Goal: Information Seeking & Learning: Learn about a topic

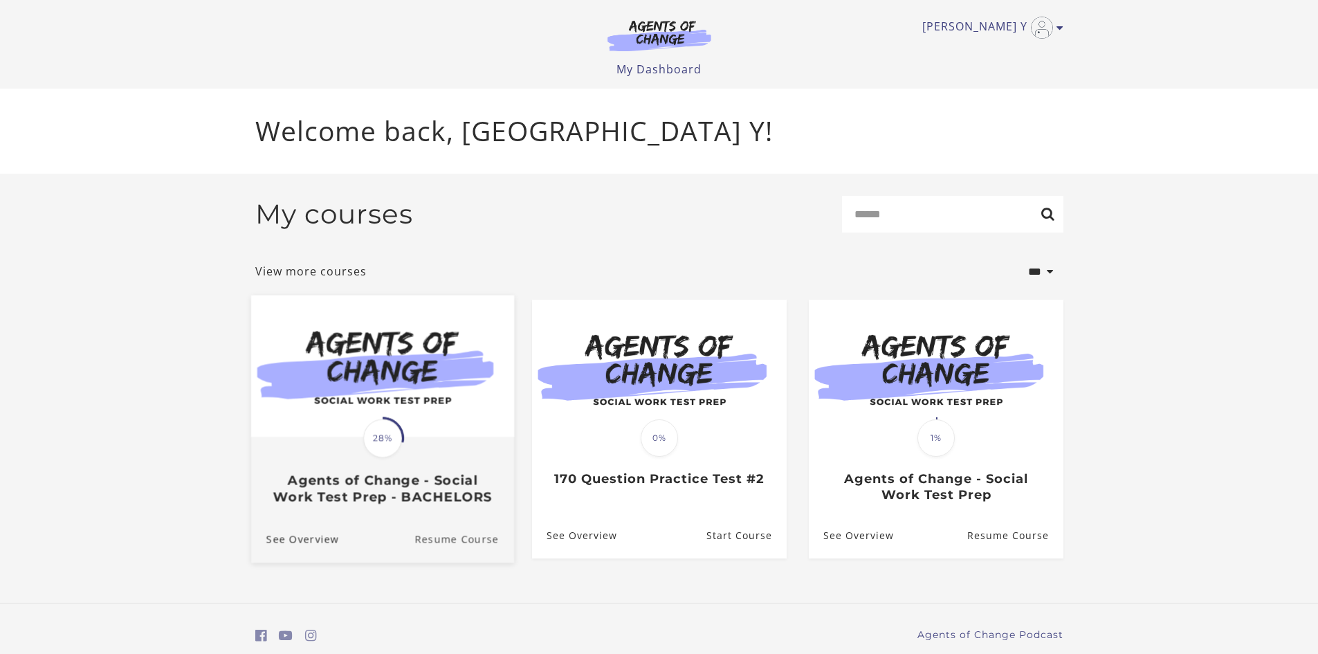
click at [448, 541] on link "Resume Course" at bounding box center [464, 539] width 100 height 46
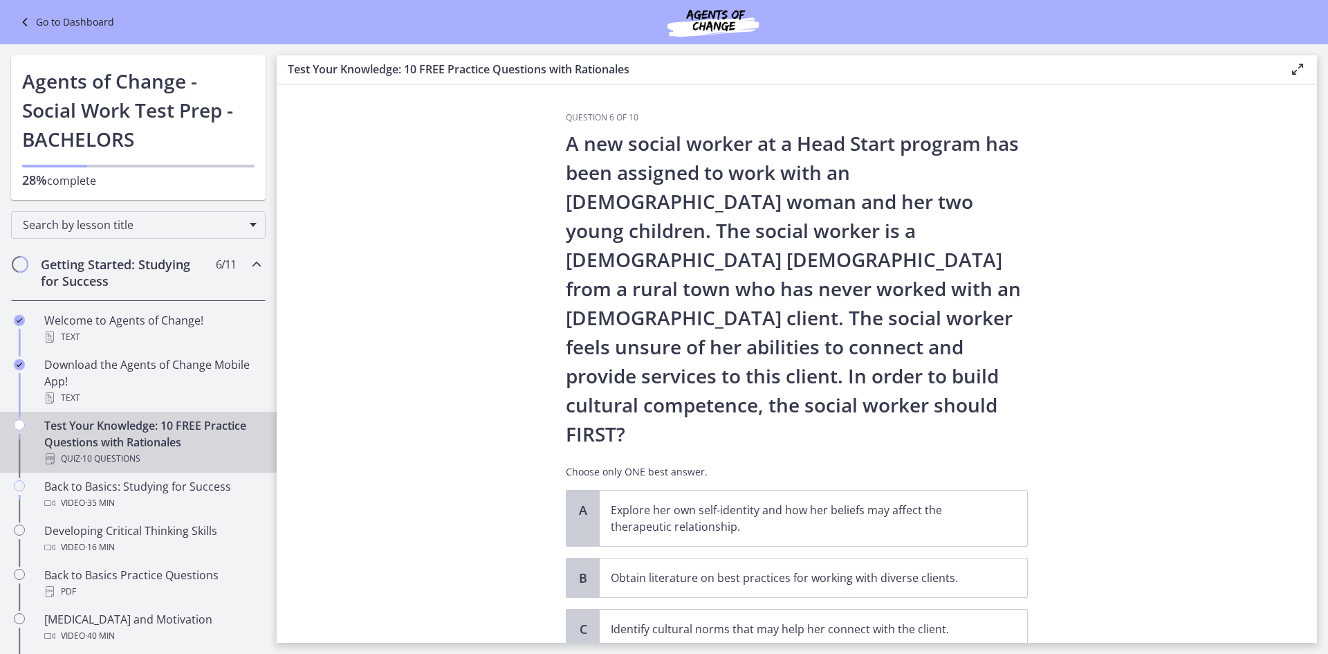
click at [179, 259] on h2 "Getting Started: Studying for Success" at bounding box center [125, 272] width 169 height 33
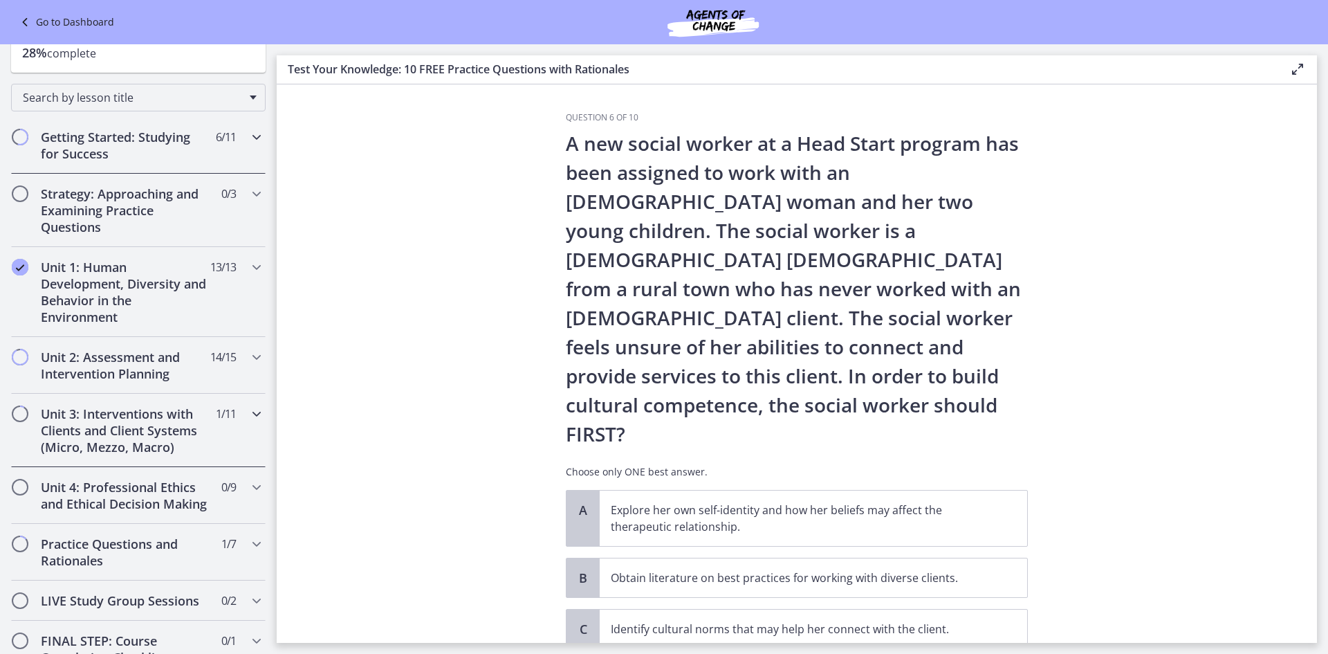
scroll to position [138, 0]
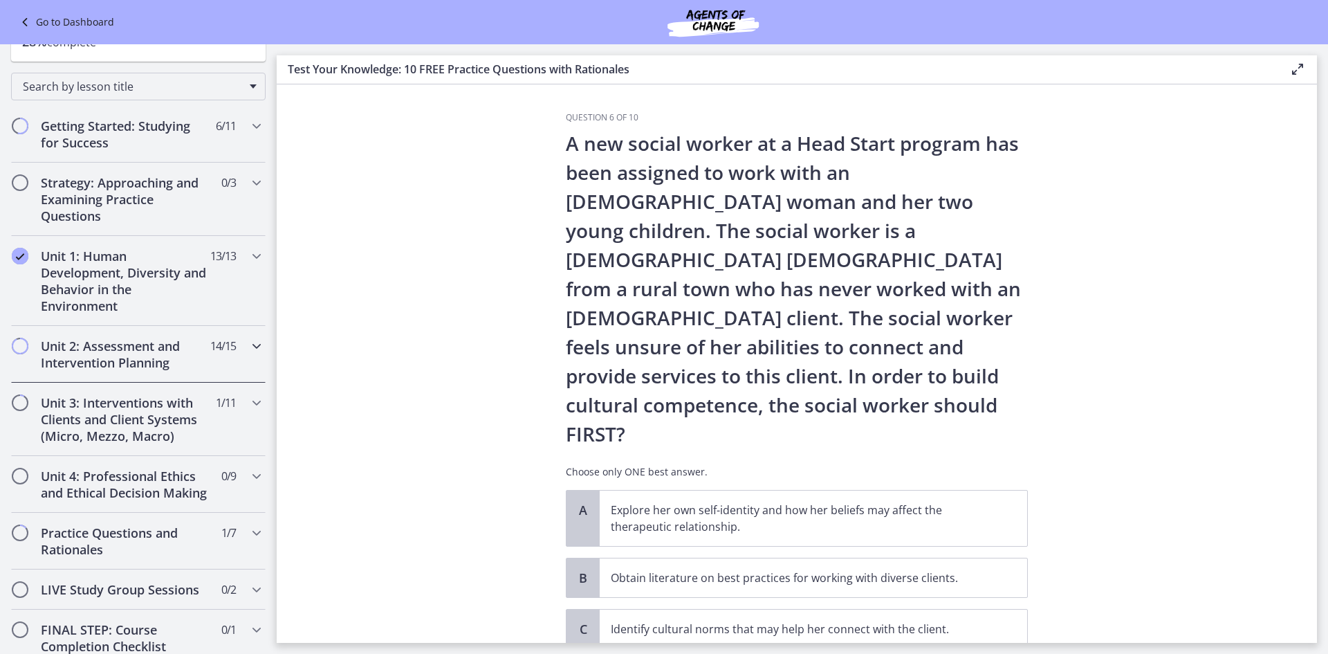
click at [185, 351] on h2 "Unit 2: Assessment and Intervention Planning" at bounding box center [125, 354] width 169 height 33
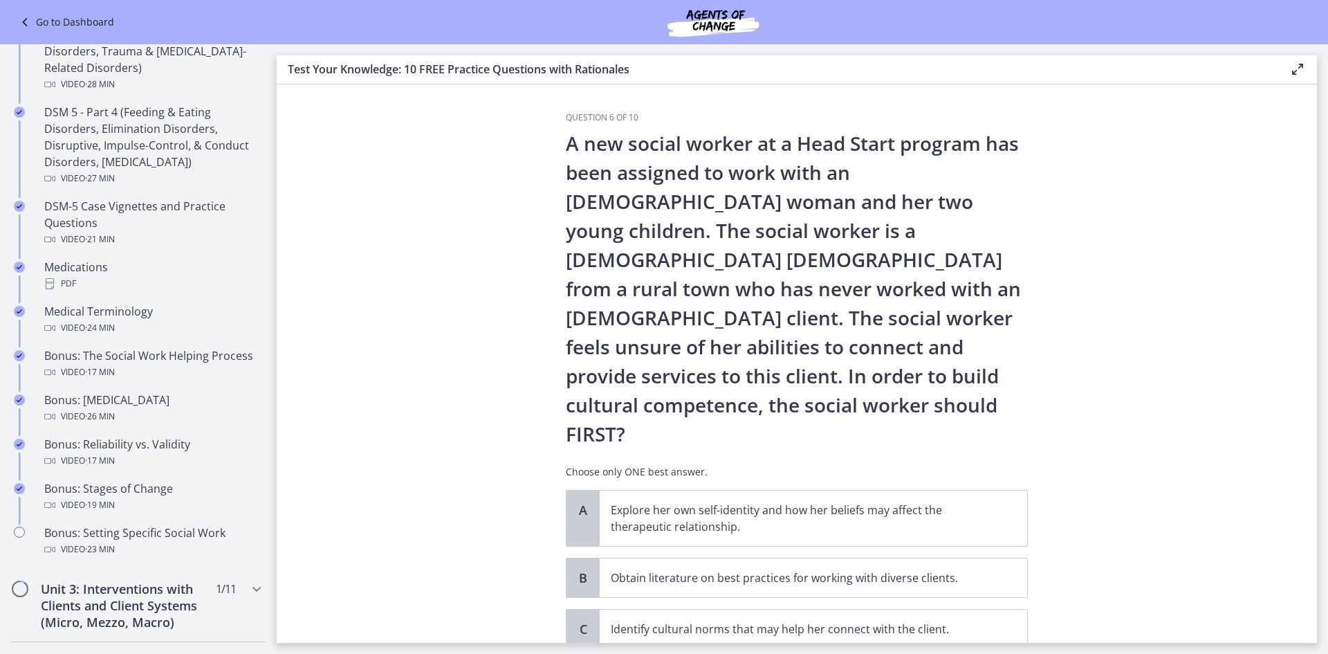
scroll to position [899, 0]
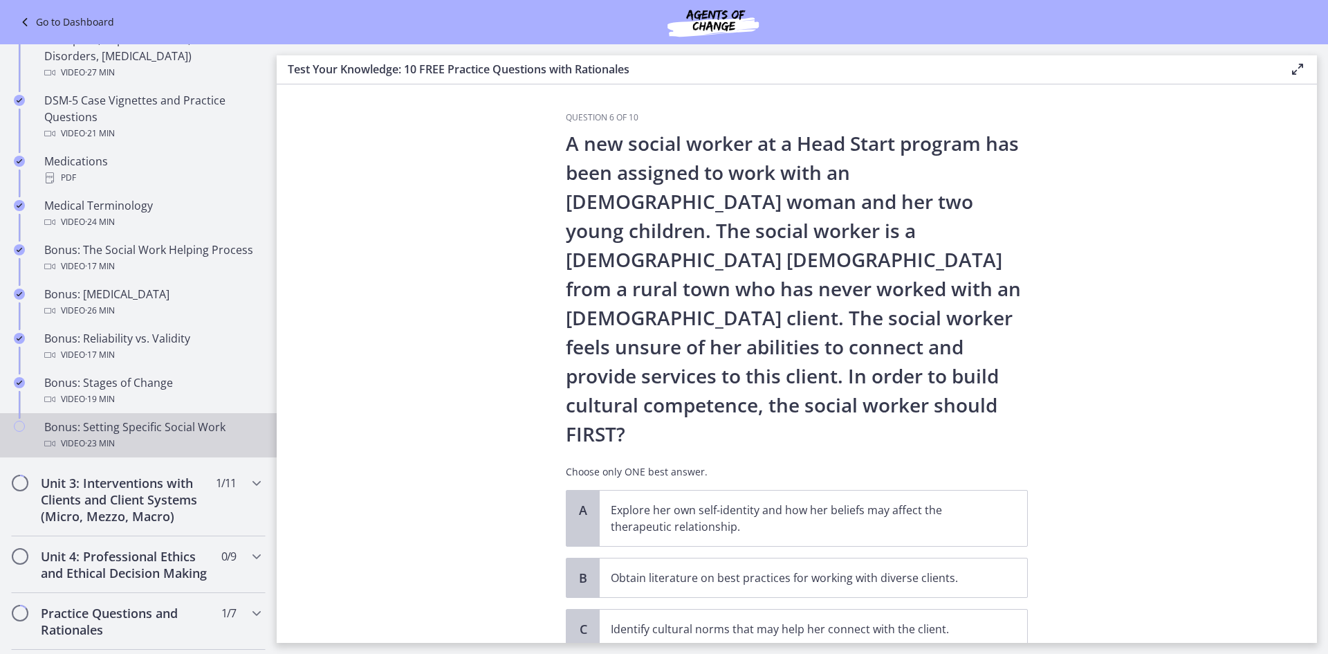
click at [198, 448] on div "Video · 23 min" at bounding box center [152, 443] width 216 height 17
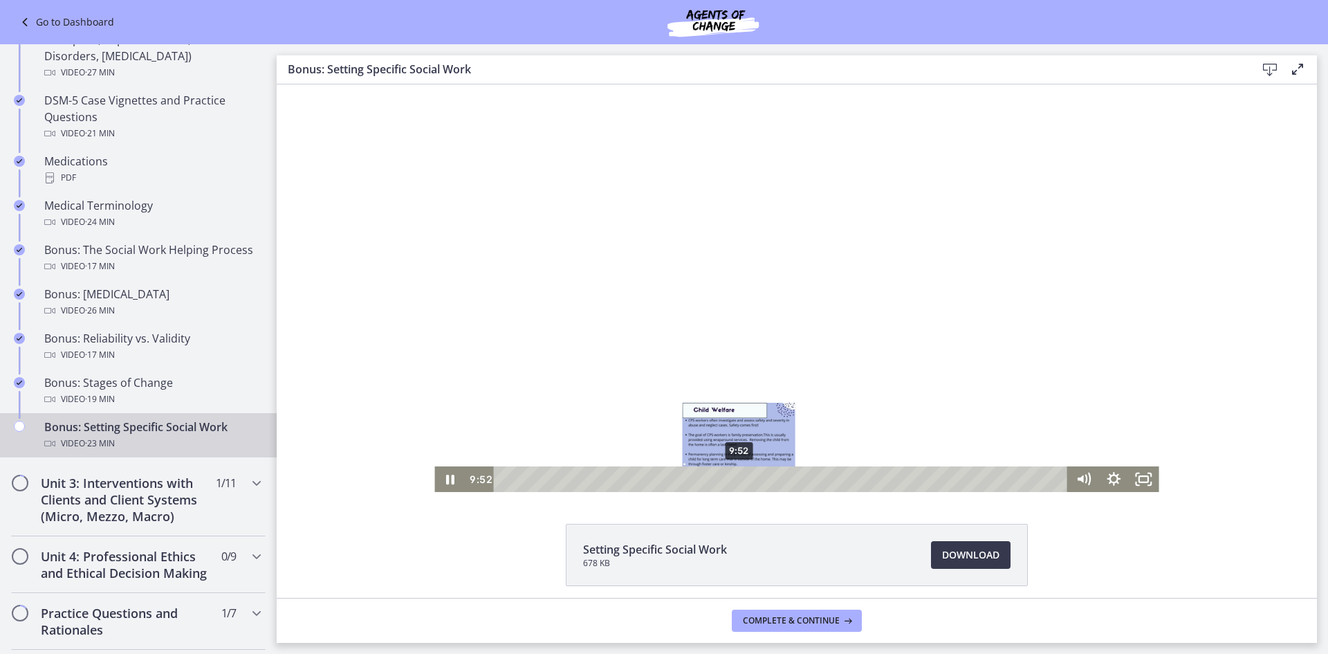
click at [735, 481] on div "9:52" at bounding box center [783, 479] width 556 height 26
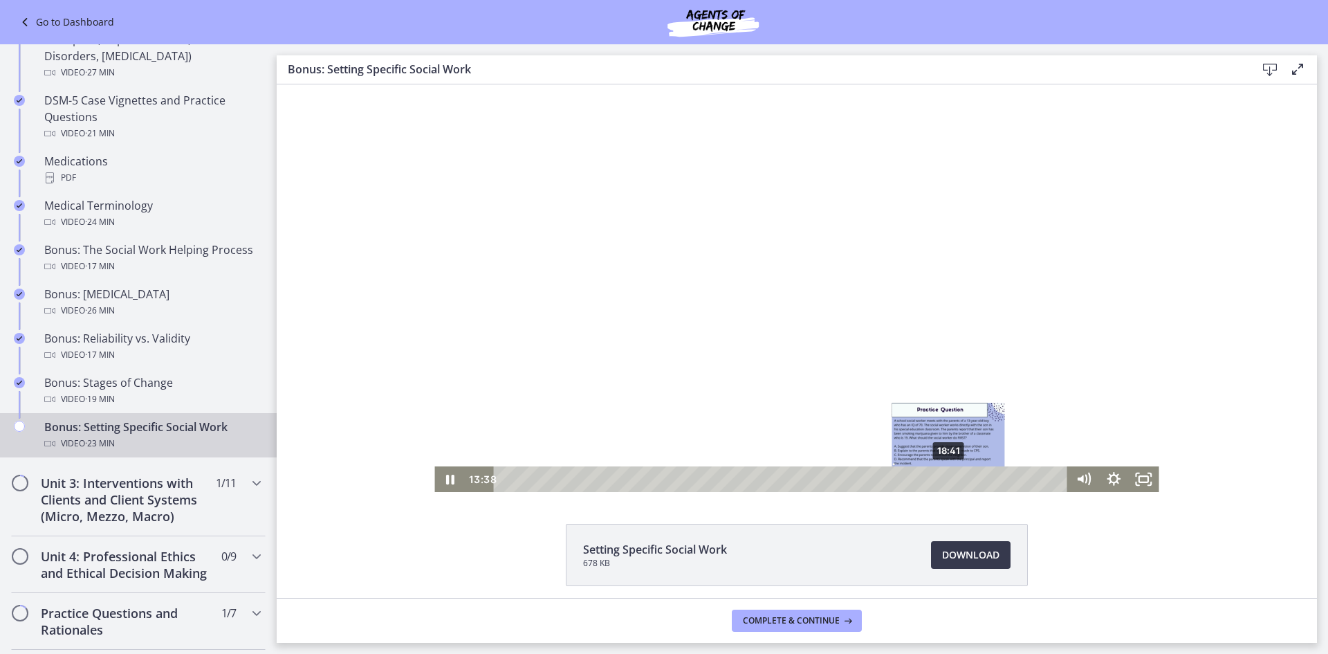
click at [944, 481] on div "18:41" at bounding box center [783, 479] width 556 height 26
click at [439, 479] on icon "Pause" at bounding box center [450, 478] width 36 height 30
click at [1139, 481] on rect "Fullscreen" at bounding box center [1143, 479] width 9 height 6
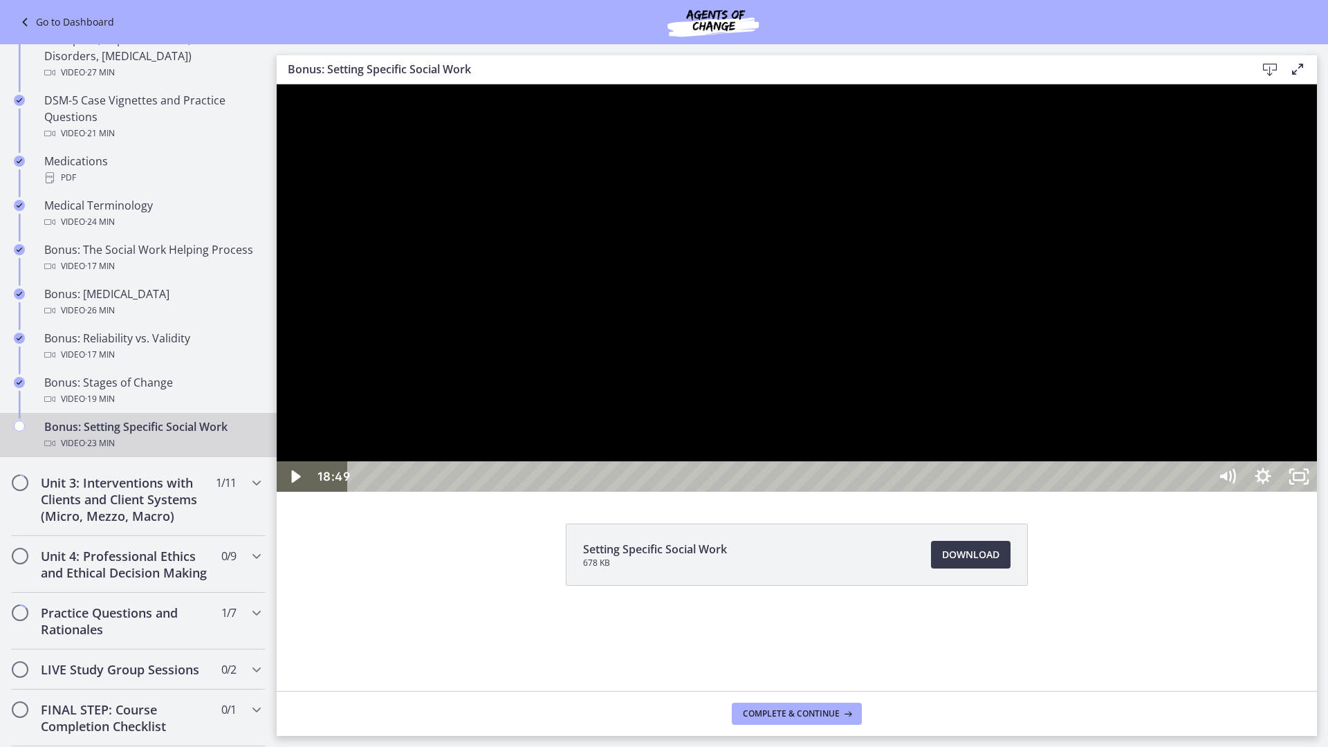
click at [1317, 492] on div at bounding box center [797, 287] width 1040 height 407
click at [1317, 492] on icon "Unfullscreen" at bounding box center [1299, 476] width 36 height 30
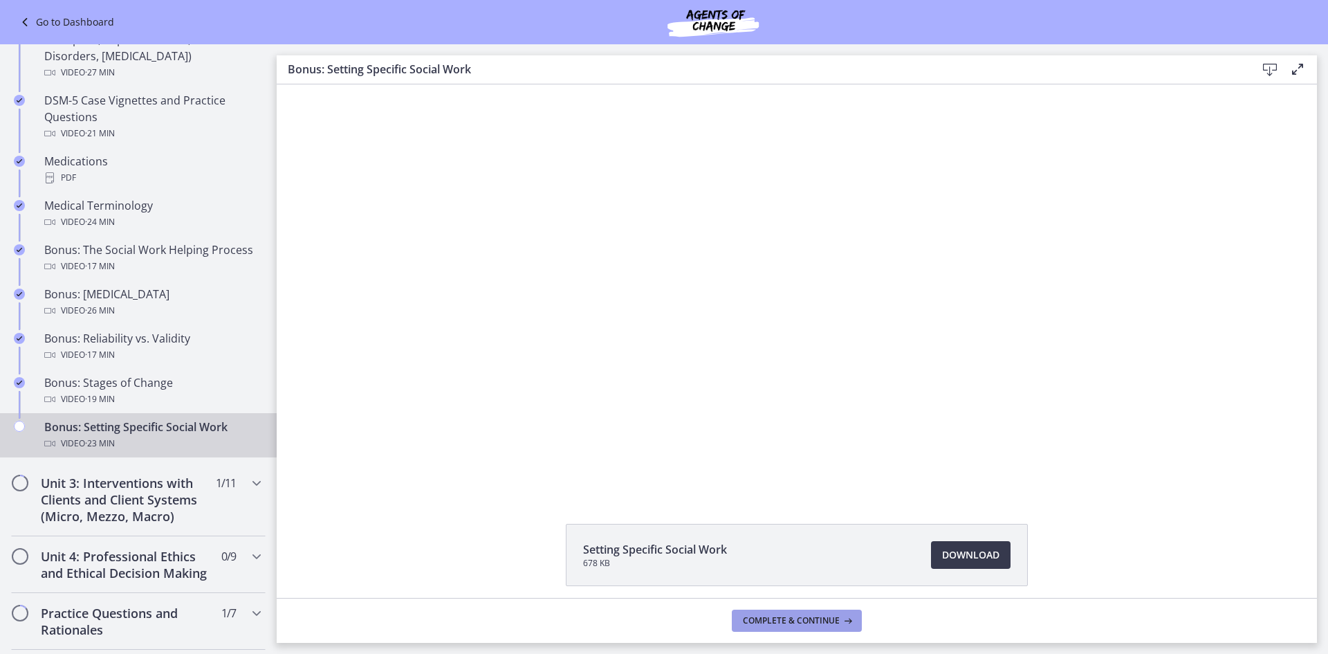
click at [785, 623] on span "Complete & continue" at bounding box center [791, 620] width 97 height 11
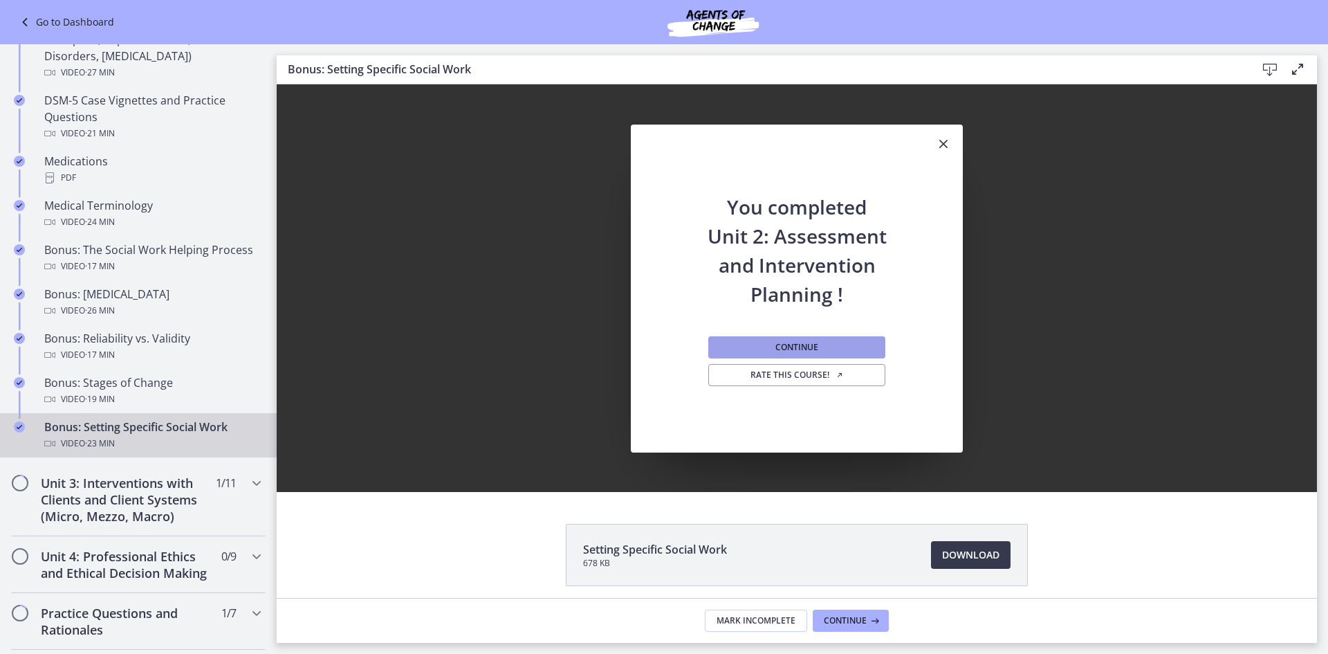
click at [777, 352] on span "Continue" at bounding box center [796, 347] width 43 height 11
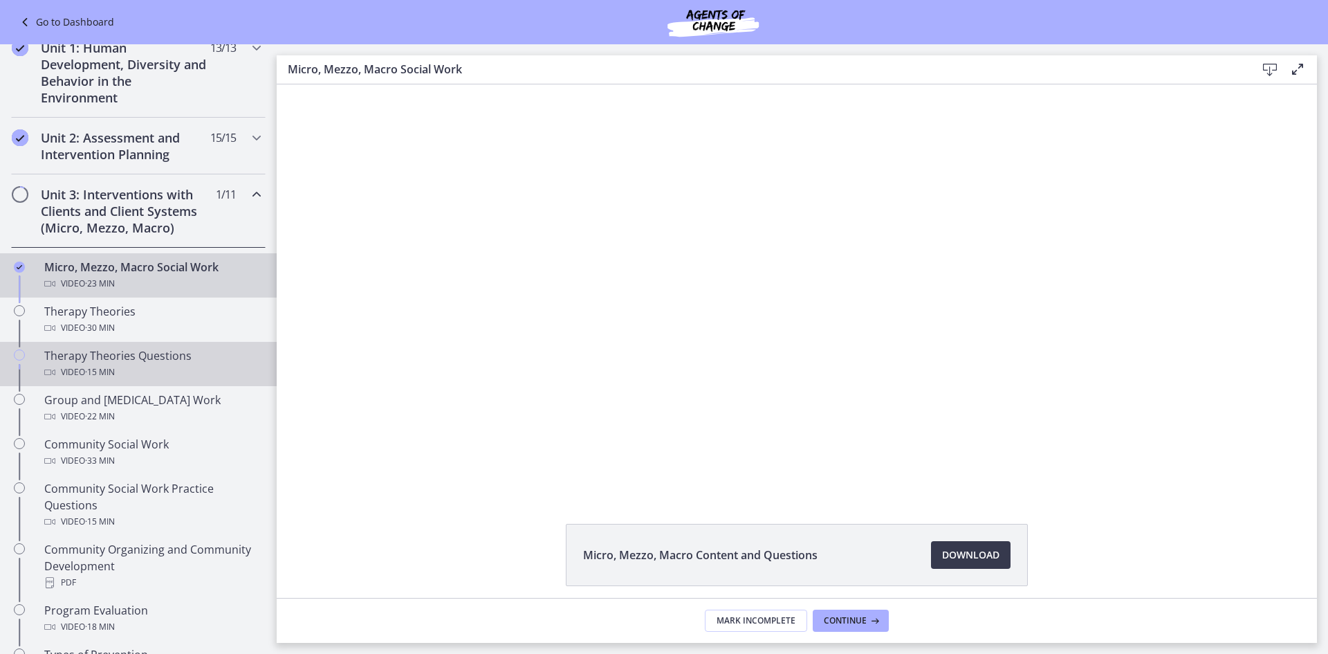
scroll to position [346, 0]
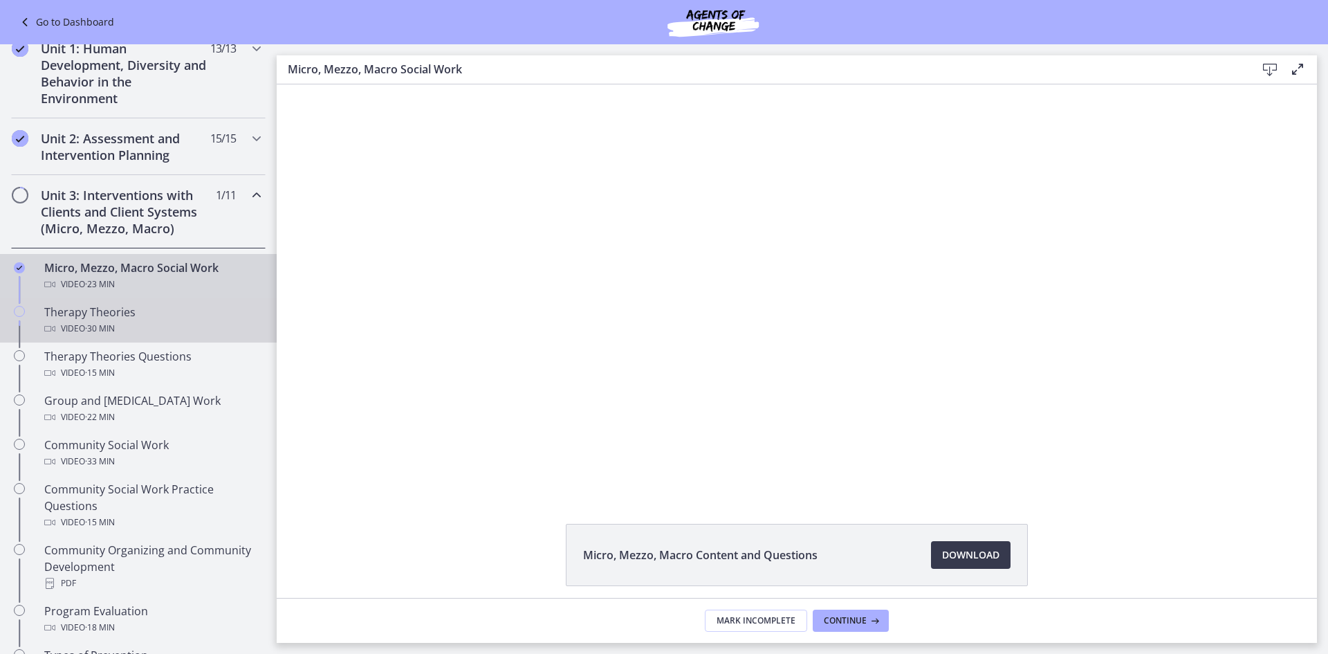
click at [196, 307] on div "Therapy Theories Video · 30 min" at bounding box center [152, 320] width 216 height 33
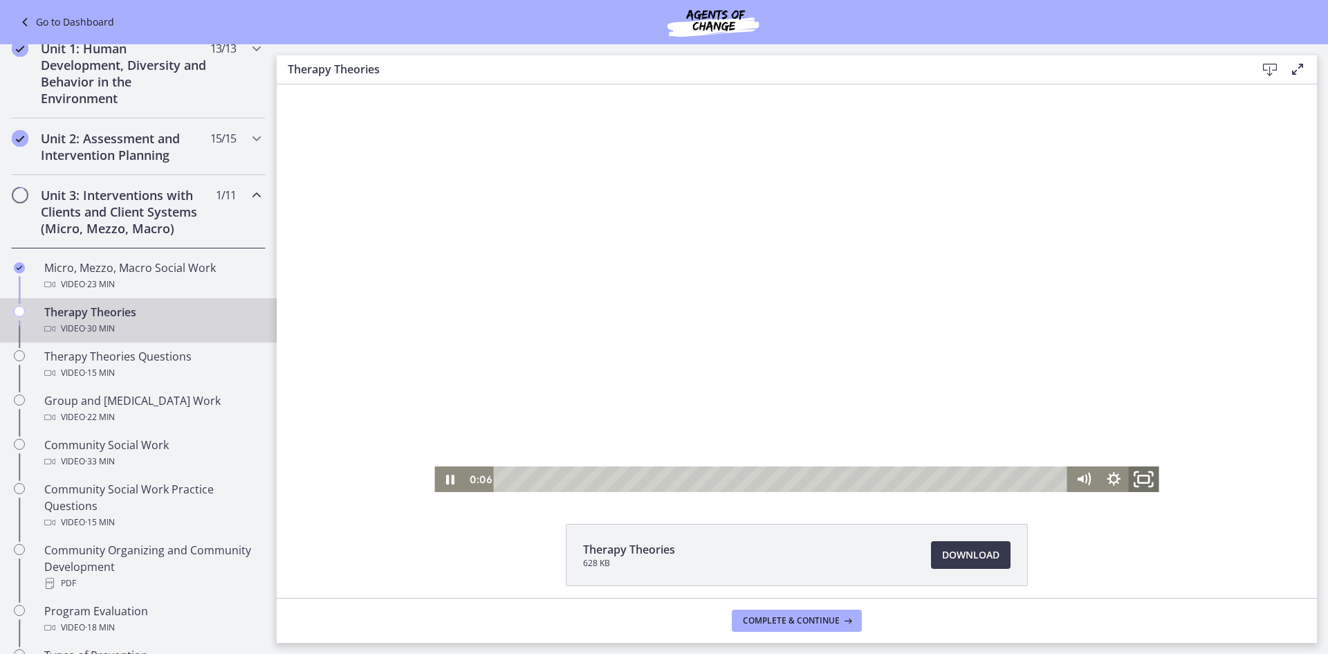
click at [1143, 468] on icon "Fullscreen" at bounding box center [1144, 478] width 36 height 30
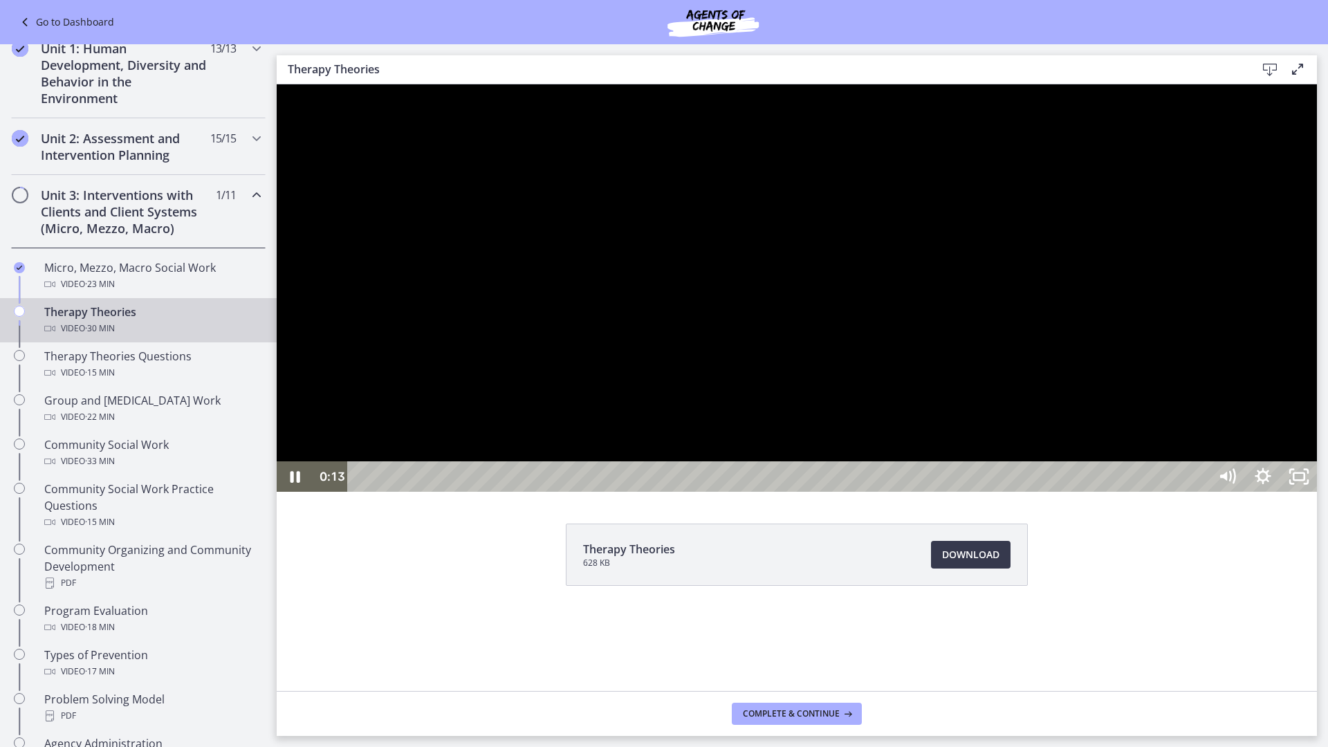
drag, startPoint x: 864, startPoint y: 405, endPoint x: 955, endPoint y: 452, distance: 102.4
click at [865, 404] on div at bounding box center [797, 287] width 1040 height 407
click at [1317, 492] on icon "Unfullscreen" at bounding box center [1299, 476] width 36 height 30
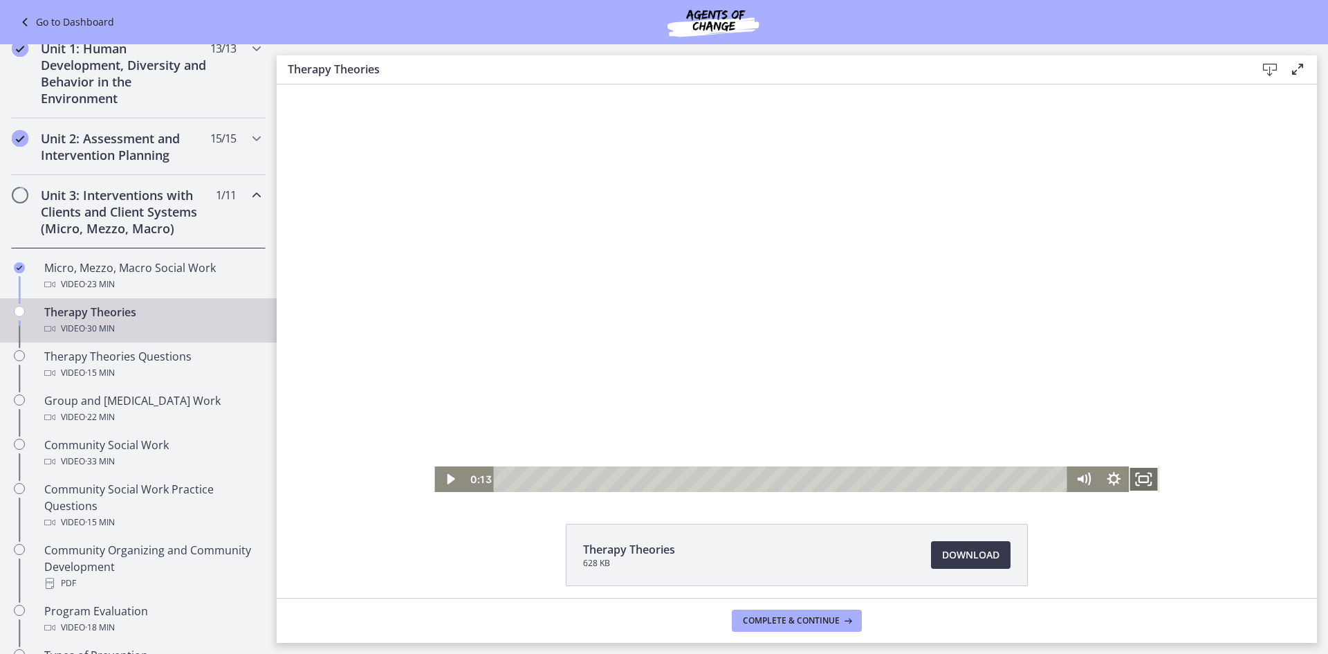
click at [1147, 485] on icon "Fullscreen" at bounding box center [1144, 479] width 30 height 26
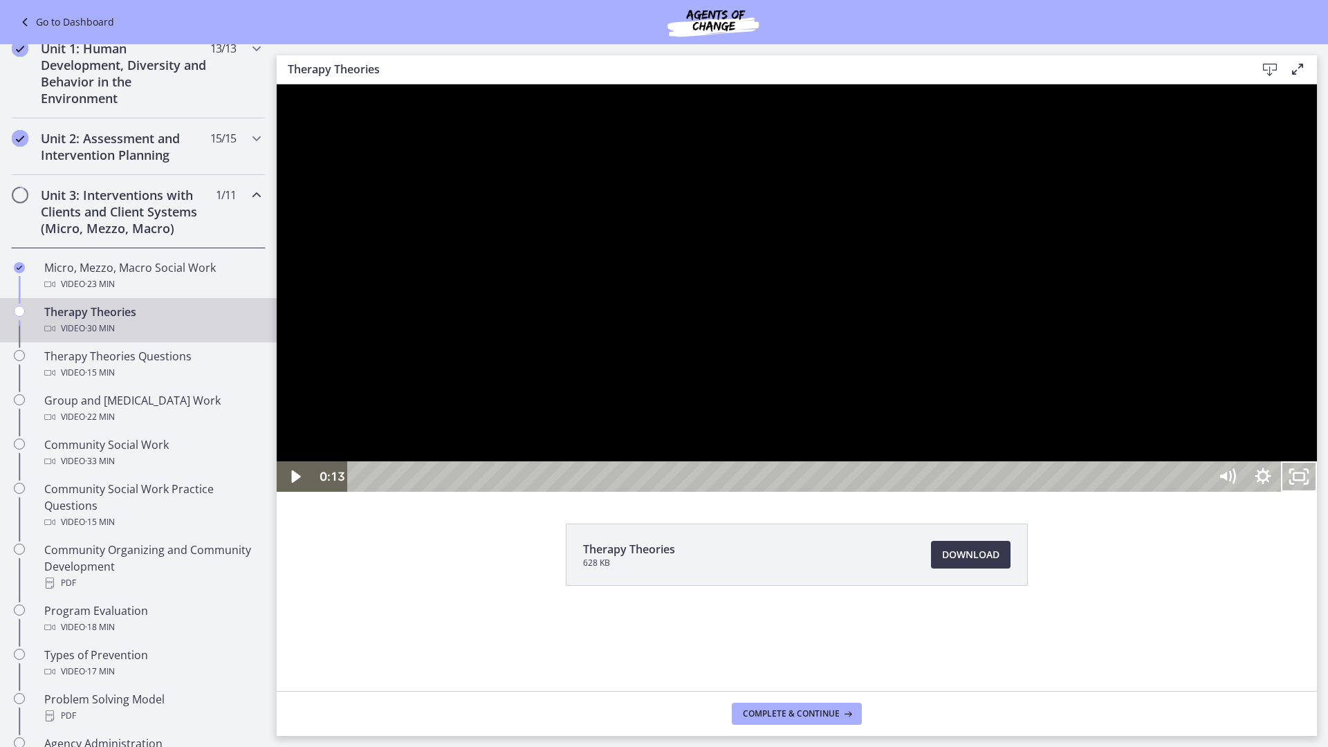
click at [1317, 492] on div at bounding box center [797, 287] width 1040 height 407
click at [459, 492] on div "2:35" at bounding box center [780, 476] width 839 height 30
drag, startPoint x: 903, startPoint y: 634, endPoint x: 1298, endPoint y: 588, distance: 398.4
click at [905, 492] on div at bounding box center [797, 287] width 1040 height 407
click at [1317, 470] on div at bounding box center [797, 287] width 1040 height 407
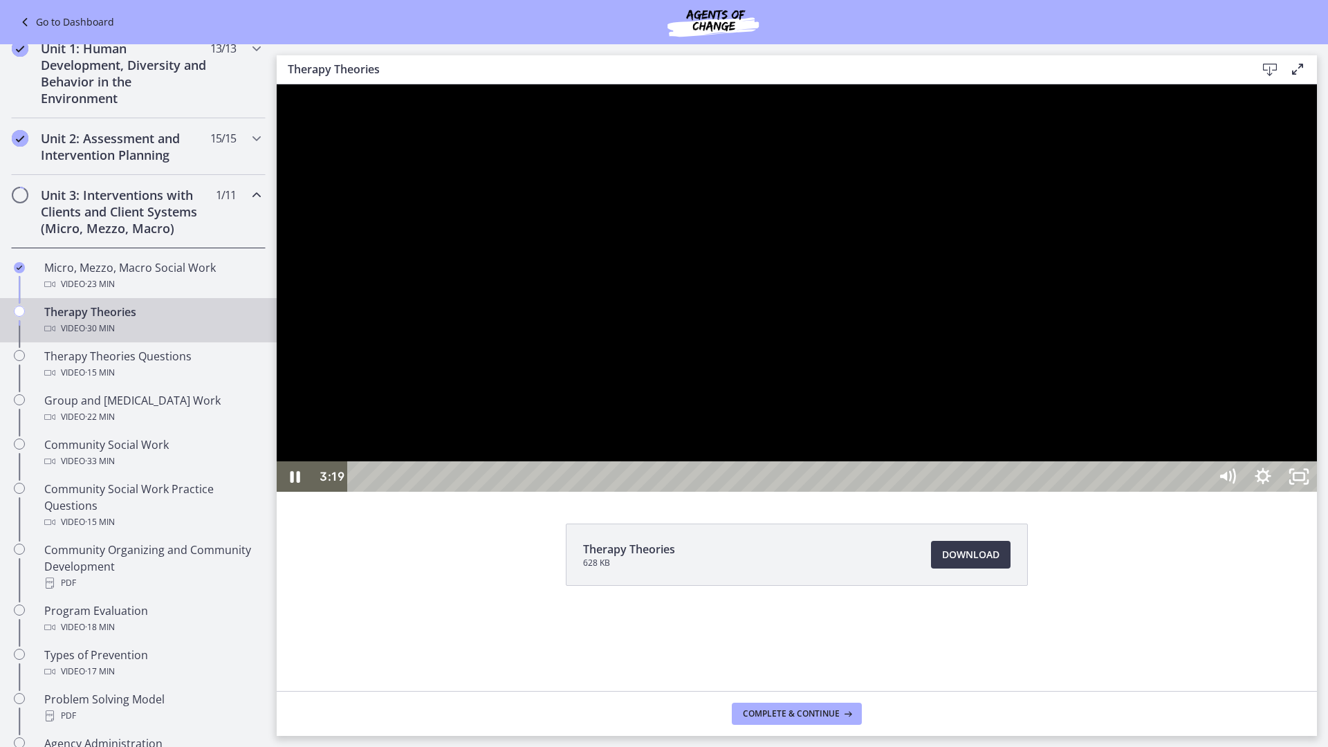
click at [953, 474] on div at bounding box center [797, 287] width 1040 height 407
click at [1141, 386] on div at bounding box center [797, 287] width 1040 height 407
click at [578, 492] on div "5:45" at bounding box center [780, 476] width 839 height 30
click at [913, 492] on div at bounding box center [797, 287] width 1040 height 407
click at [786, 492] on div "11:17" at bounding box center [780, 476] width 839 height 30
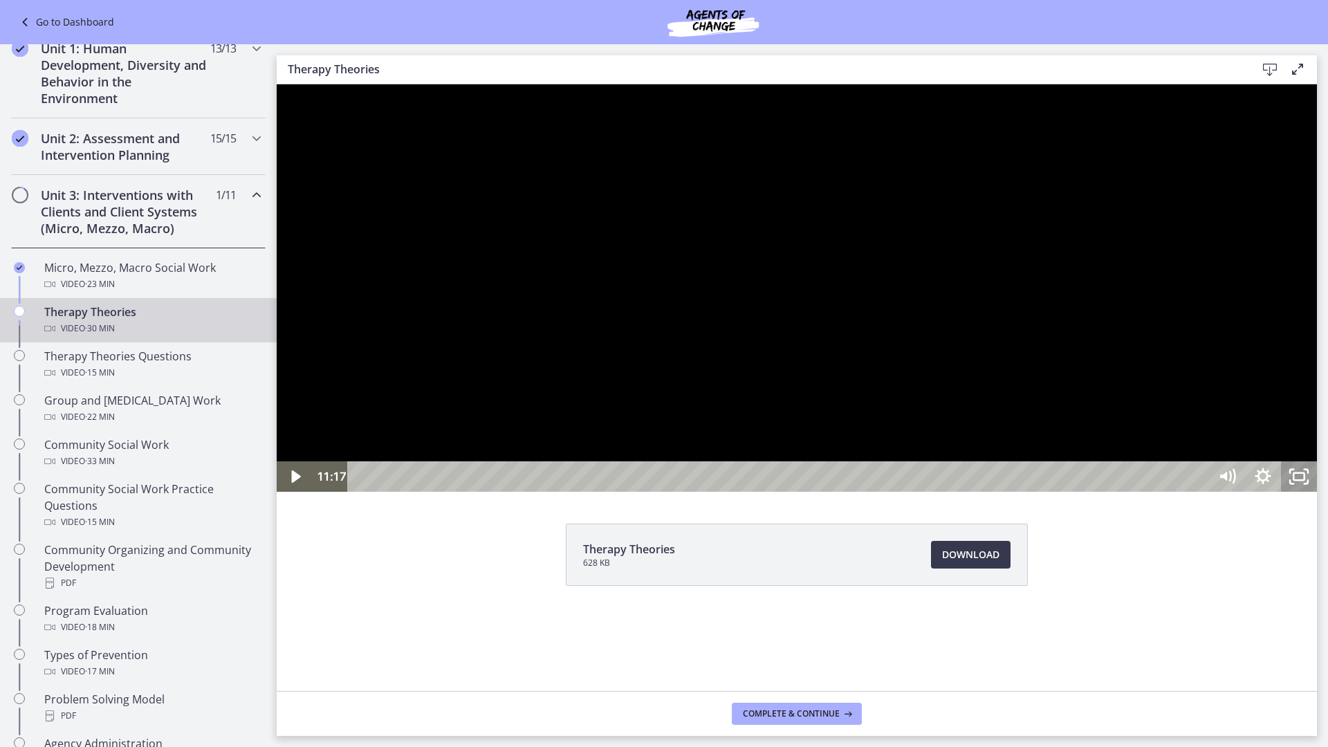
click at [1317, 492] on icon "Unfullscreen" at bounding box center [1299, 476] width 36 height 30
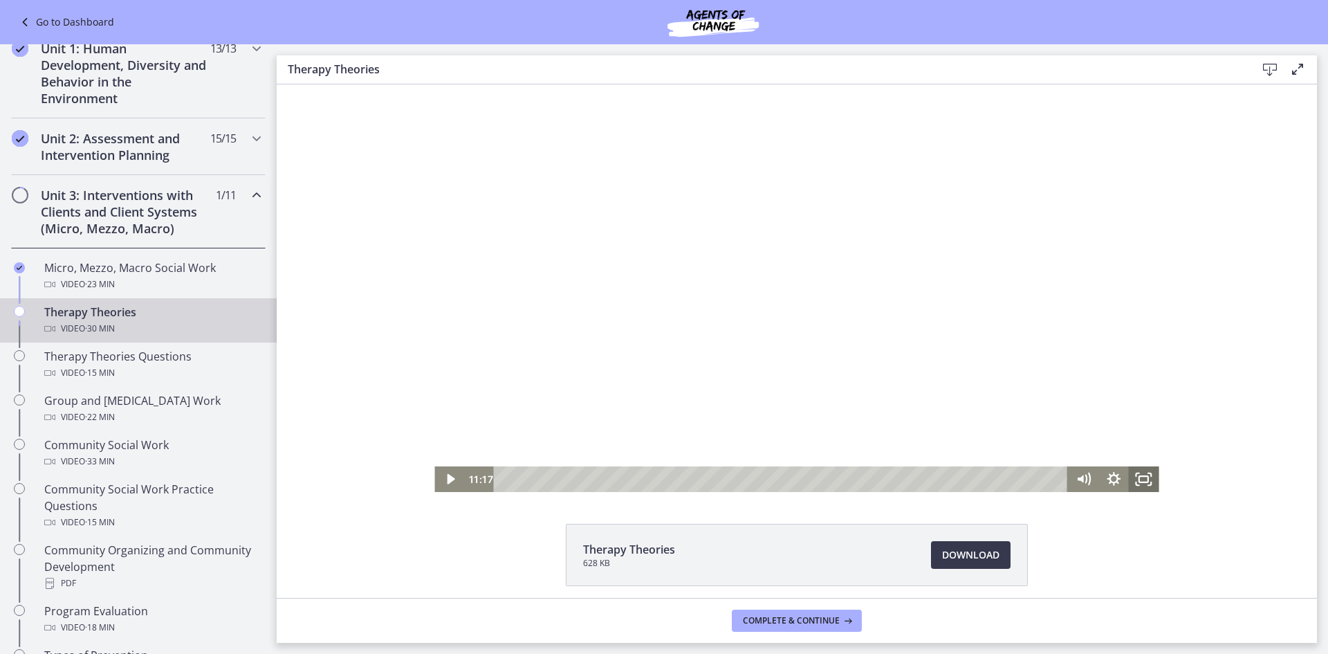
click at [1129, 480] on icon "Fullscreen" at bounding box center [1144, 479] width 30 height 26
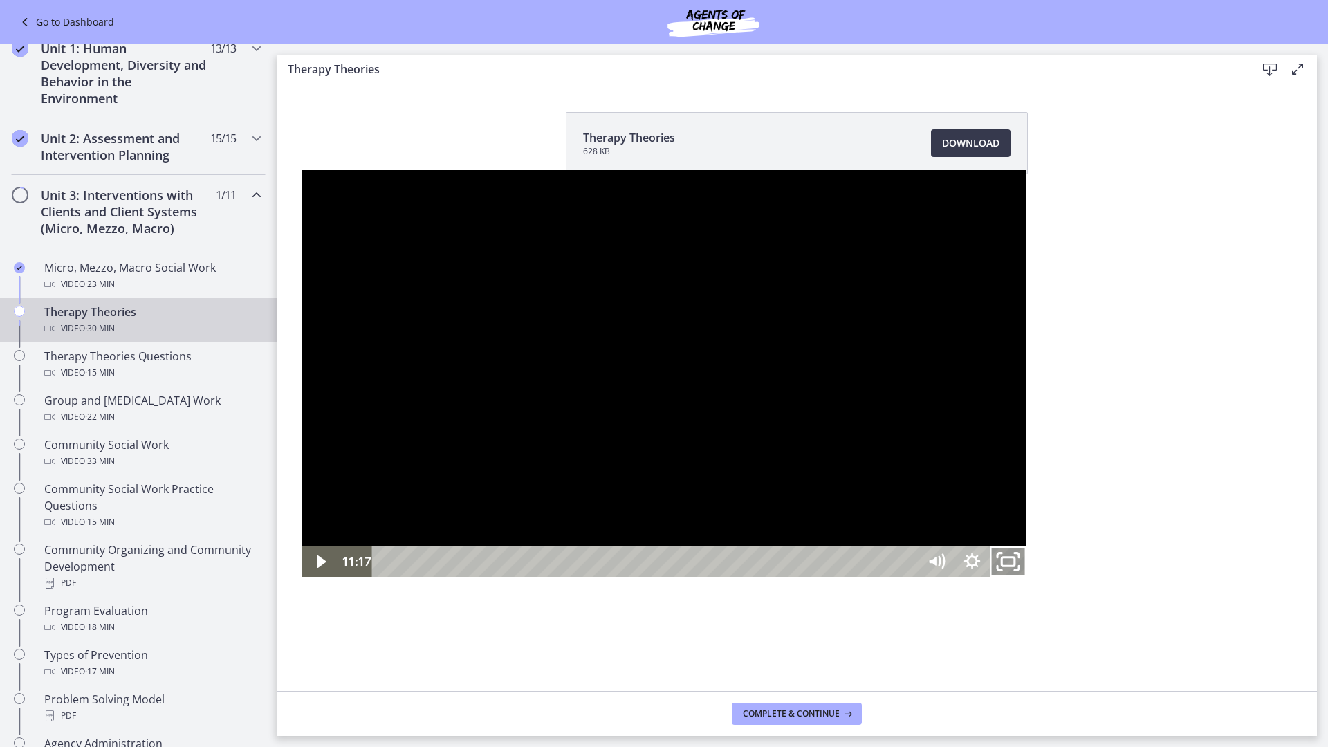
click at [1029, 580] on icon "Unfullscreen" at bounding box center [1007, 562] width 43 height 37
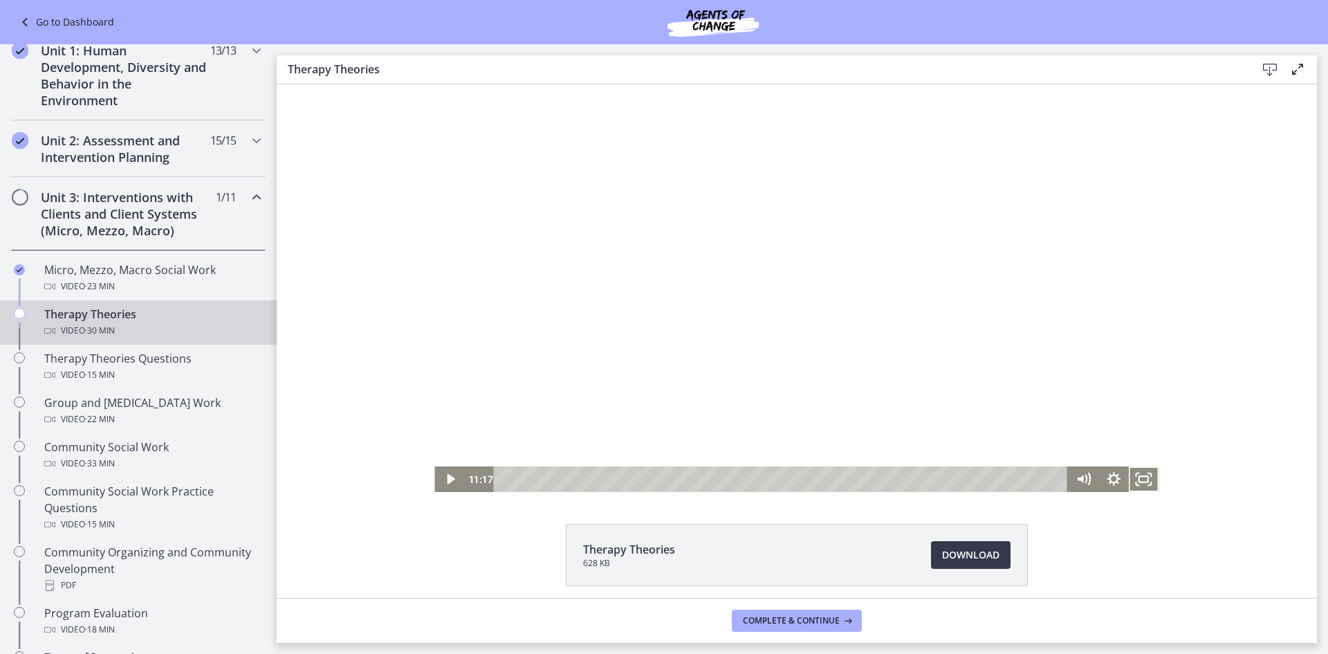
scroll to position [347, 0]
click at [982, 380] on div at bounding box center [796, 287] width 724 height 407
click at [1145, 479] on icon "Fullscreen" at bounding box center [1144, 479] width 30 height 26
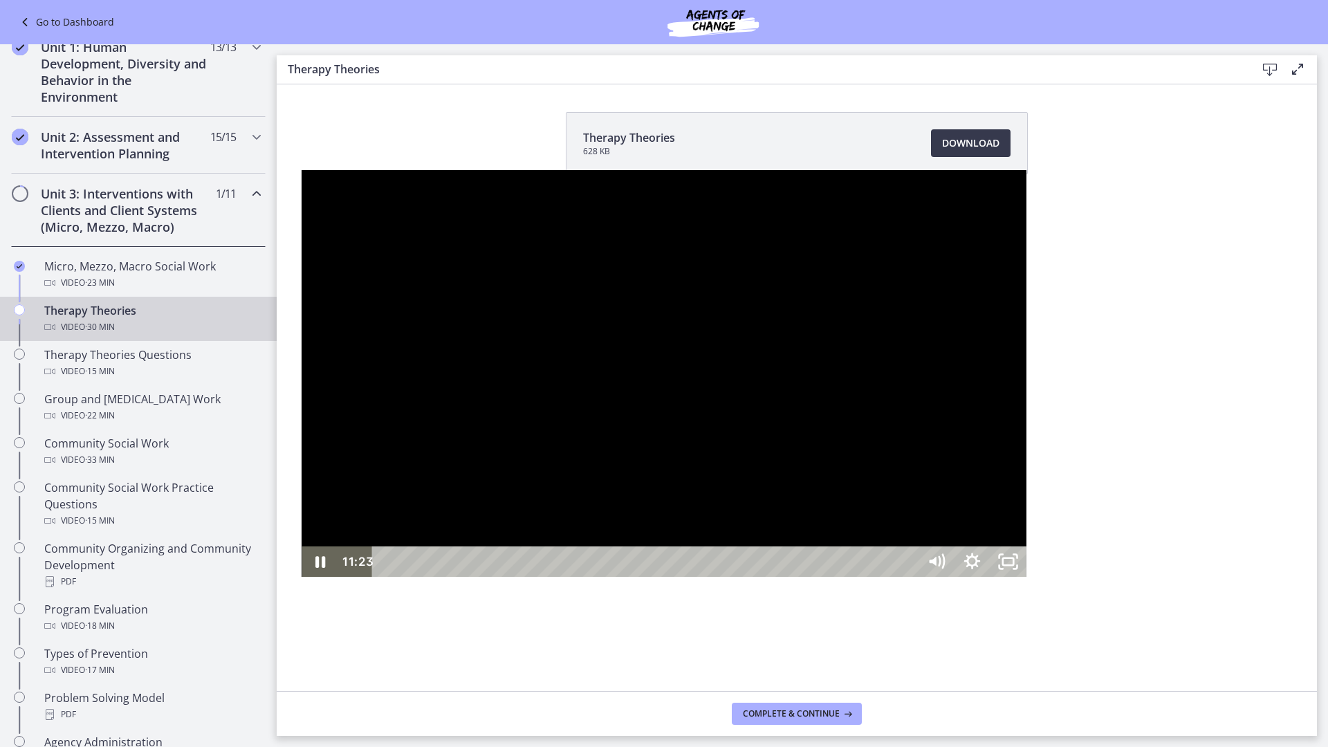
click at [1026, 512] on div at bounding box center [664, 373] width 724 height 407
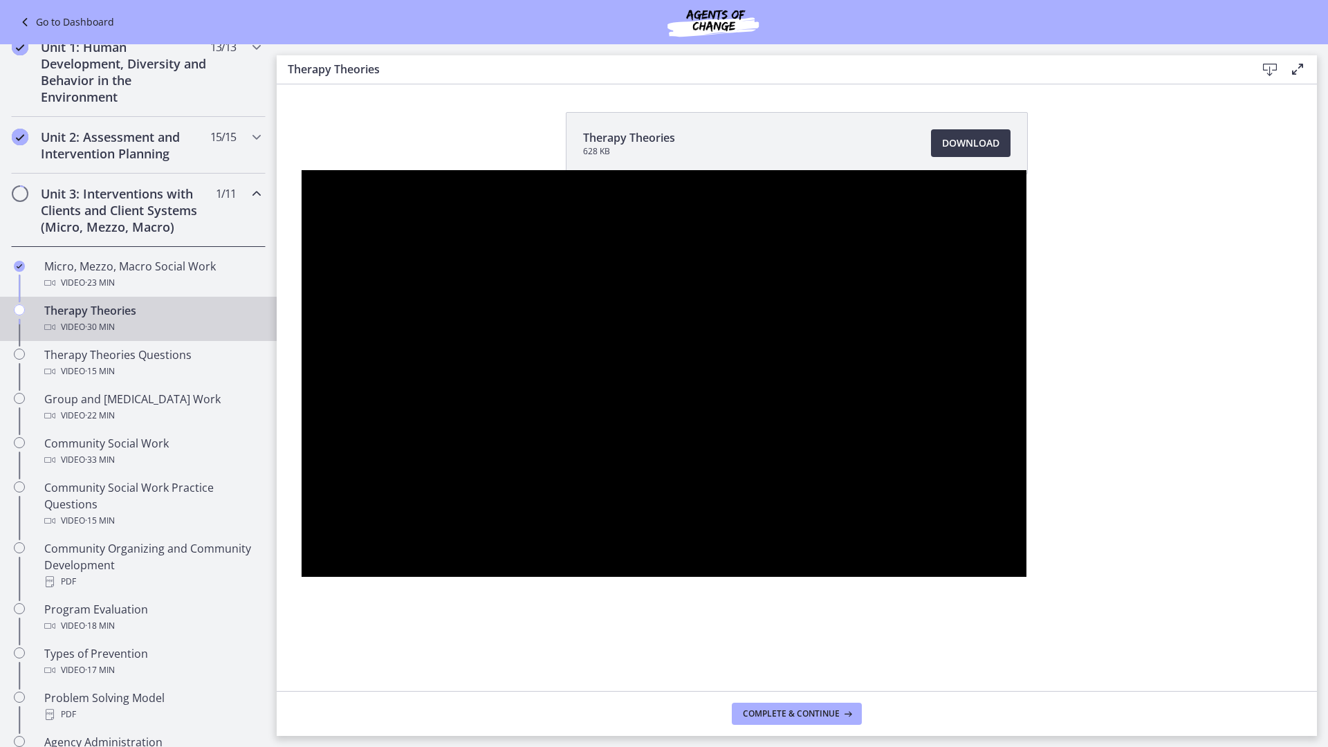
click at [302, 170] on button "Play Video: cbe5iu9t4o1cl02sighg.mp4" at bounding box center [302, 170] width 1 height 1
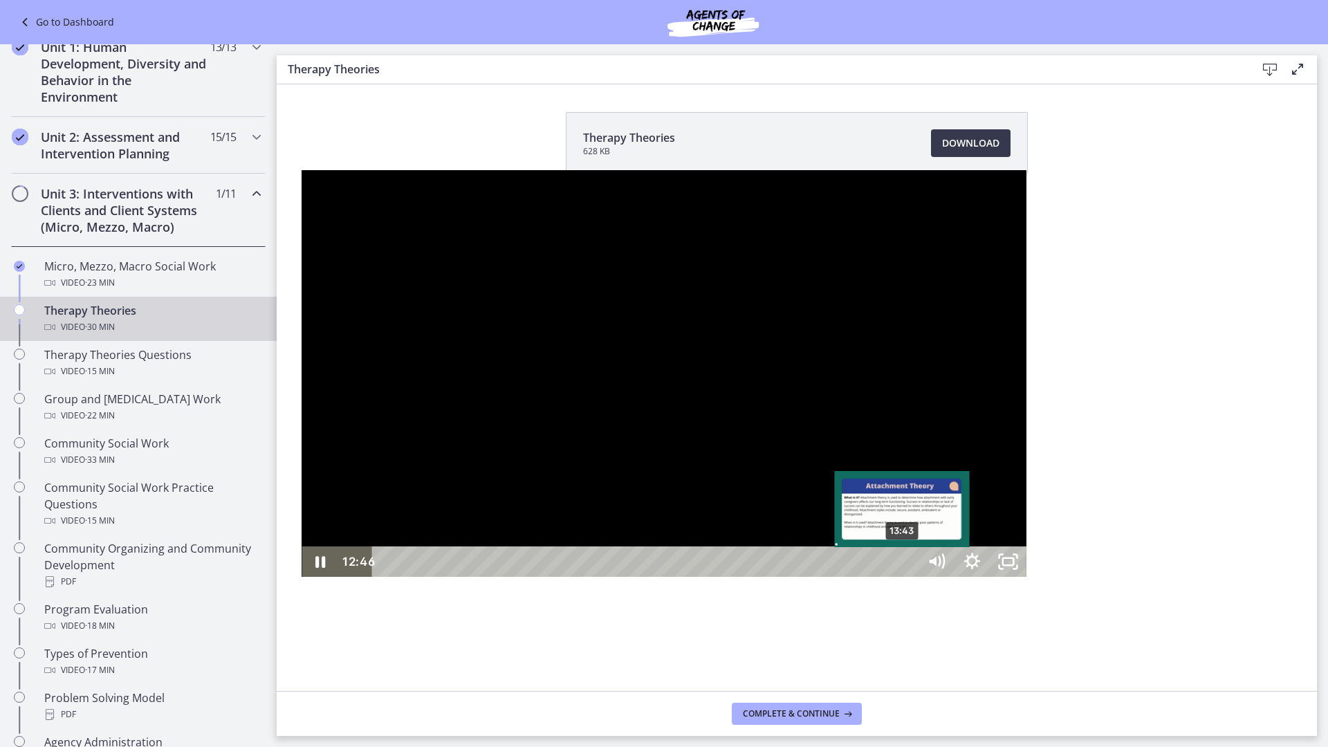
click at [601, 577] on div "13:43" at bounding box center [647, 561] width 524 height 30
click at [587, 577] on div "13:25" at bounding box center [647, 561] width 524 height 30
click at [821, 360] on div at bounding box center [664, 373] width 724 height 407
click at [789, 412] on div at bounding box center [664, 373] width 724 height 407
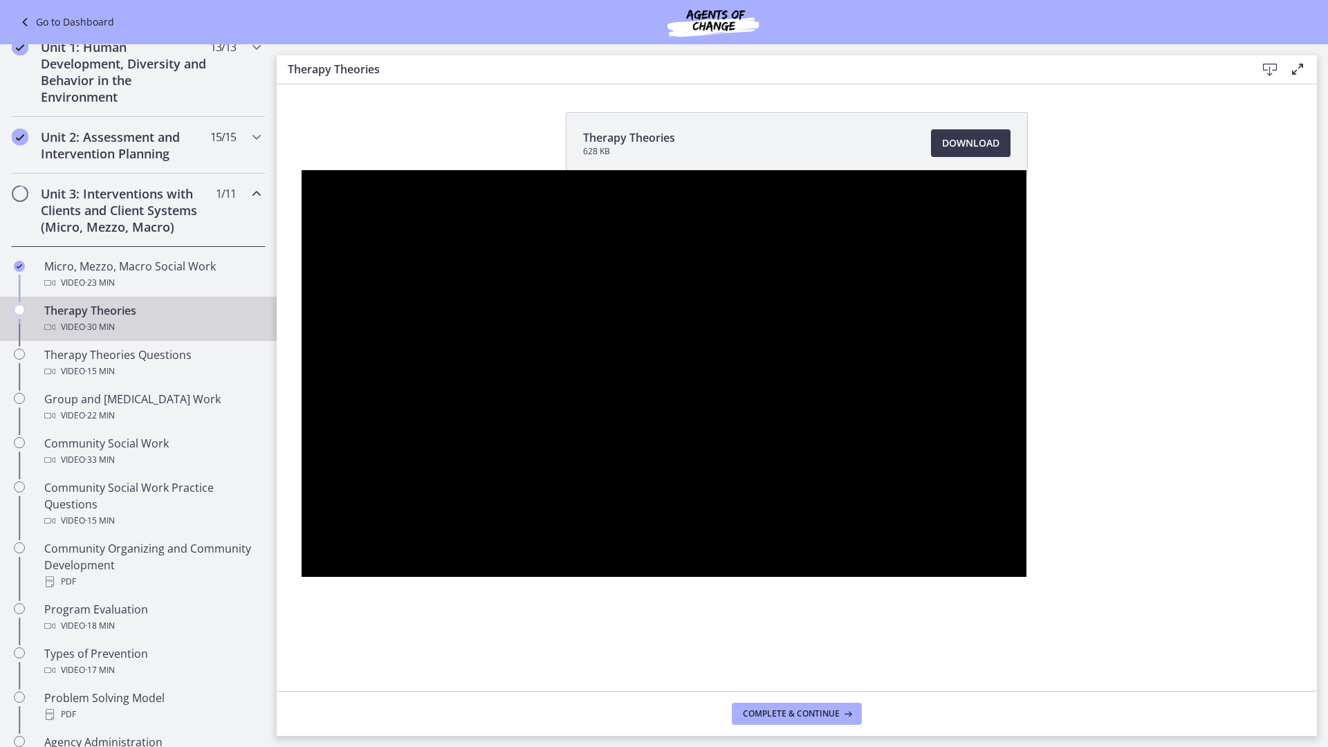
click at [302, 170] on button "Pause: cbe5iu9t4o1cl02sighg.mp4" at bounding box center [302, 170] width 1 height 1
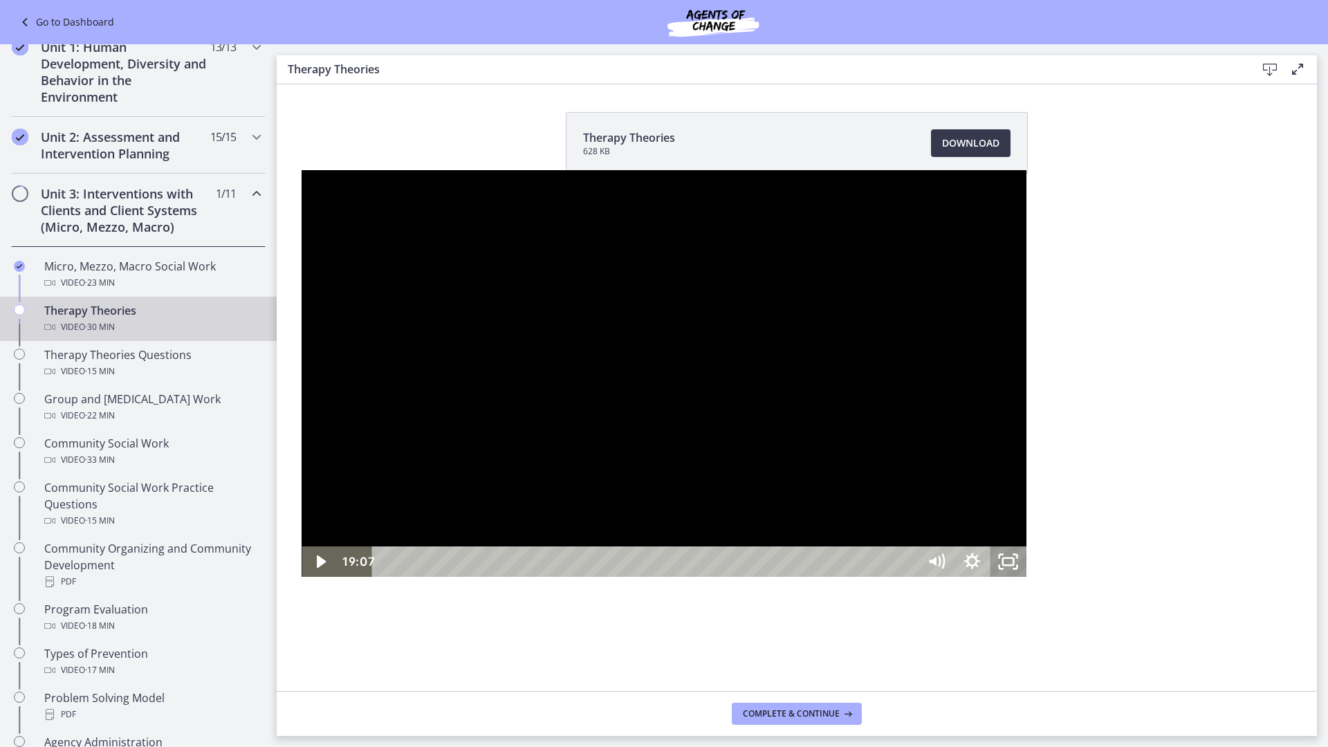
click at [1026, 577] on icon "Unfullscreen" at bounding box center [1009, 561] width 36 height 30
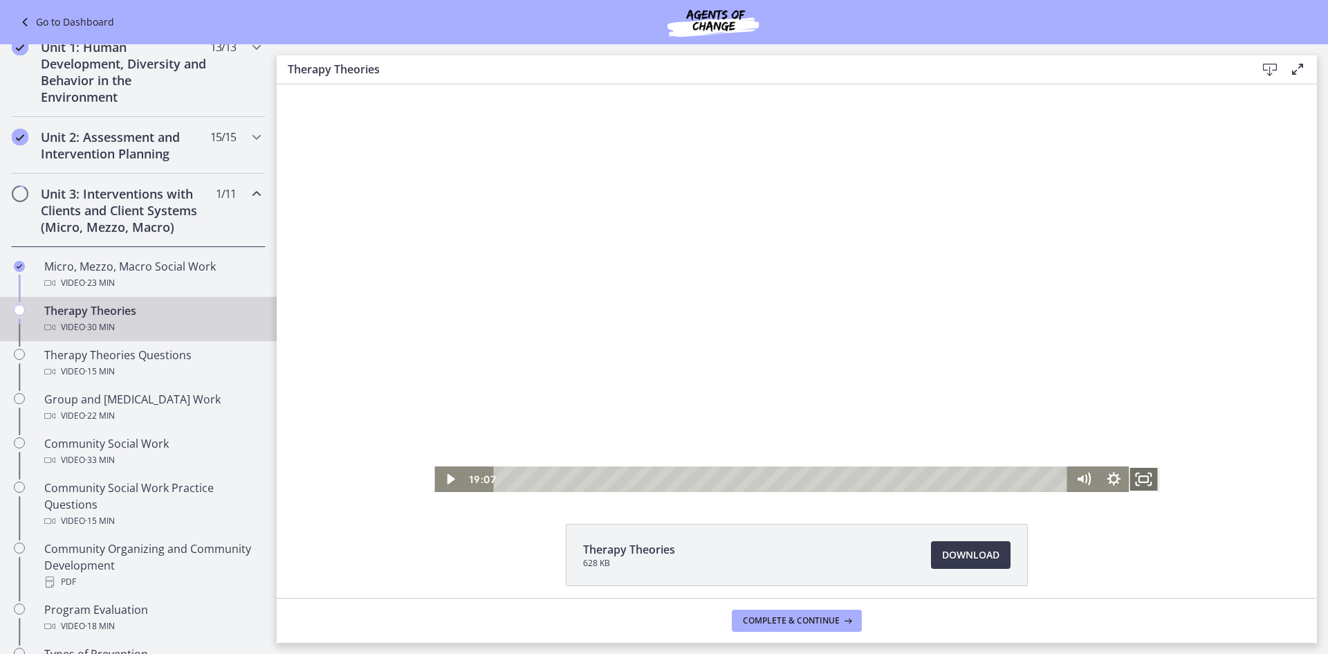
click at [1136, 480] on icon "Fullscreen" at bounding box center [1144, 479] width 30 height 26
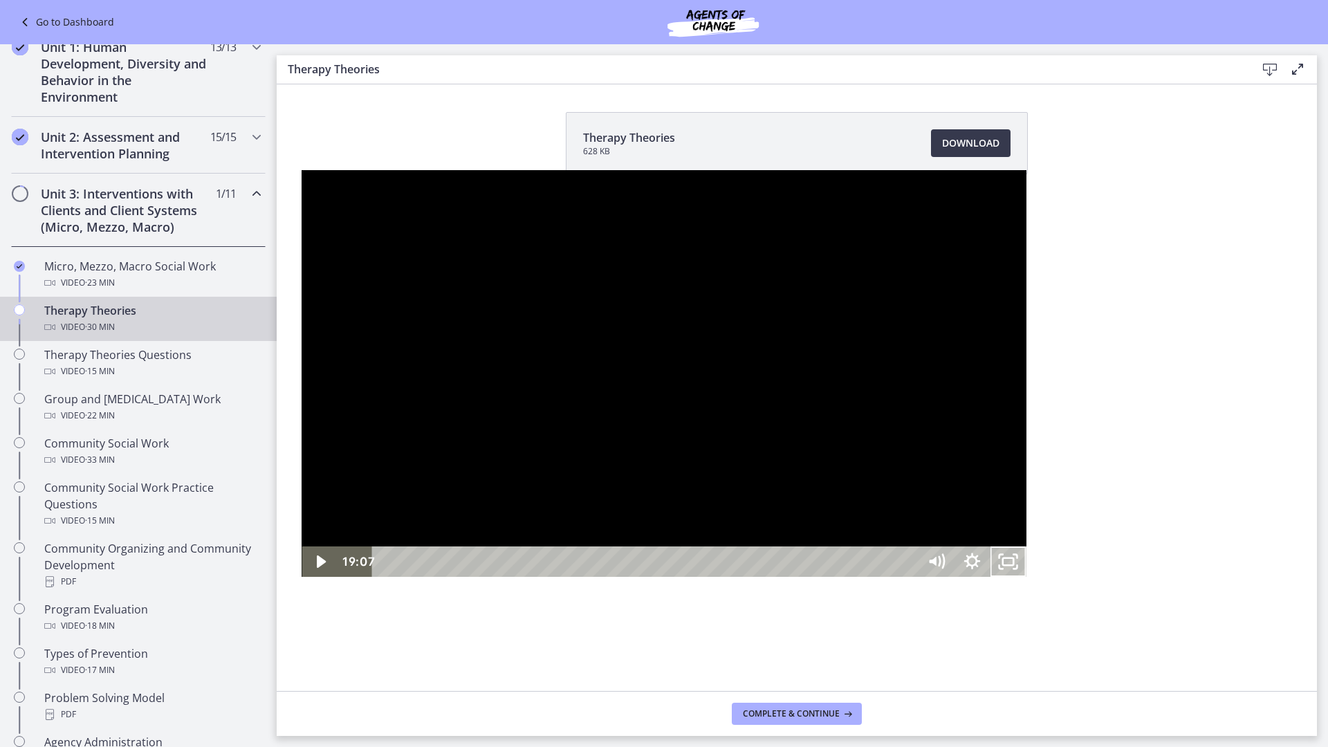
click at [1026, 510] on div at bounding box center [664, 373] width 724 height 407
click at [1026, 525] on div at bounding box center [664, 373] width 724 height 407
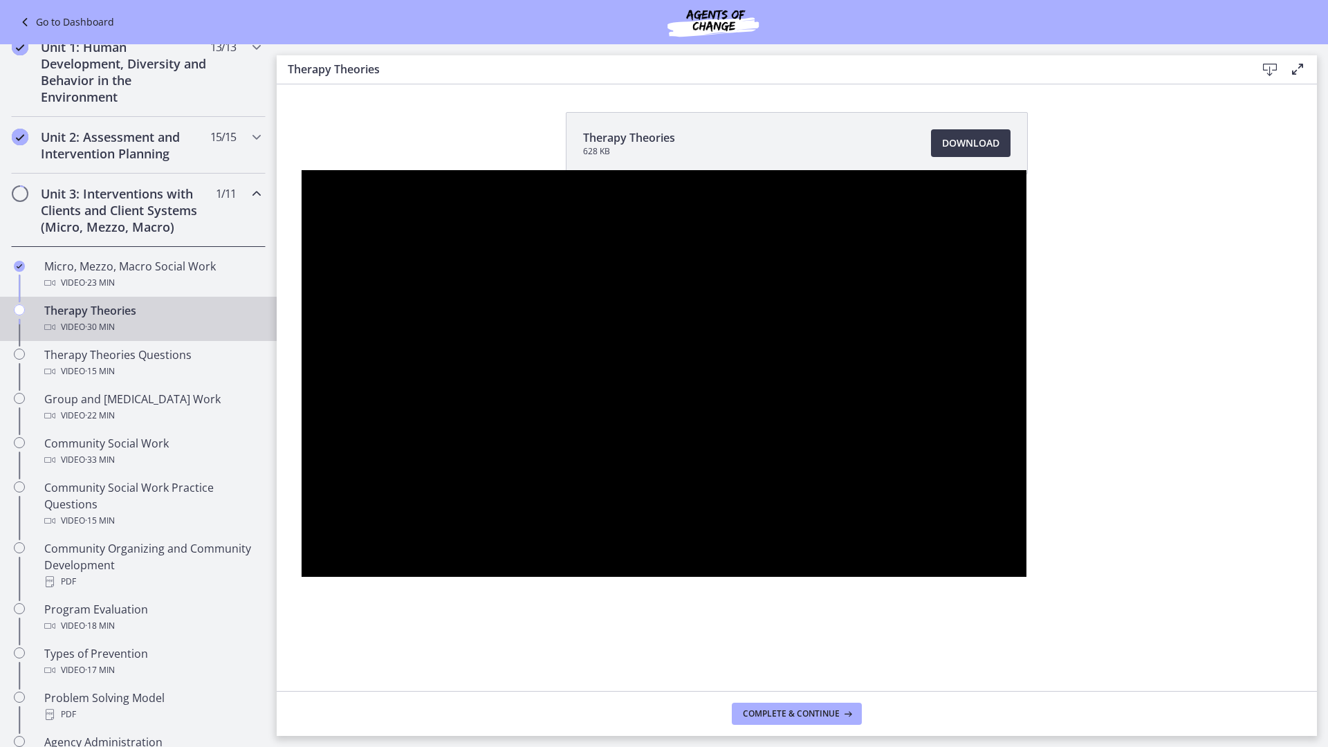
click at [302, 170] on button "Pause: cbe5iu9t4o1cl02sighg.mp4" at bounding box center [302, 170] width 1 height 1
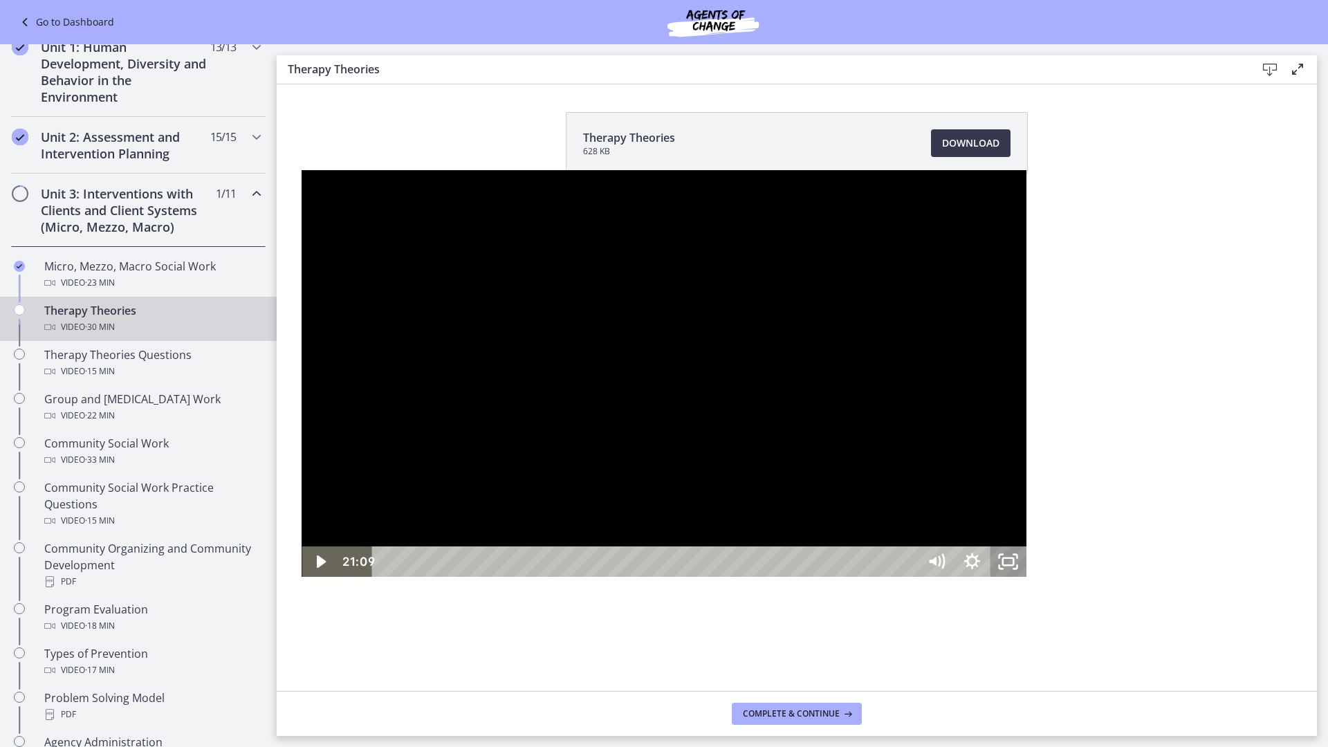
click at [1026, 577] on icon "Unfullscreen" at bounding box center [1009, 561] width 36 height 30
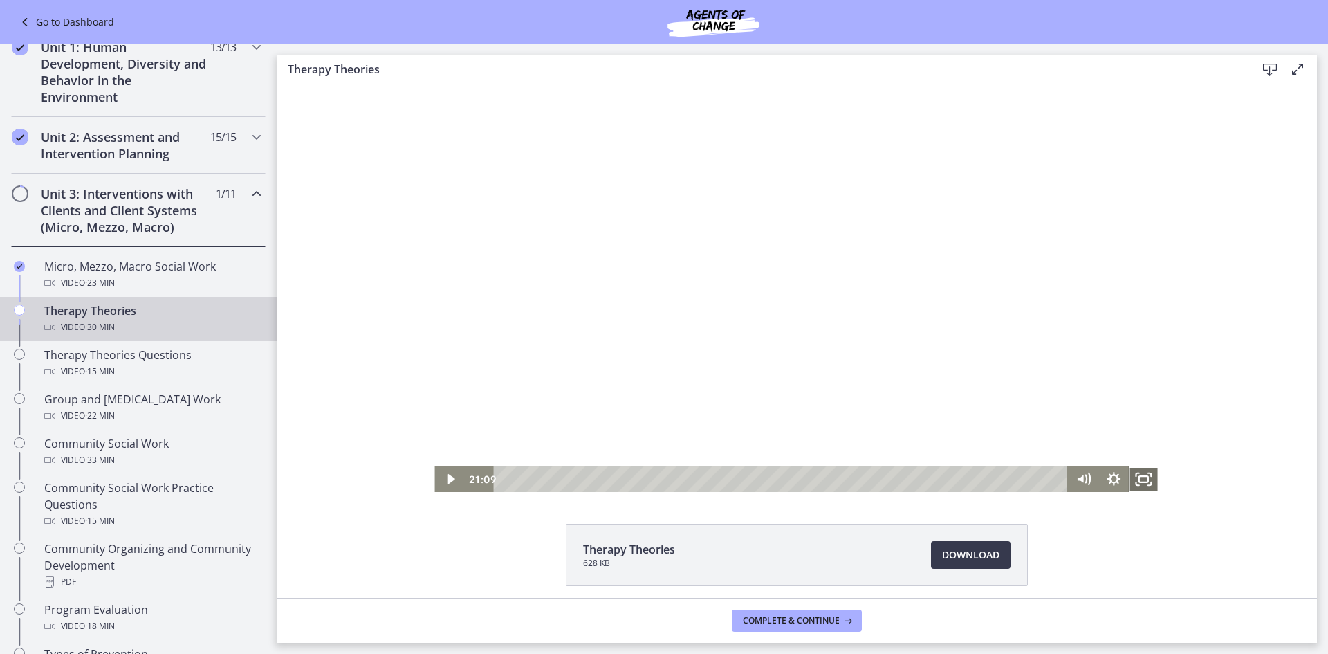
click at [1140, 481] on icon "Fullscreen" at bounding box center [1144, 479] width 30 height 26
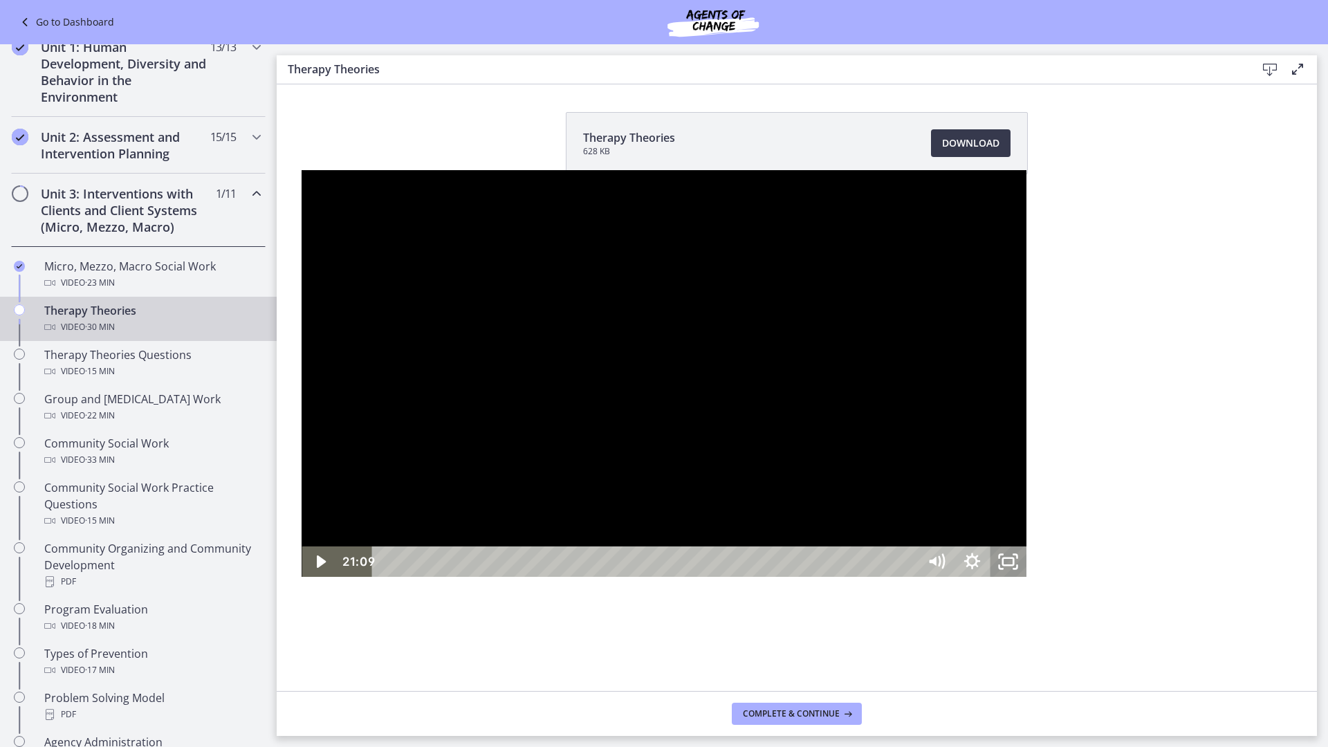
click at [1026, 577] on icon "Unfullscreen" at bounding box center [1009, 561] width 36 height 30
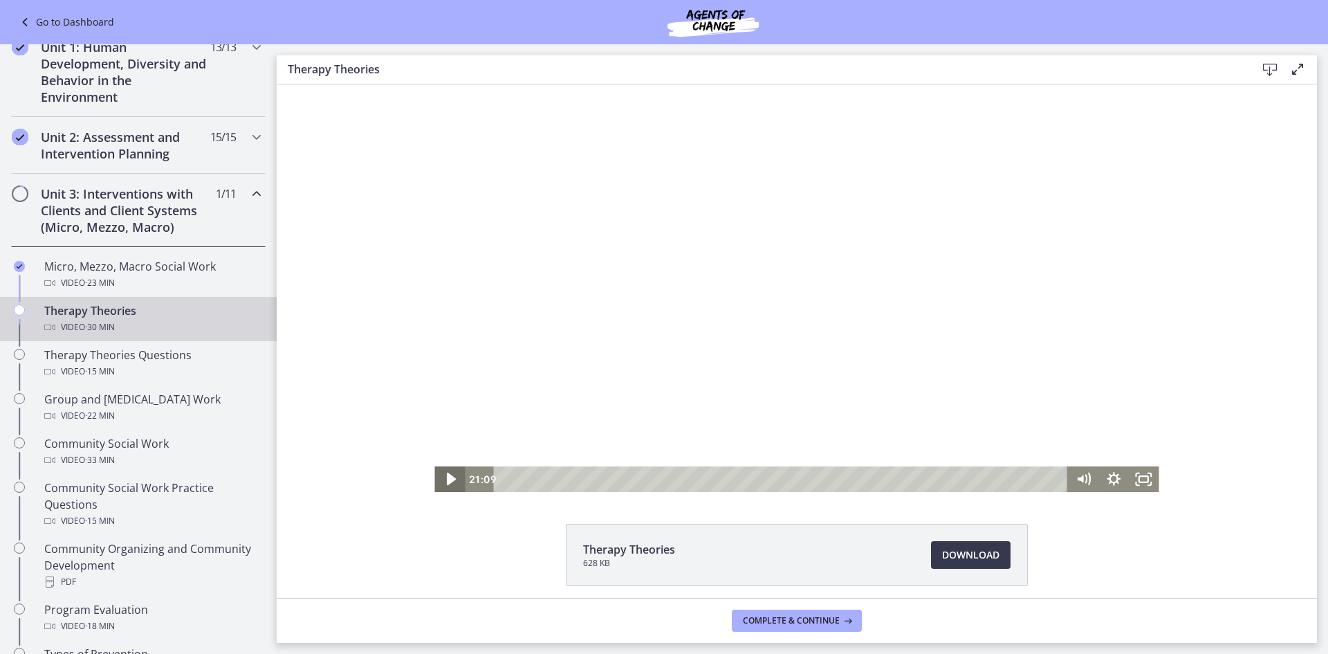
click at [447, 477] on icon "Play Video" at bounding box center [451, 478] width 9 height 12
click at [1148, 481] on icon "Fullscreen" at bounding box center [1144, 479] width 30 height 26
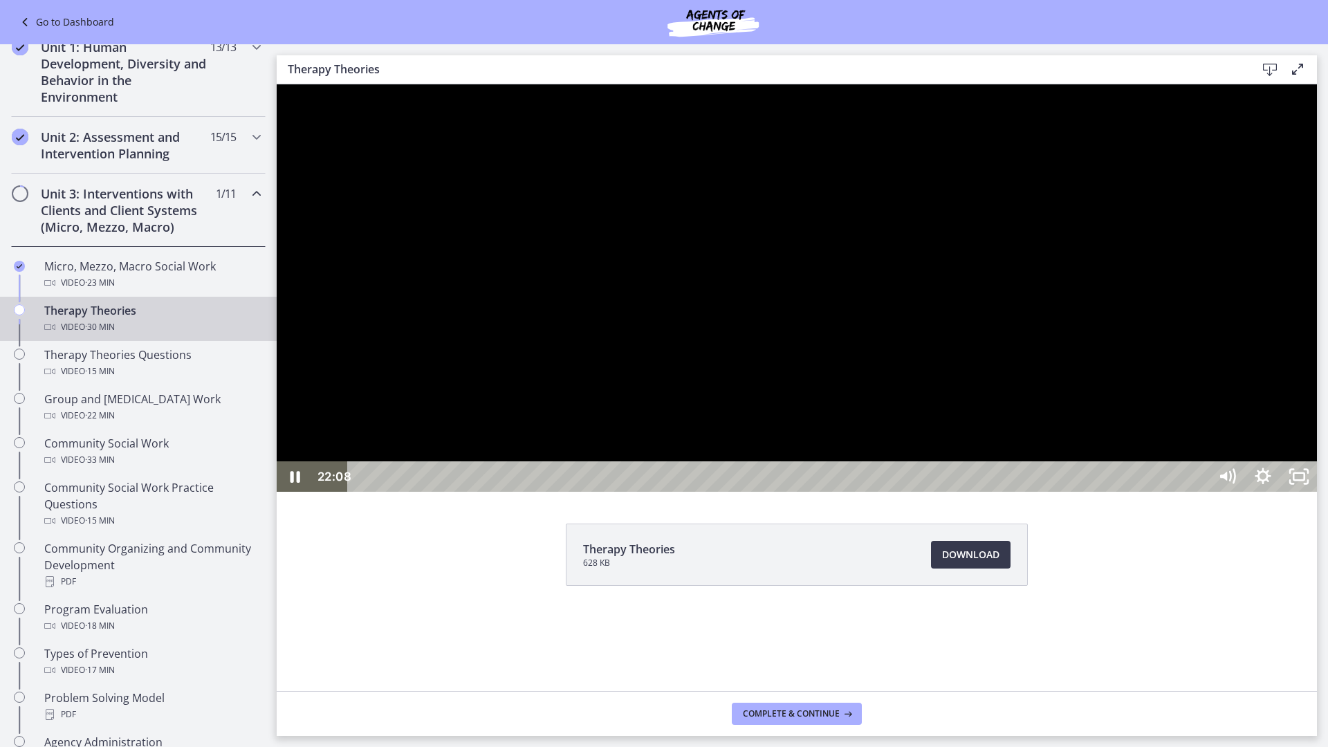
click at [1317, 492] on div at bounding box center [797, 287] width 1040 height 407
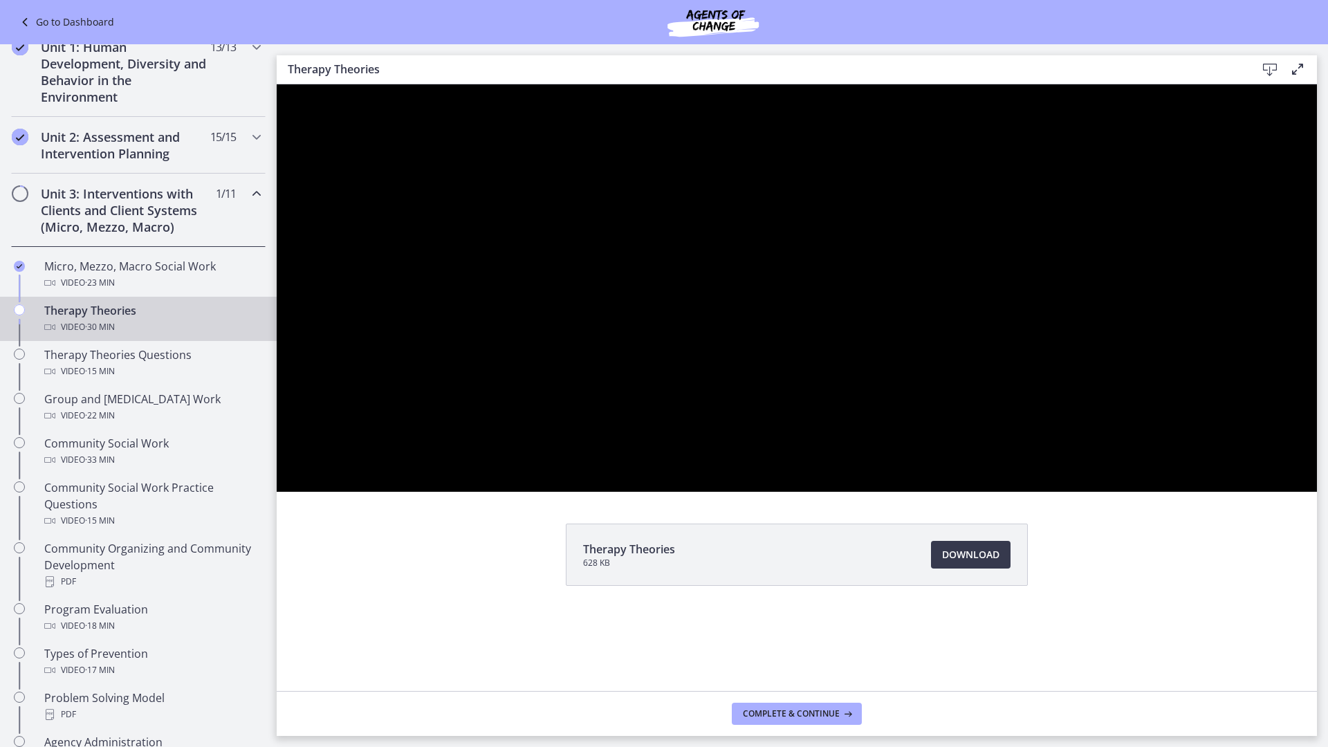
click at [277, 84] on button "Pause: cbe5iu9t4o1cl02sighg.mp4" at bounding box center [277, 84] width 1 height 1
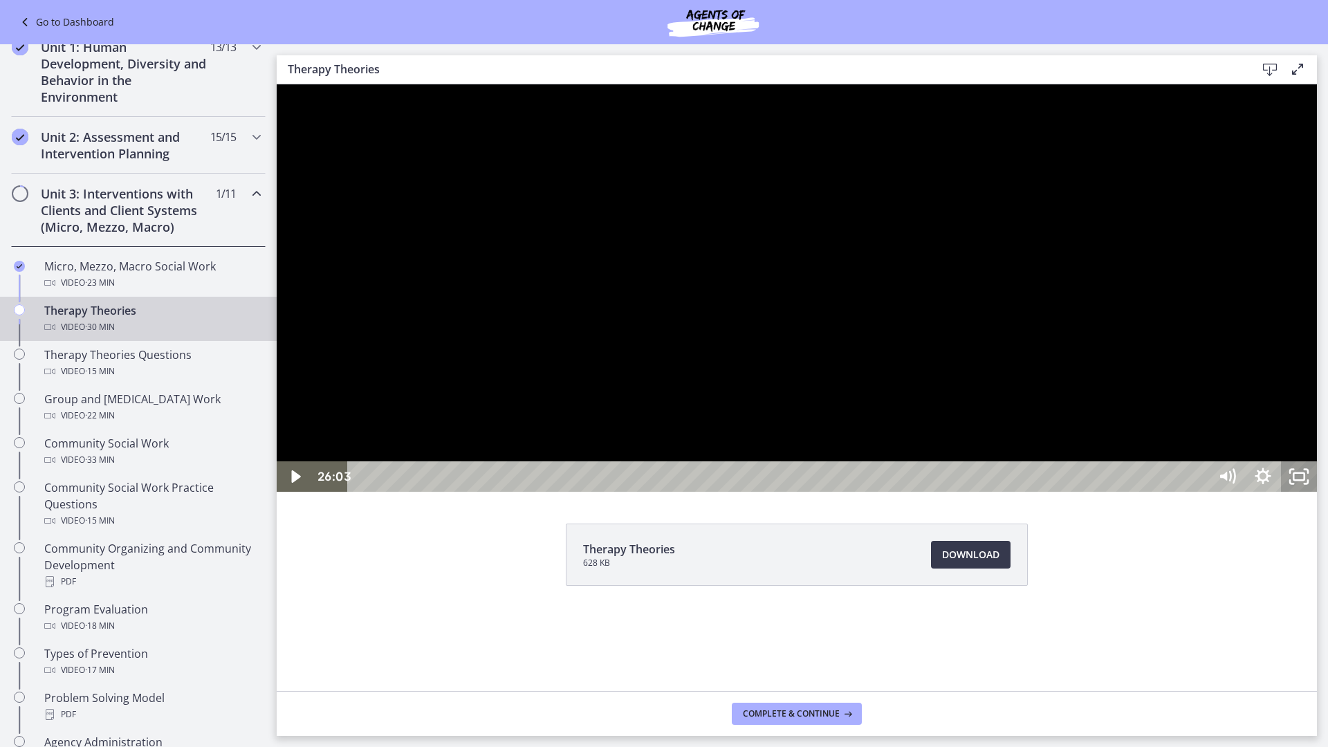
click at [1317, 492] on icon "Unfullscreen" at bounding box center [1299, 476] width 36 height 30
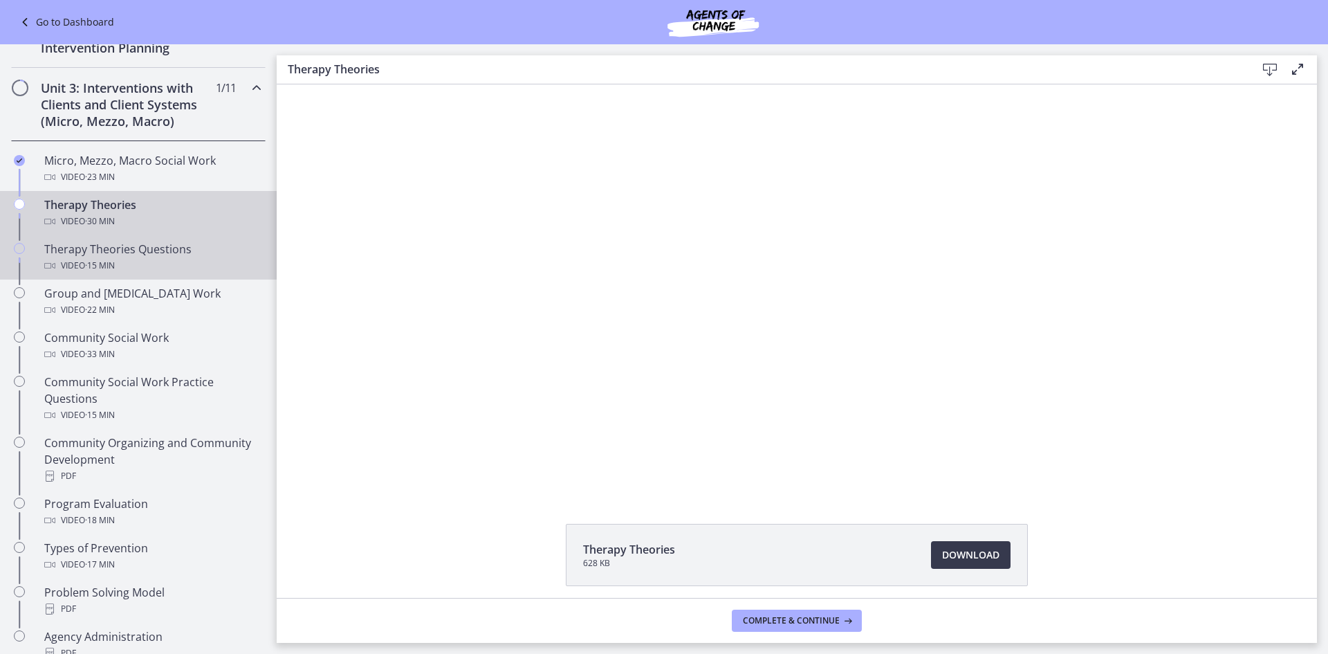
scroll to position [486, 0]
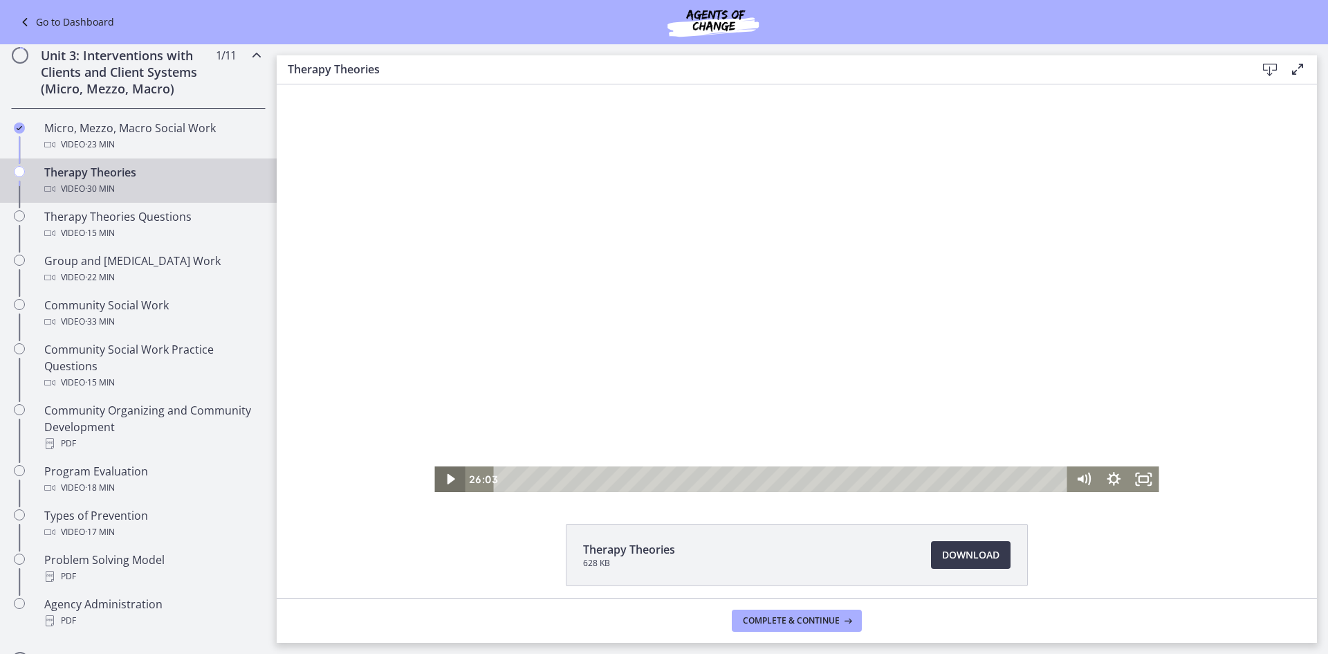
drag, startPoint x: 439, startPoint y: 486, endPoint x: 443, endPoint y: 479, distance: 7.9
click at [439, 486] on icon "Play Video" at bounding box center [451, 479] width 30 height 26
click at [1042, 475] on div "29:09" at bounding box center [783, 479] width 556 height 26
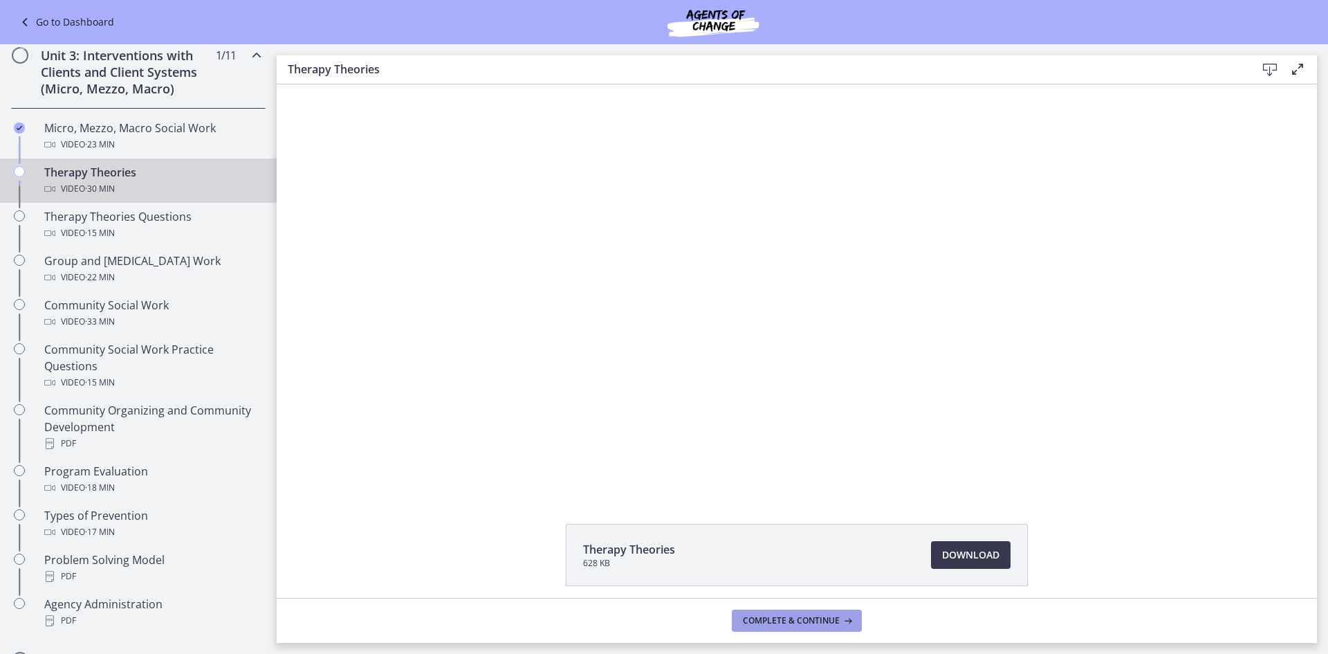
click at [796, 625] on span "Complete & continue" at bounding box center [791, 620] width 97 height 11
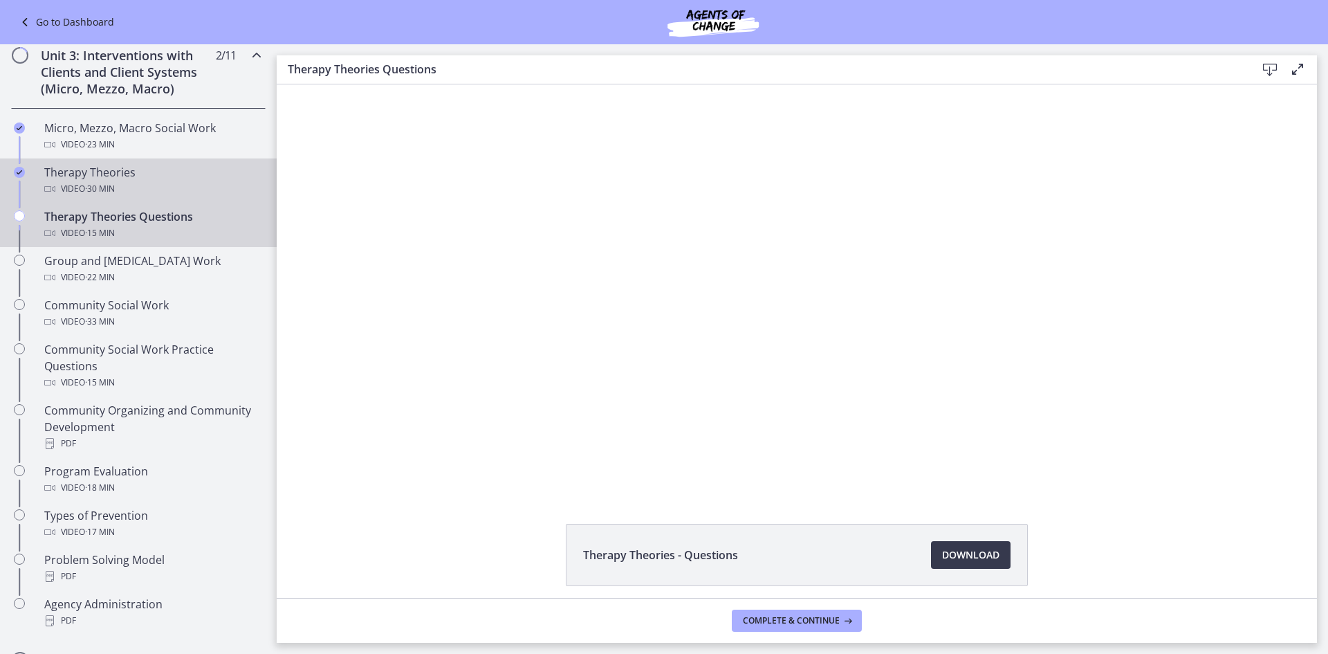
drag, startPoint x: 120, startPoint y: 190, endPoint x: 176, endPoint y: 219, distance: 63.4
click at [122, 191] on div "Video · 30 min" at bounding box center [152, 189] width 216 height 17
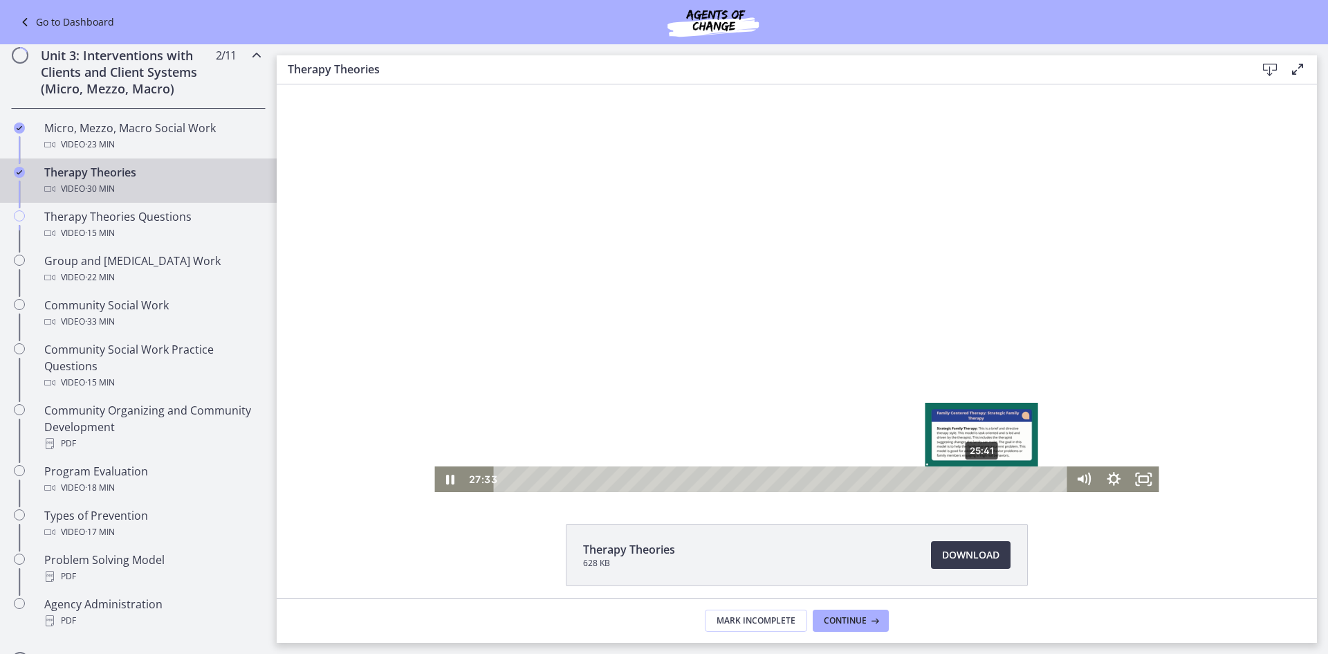
click at [968, 482] on div "25:41" at bounding box center [783, 479] width 556 height 26
click at [937, 481] on div "23:32" at bounding box center [783, 479] width 556 height 26
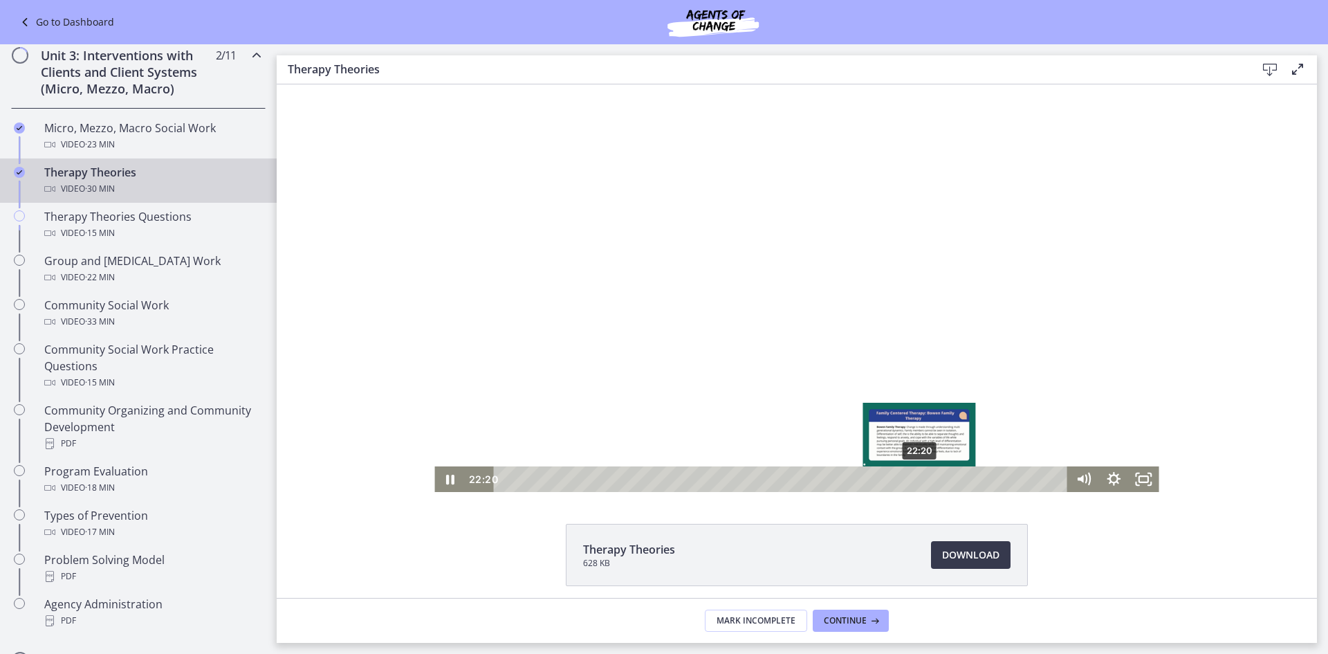
click at [915, 479] on div "22:20" at bounding box center [783, 479] width 556 height 26
click at [868, 477] on div "20:51" at bounding box center [783, 479] width 556 height 26
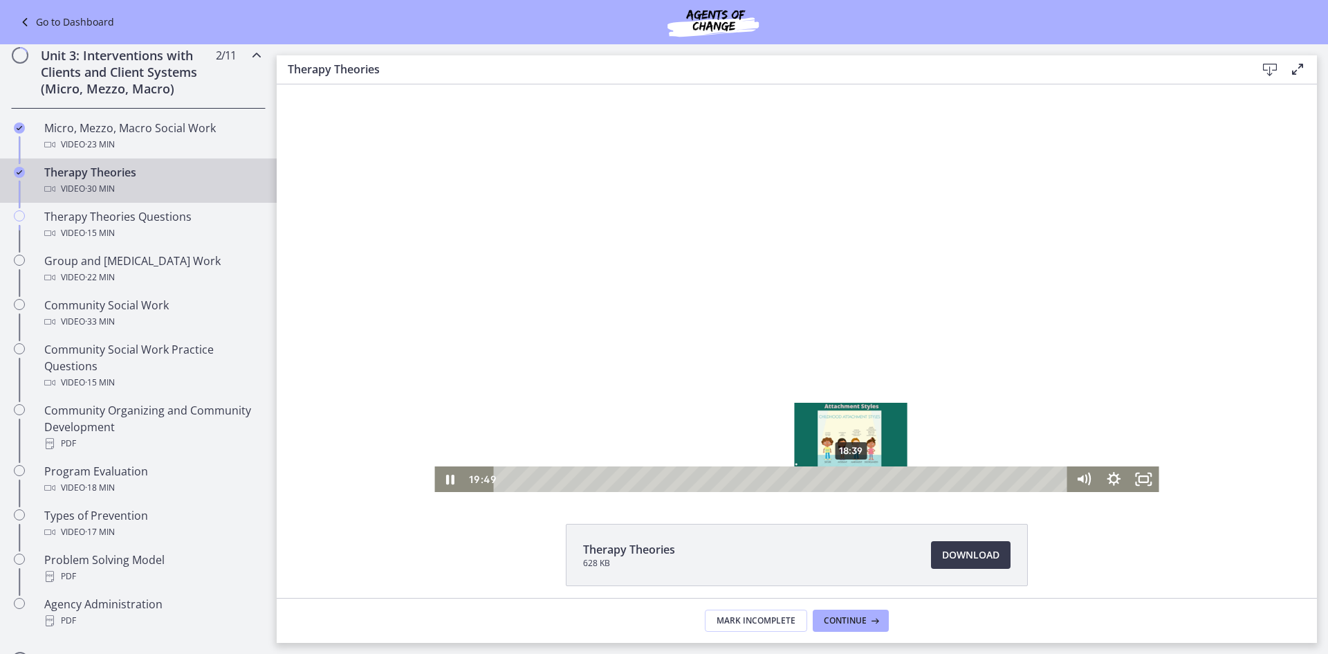
click at [839, 476] on div "18:39" at bounding box center [783, 479] width 556 height 26
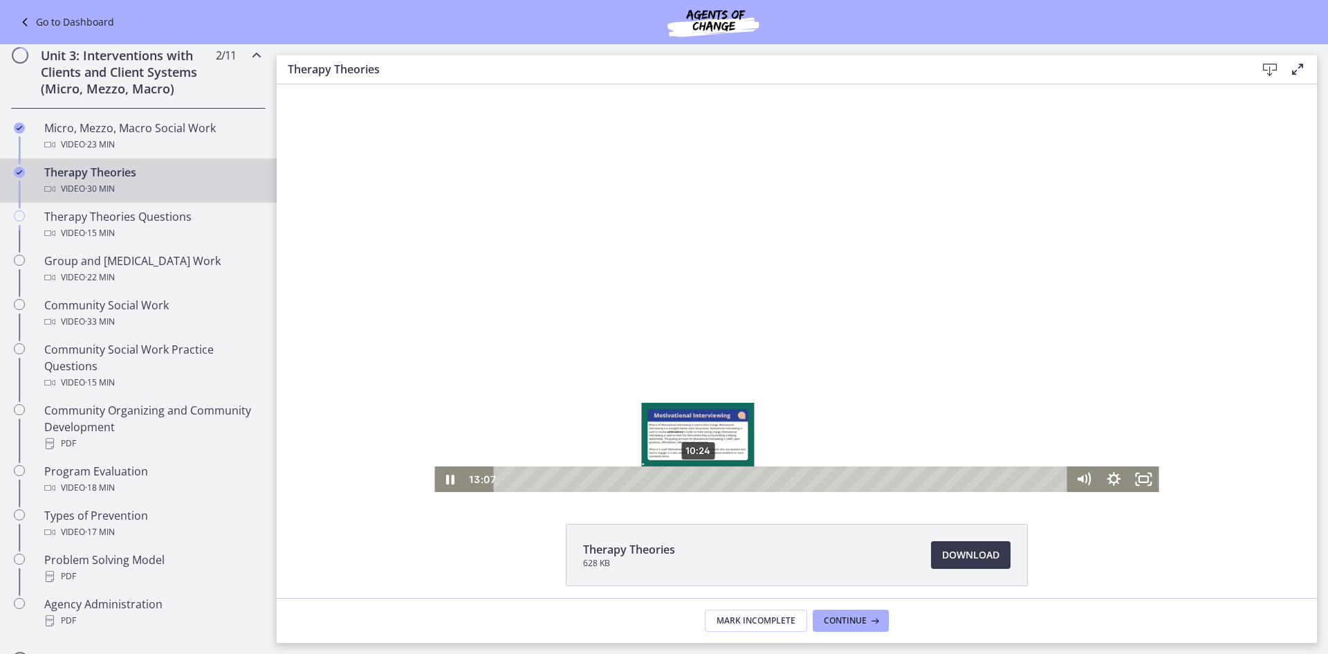
click at [693, 475] on div "10:24" at bounding box center [783, 479] width 556 height 26
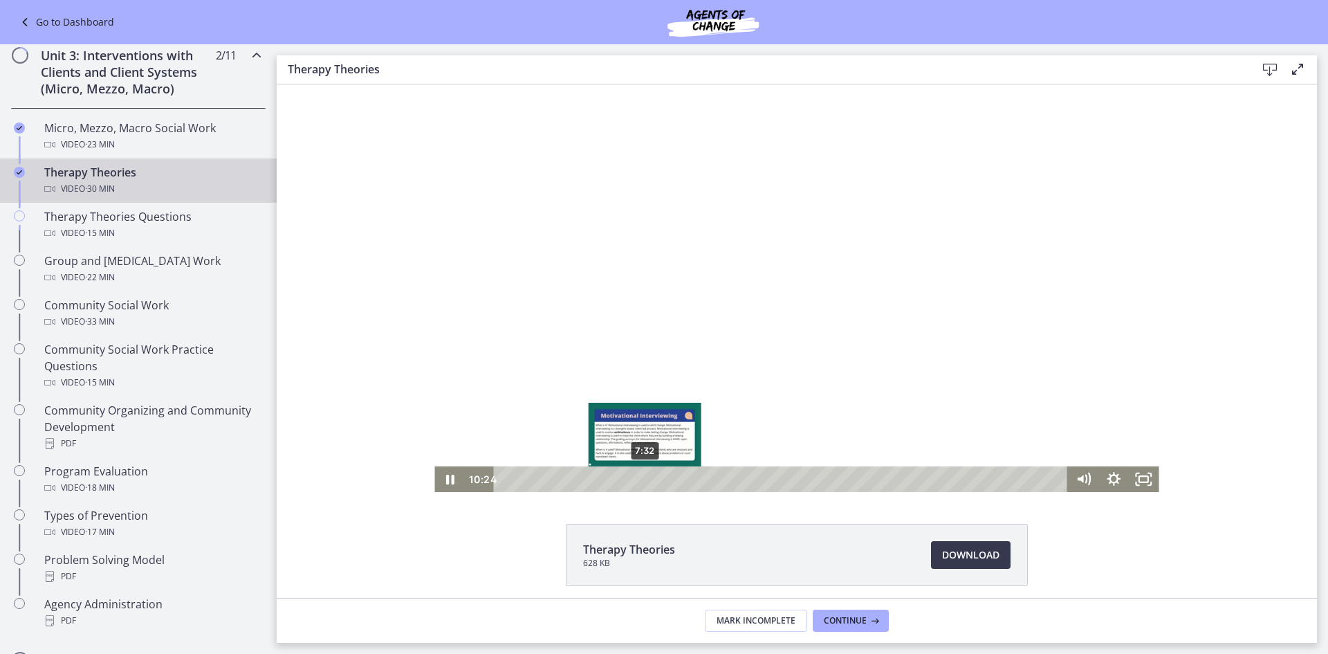
click at [639, 475] on div "7:32" at bounding box center [783, 479] width 556 height 26
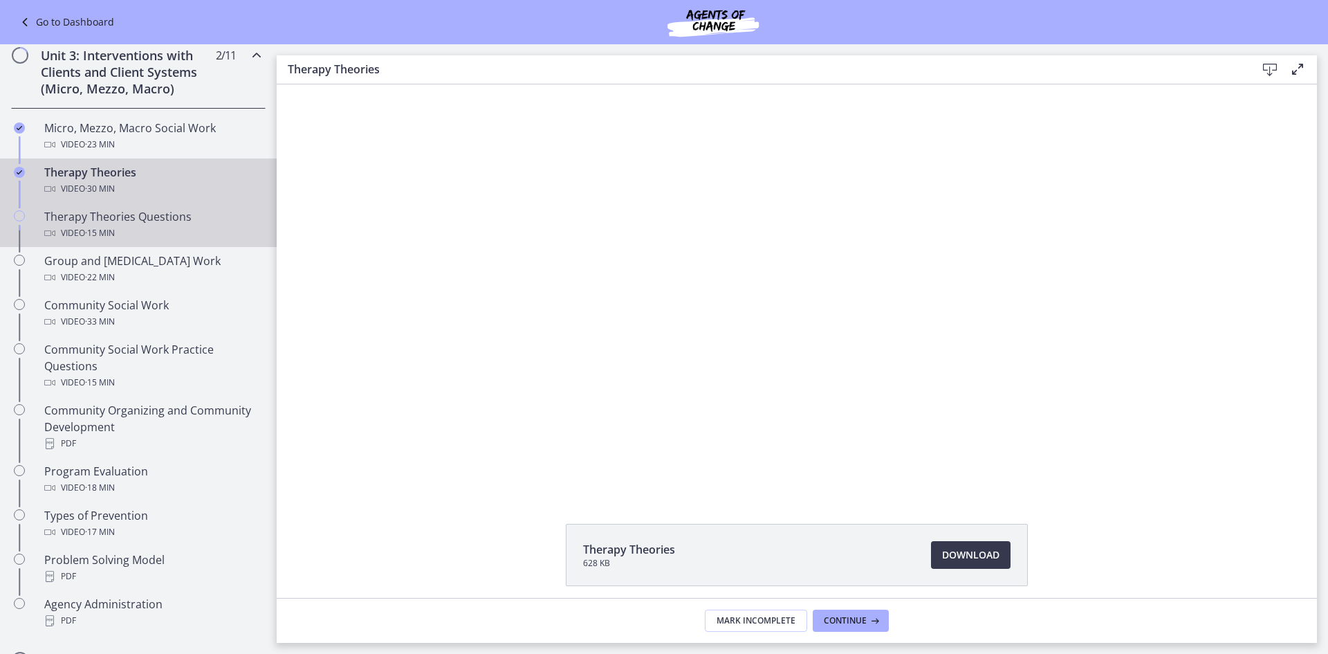
click at [158, 237] on div "Video · 15 min" at bounding box center [152, 233] width 216 height 17
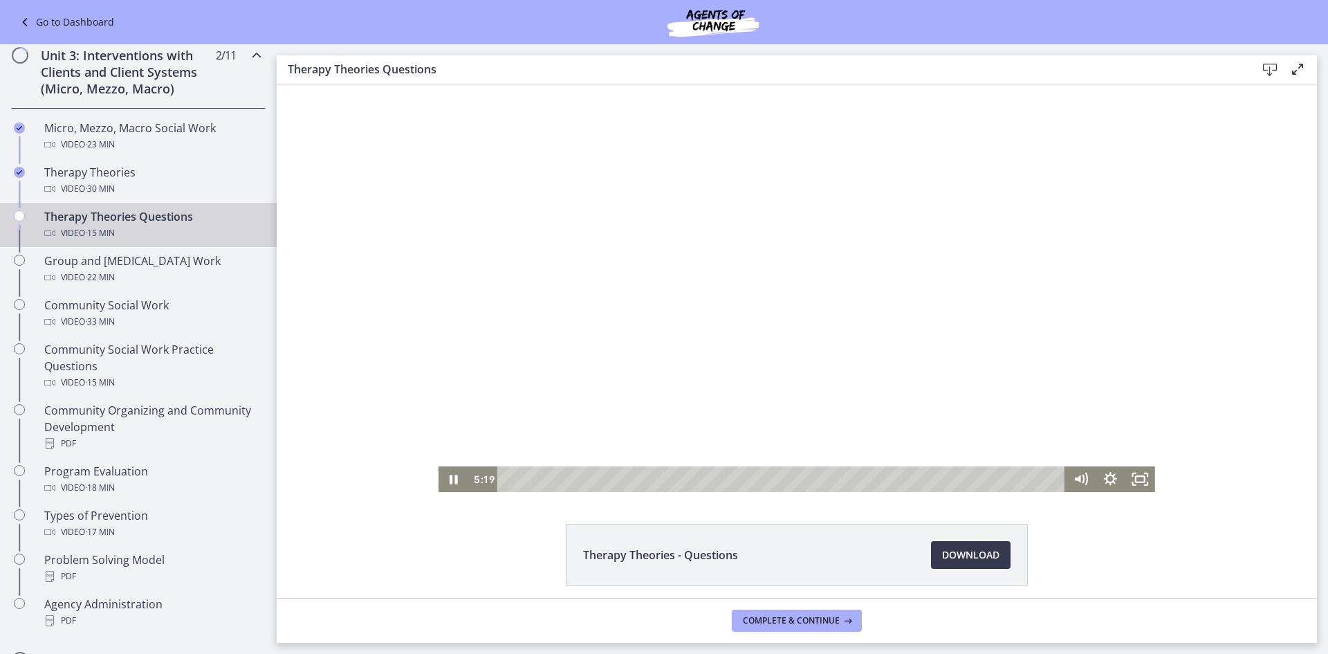
click at [865, 360] on div at bounding box center [797, 287] width 717 height 407
click at [942, 277] on div at bounding box center [797, 287] width 717 height 407
click at [1127, 484] on icon "Fullscreen" at bounding box center [1140, 479] width 30 height 26
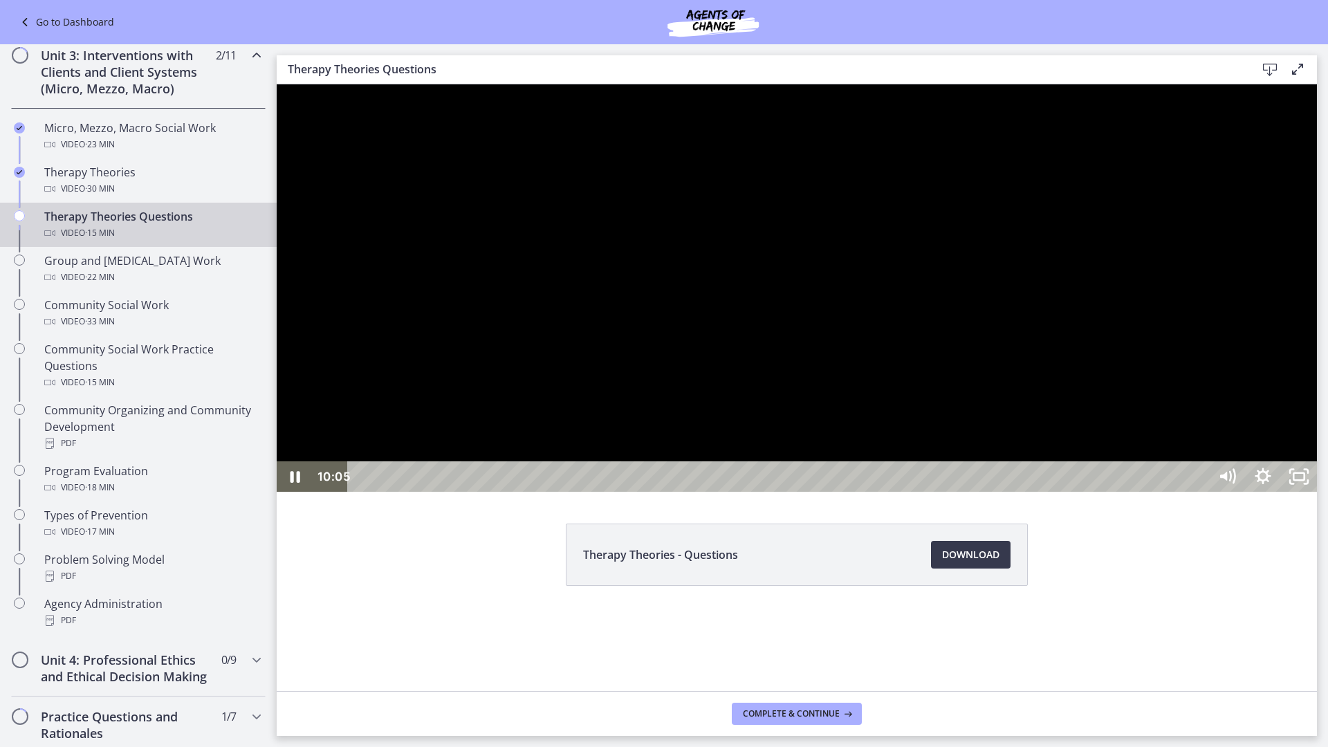
click at [956, 492] on div at bounding box center [797, 287] width 1040 height 407
click at [1305, 480] on rect "Unfullscreen" at bounding box center [1298, 476] width 11 height 7
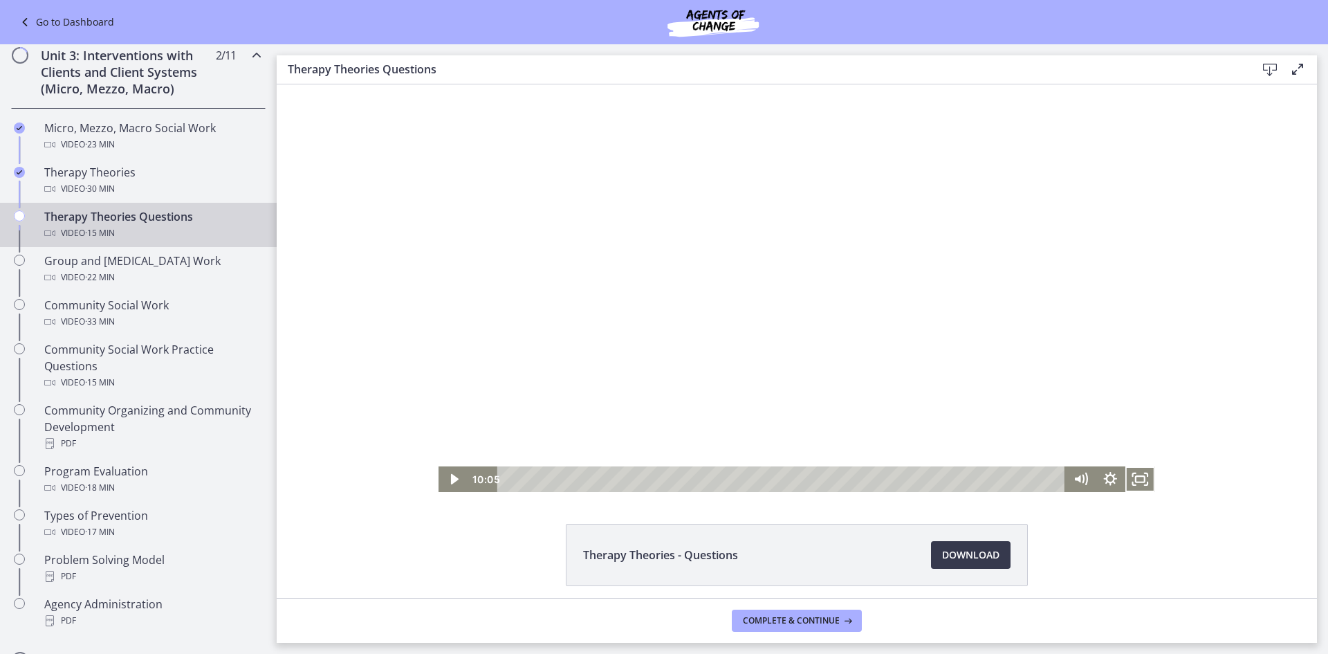
click at [1025, 258] on div at bounding box center [797, 287] width 717 height 407
click at [1132, 483] on icon "Fullscreen" at bounding box center [1140, 479] width 30 height 26
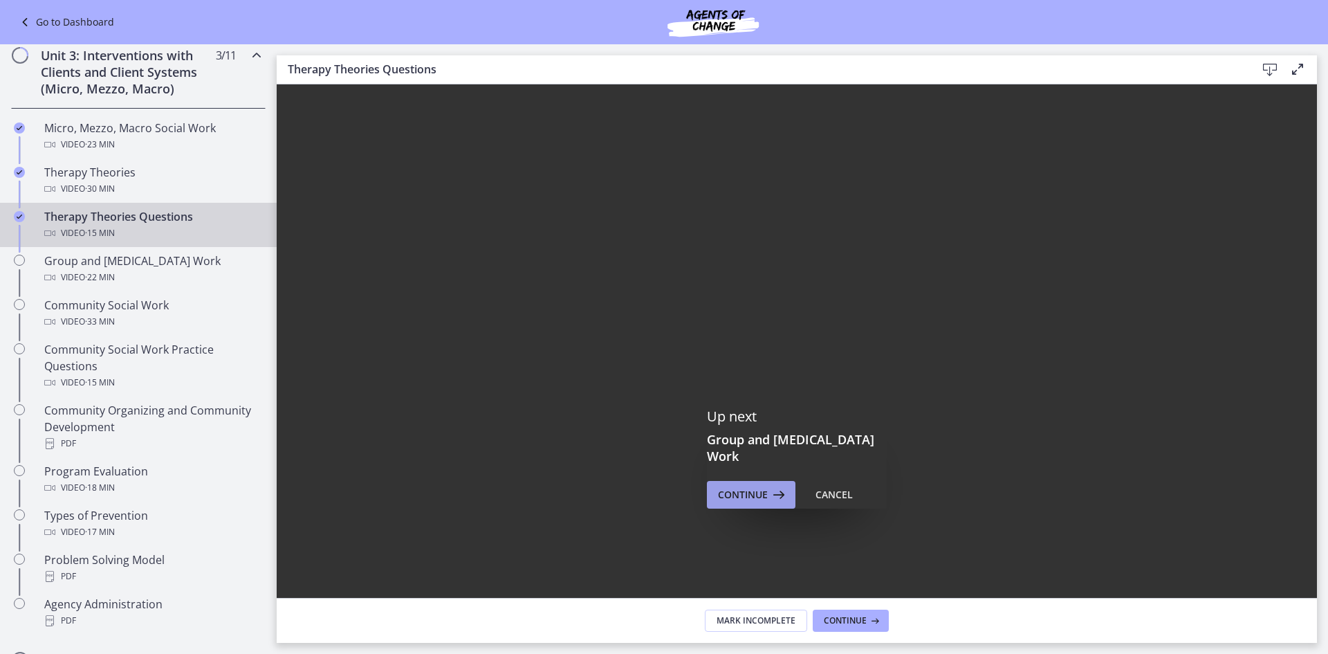
click at [727, 494] on span "Continue" at bounding box center [743, 494] width 50 height 17
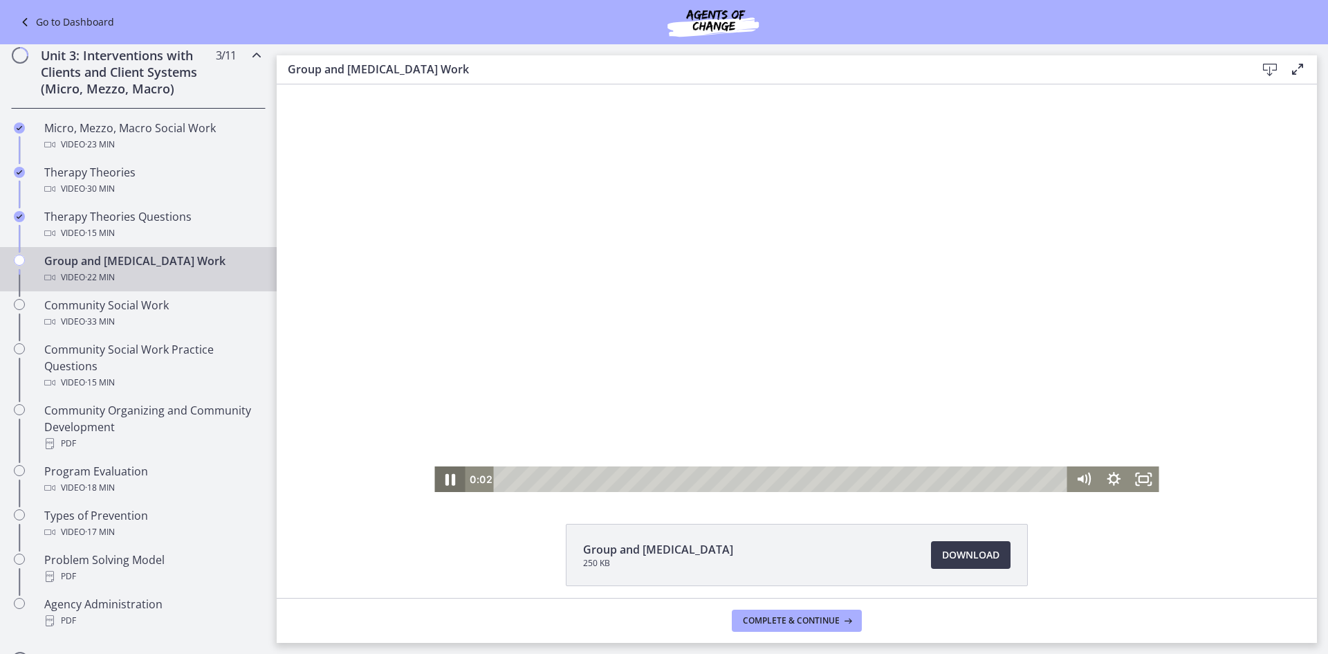
click at [445, 483] on icon "Pause" at bounding box center [450, 478] width 36 height 30
click at [896, 340] on div at bounding box center [796, 287] width 724 height 407
click at [1142, 478] on icon "Fullscreen" at bounding box center [1144, 478] width 36 height 30
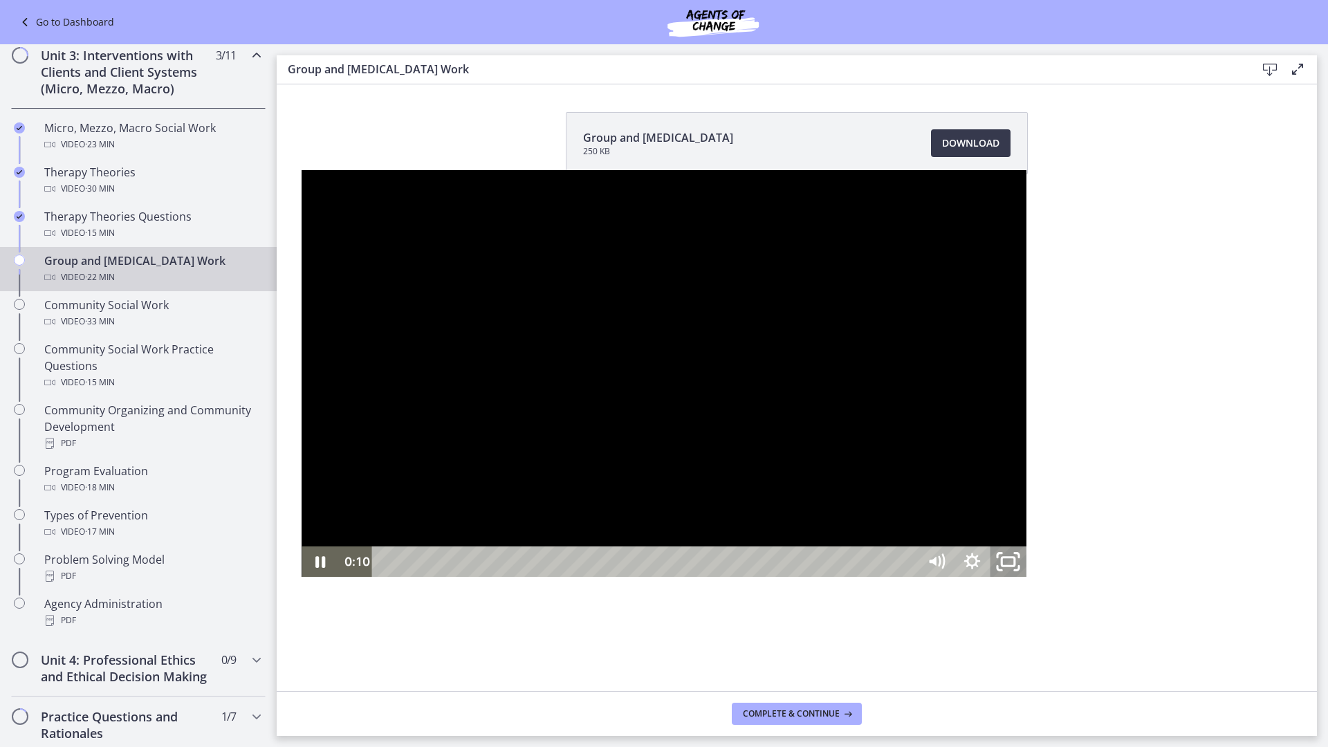
click at [1029, 580] on icon "Unfullscreen" at bounding box center [1007, 562] width 43 height 37
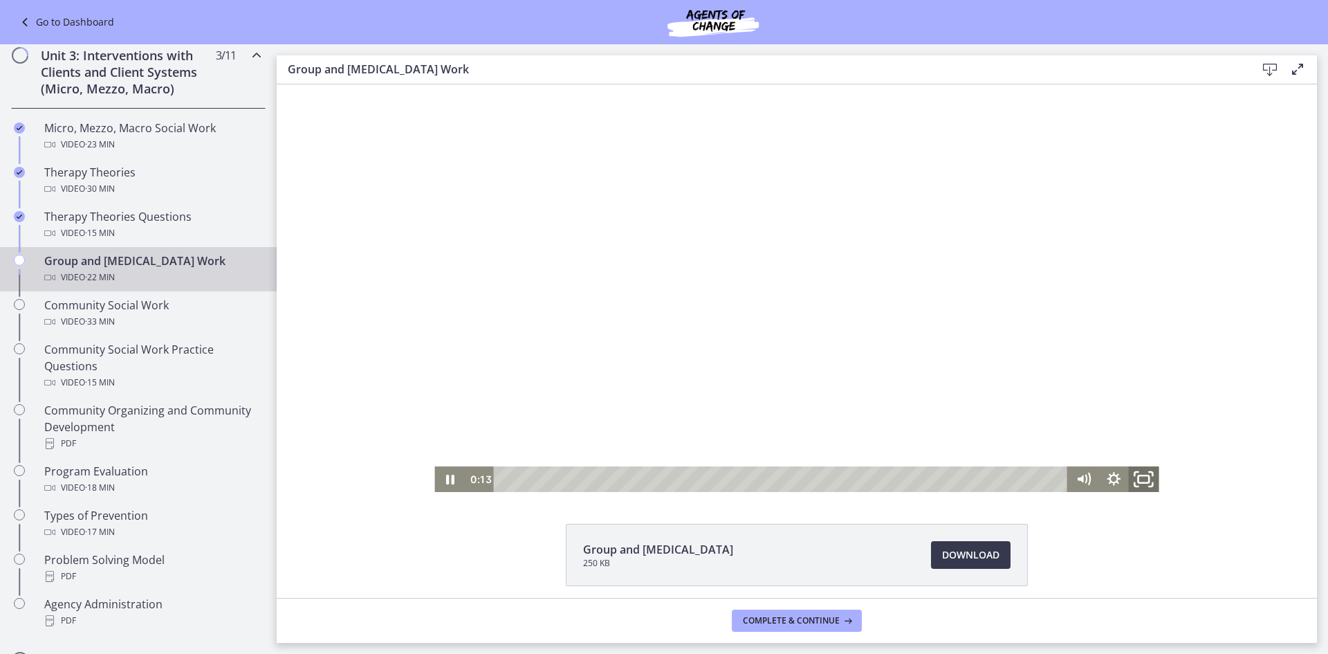
click at [1137, 474] on icon "Fullscreen" at bounding box center [1144, 478] width 36 height 30
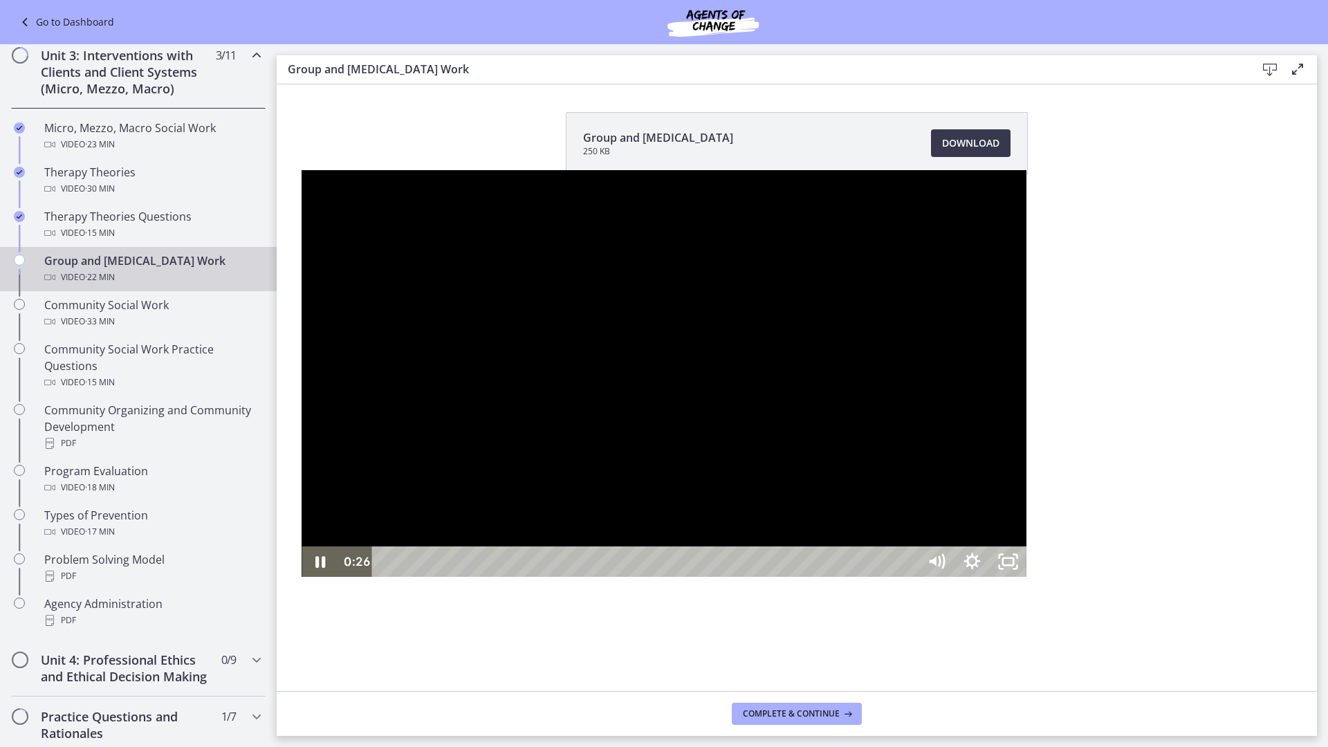
click at [1026, 578] on div at bounding box center [664, 373] width 724 height 407
click at [849, 544] on div at bounding box center [664, 373] width 724 height 407
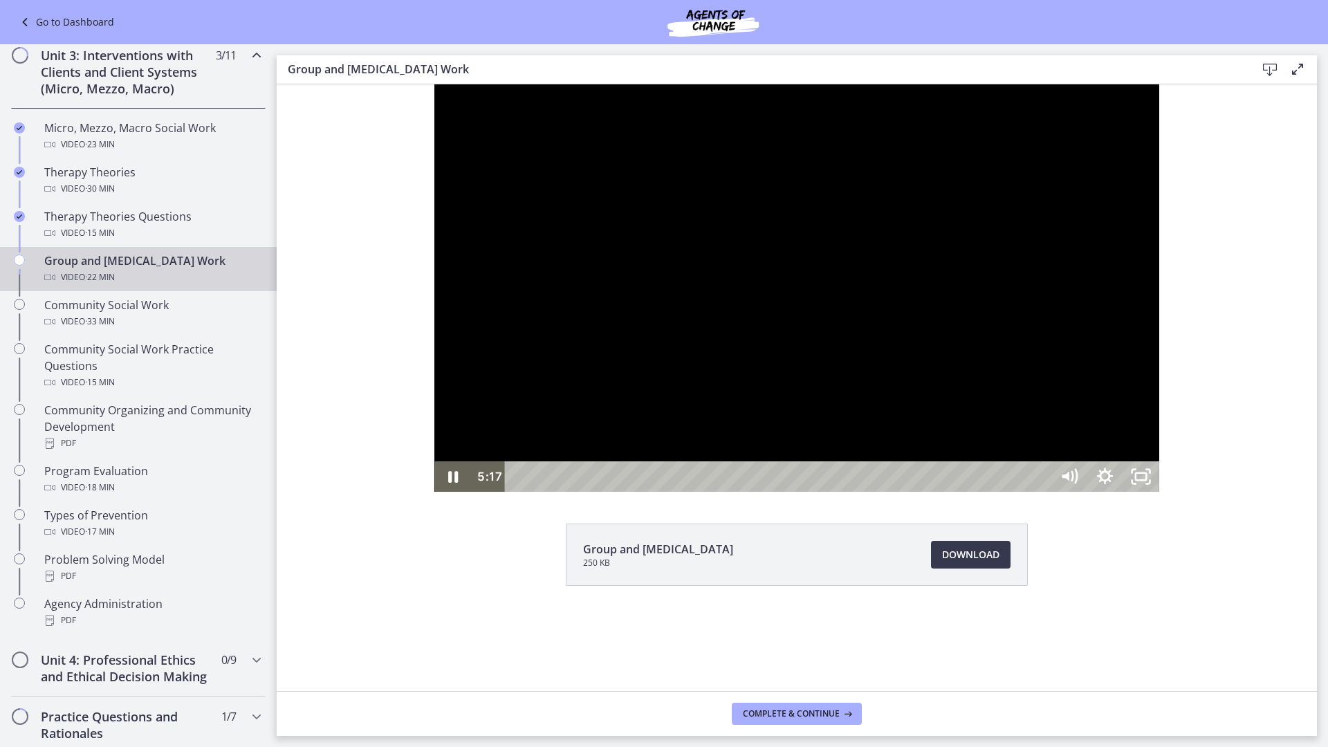
click at [653, 378] on div at bounding box center [796, 287] width 724 height 407
click at [434, 84] on button "Play Video: cls57b8rkbac72sj77c0.mp4" at bounding box center [434, 84] width 1 height 1
click at [724, 434] on div at bounding box center [796, 287] width 724 height 407
click at [578, 351] on div at bounding box center [796, 287] width 724 height 407
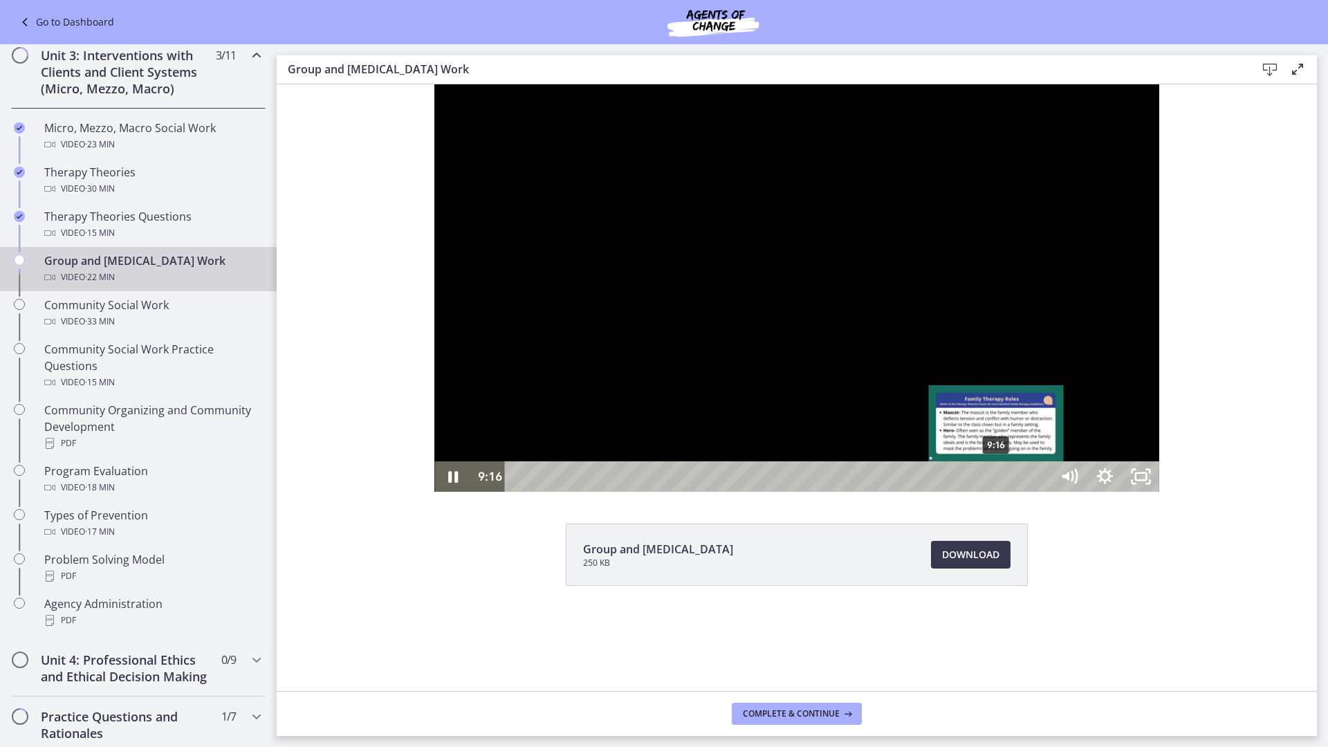
click at [839, 492] on div "9:16" at bounding box center [780, 476] width 524 height 30
click at [877, 492] on div "10:00" at bounding box center [780, 476] width 524 height 30
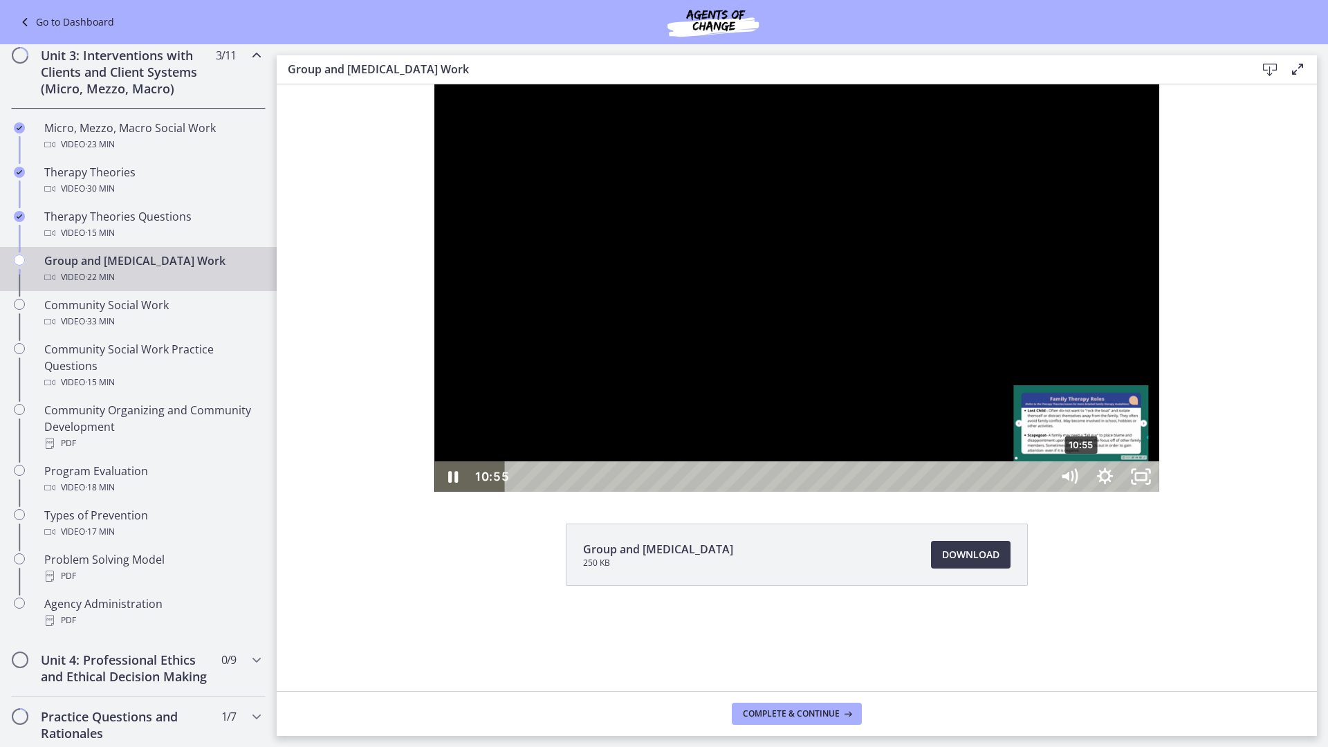
click at [924, 492] on div "10:55" at bounding box center [780, 476] width 524 height 30
click at [1038, 492] on div at bounding box center [796, 287] width 724 height 407
click at [996, 492] on div "12:19" at bounding box center [780, 476] width 524 height 30
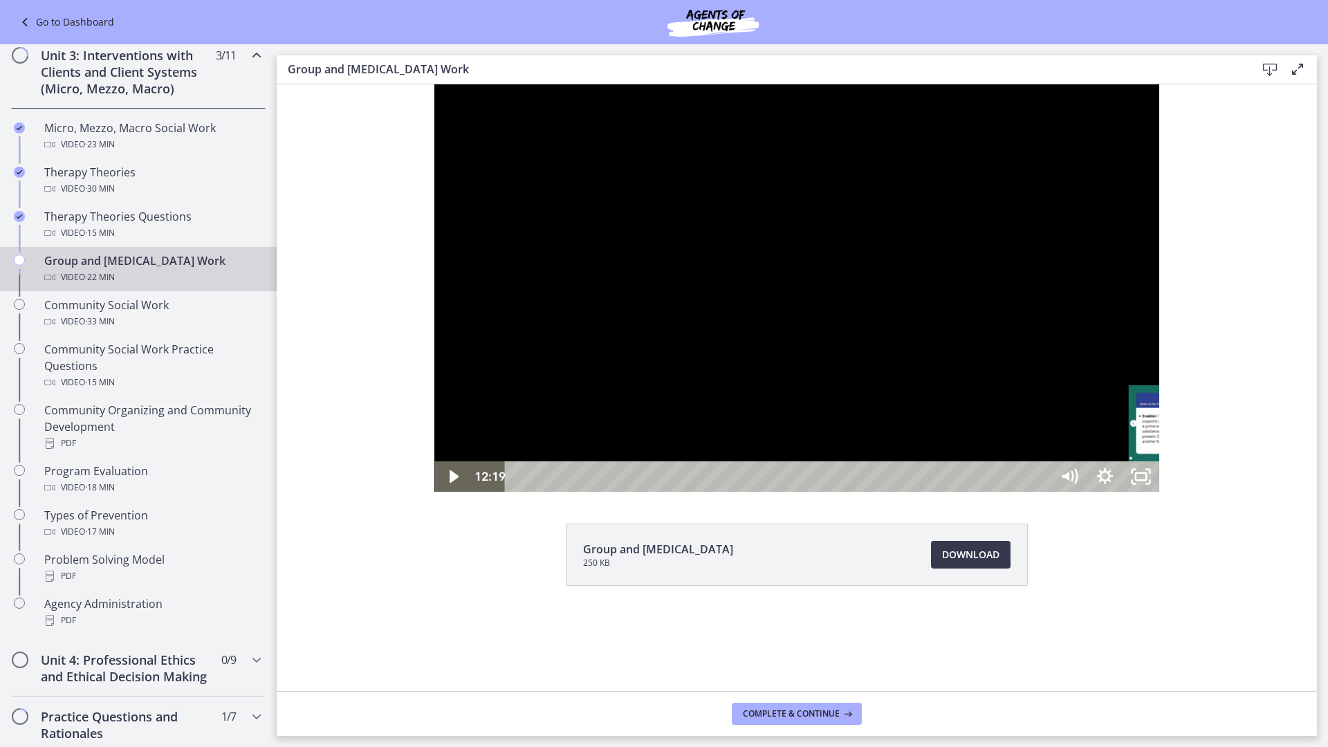
click at [1041, 492] on div "13:09" at bounding box center [780, 476] width 524 height 30
drag, startPoint x: 925, startPoint y: 346, endPoint x: 923, endPoint y: 335, distance: 10.6
click at [923, 347] on div at bounding box center [796, 287] width 724 height 407
click at [1042, 492] on div "14:48" at bounding box center [780, 476] width 524 height 30
click at [1159, 492] on div at bounding box center [796, 287] width 724 height 407
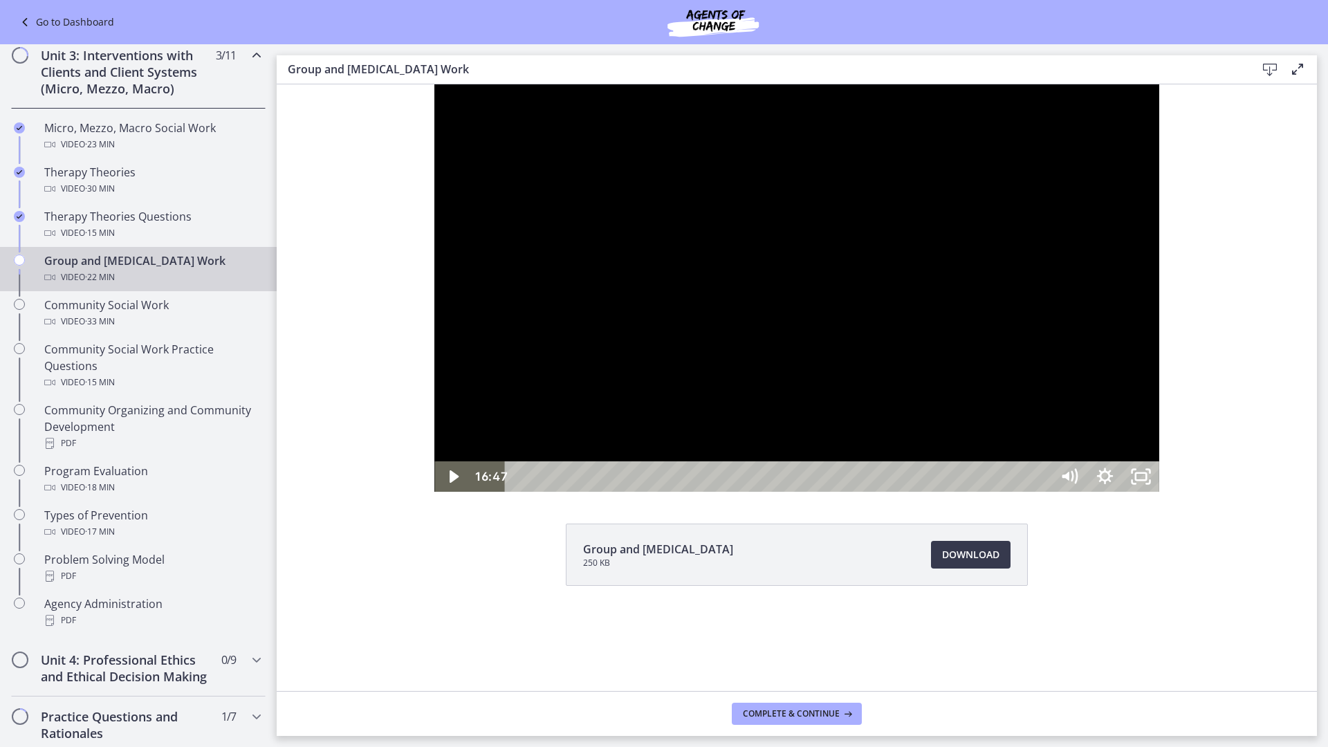
click at [1159, 492] on div at bounding box center [796, 287] width 724 height 407
click at [1153, 492] on div at bounding box center [796, 287] width 724 height 407
click at [1136, 473] on icon "Unfullscreen" at bounding box center [1133, 471] width 3 height 3
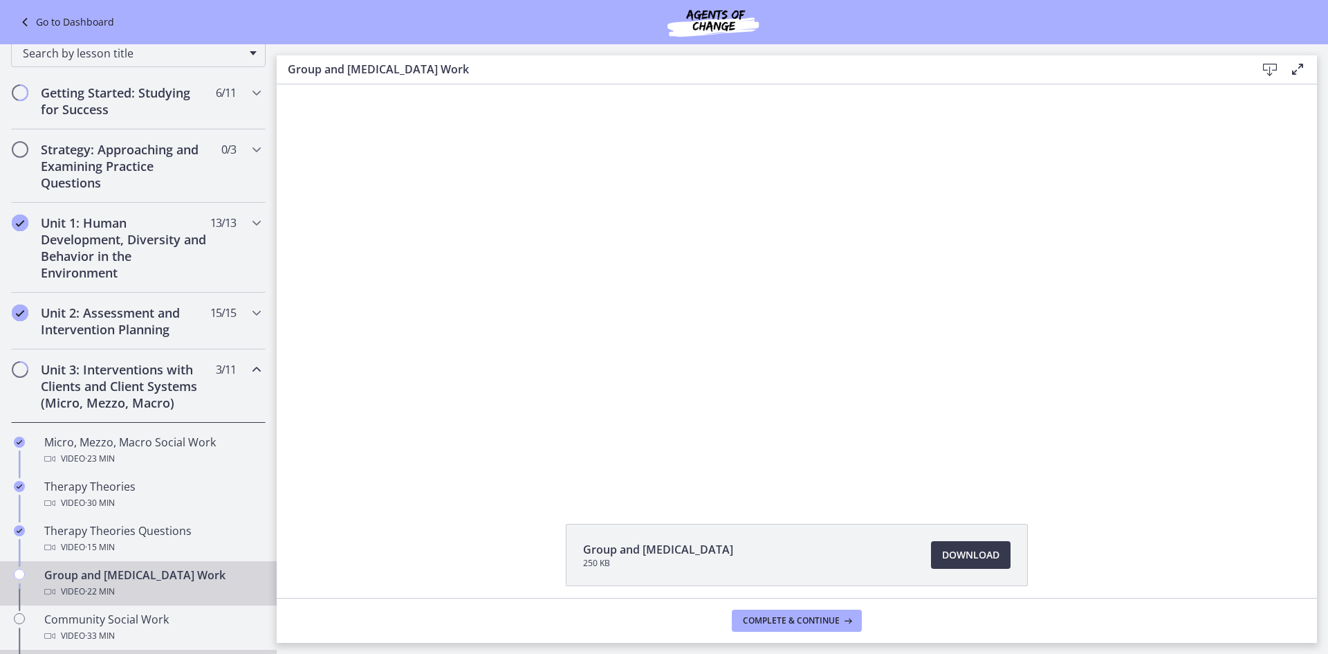
scroll to position [140, 0]
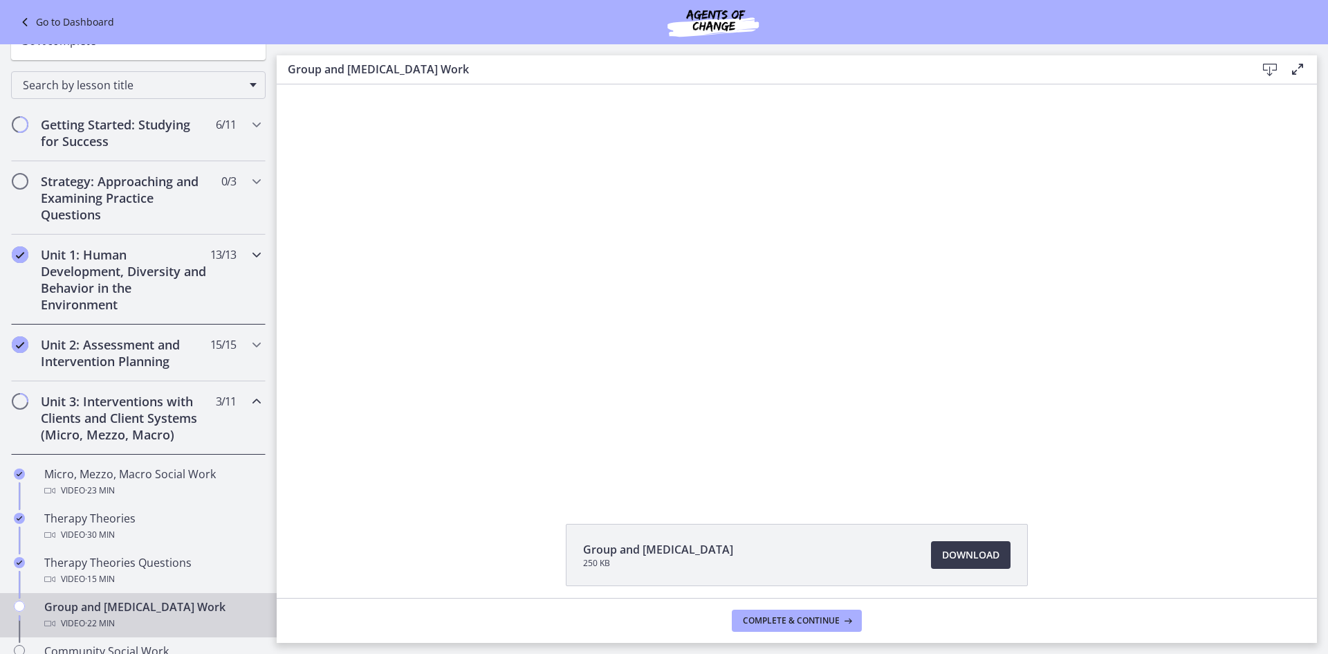
click at [204, 299] on div "Unit 1: Human Development, Diversity and Behavior in the Environment 13 / 13 Co…" at bounding box center [138, 279] width 255 height 90
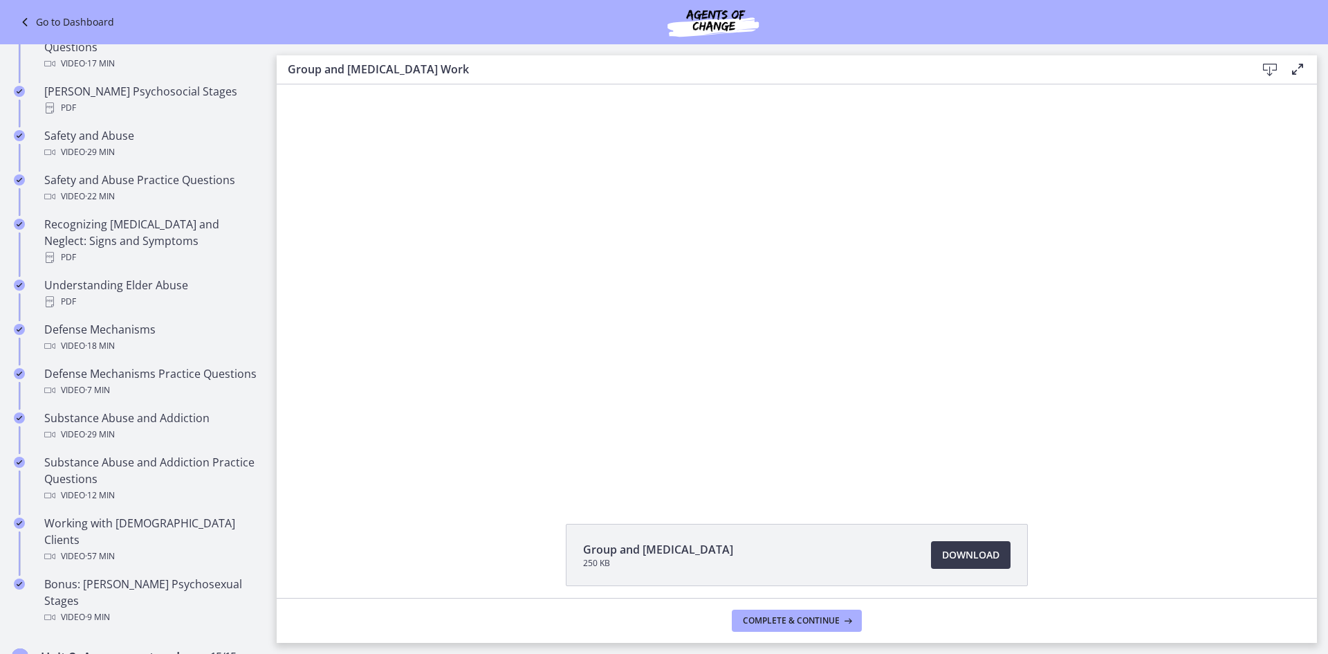
scroll to position [555, 0]
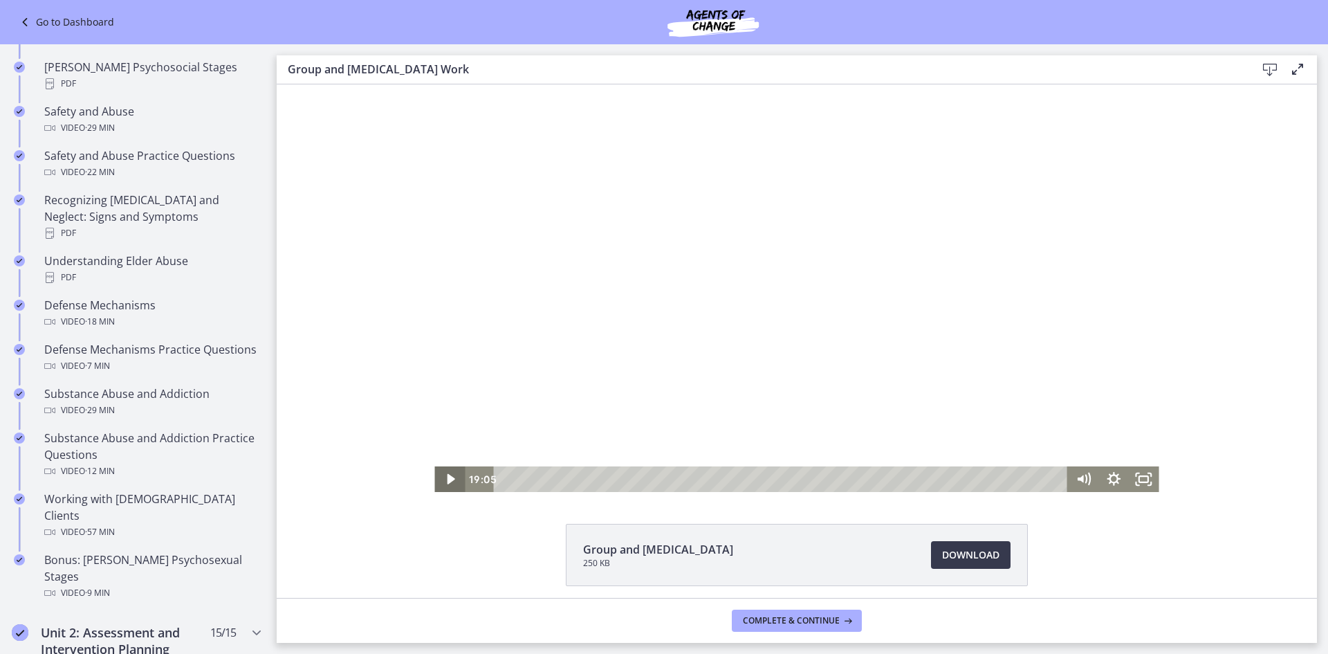
drag, startPoint x: 442, startPoint y: 481, endPoint x: 472, endPoint y: 483, distance: 29.9
click at [447, 481] on icon "Play Video" at bounding box center [451, 479] width 8 height 10
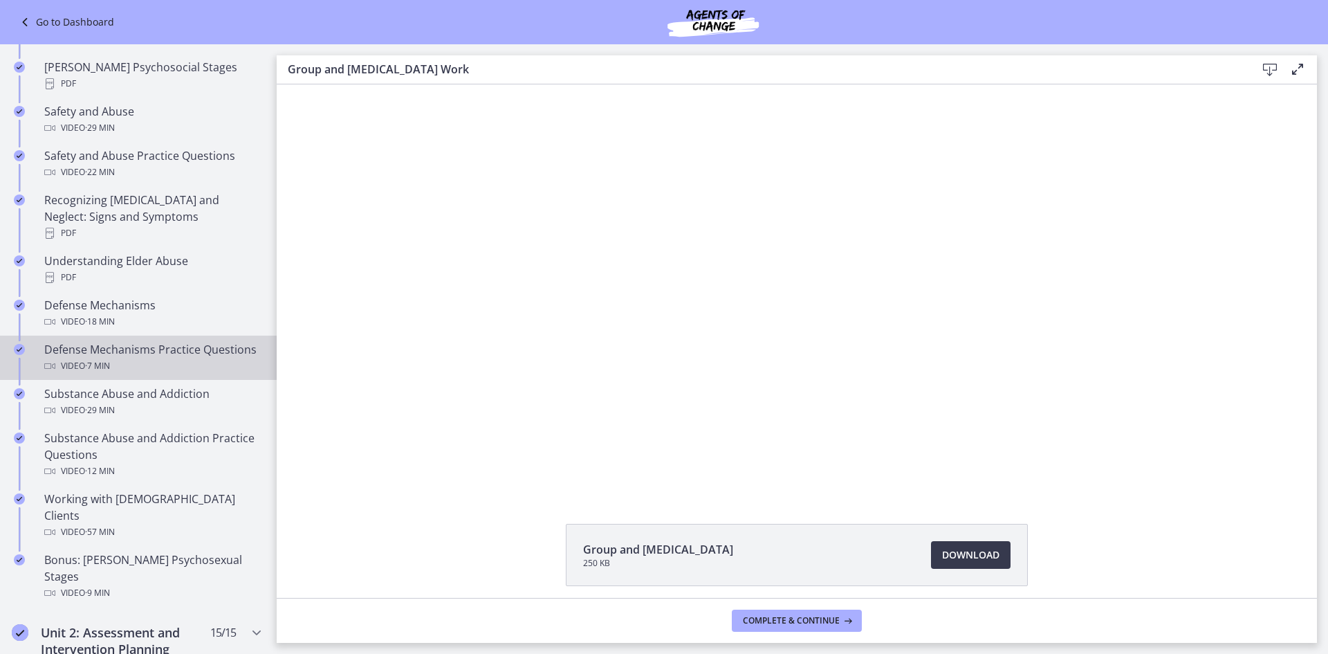
scroll to position [278, 0]
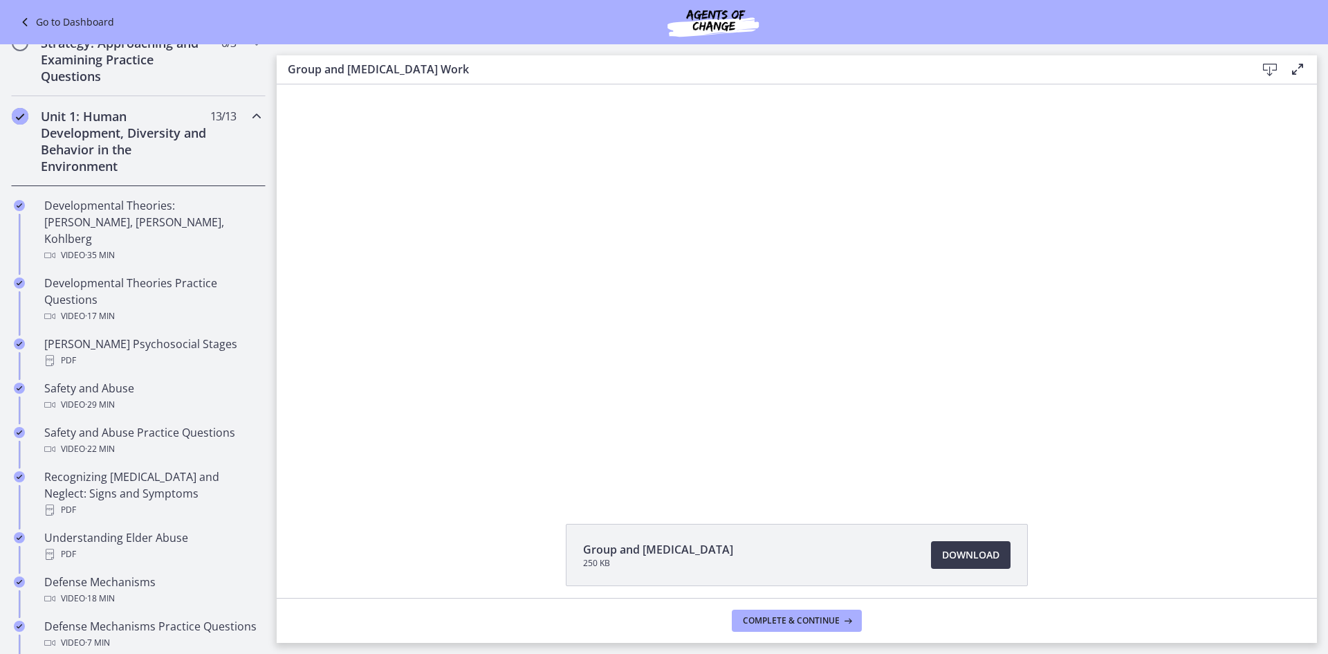
click at [192, 158] on h2 "Unit 1: Human Development, Diversity and Behavior in the Environment" at bounding box center [125, 141] width 169 height 66
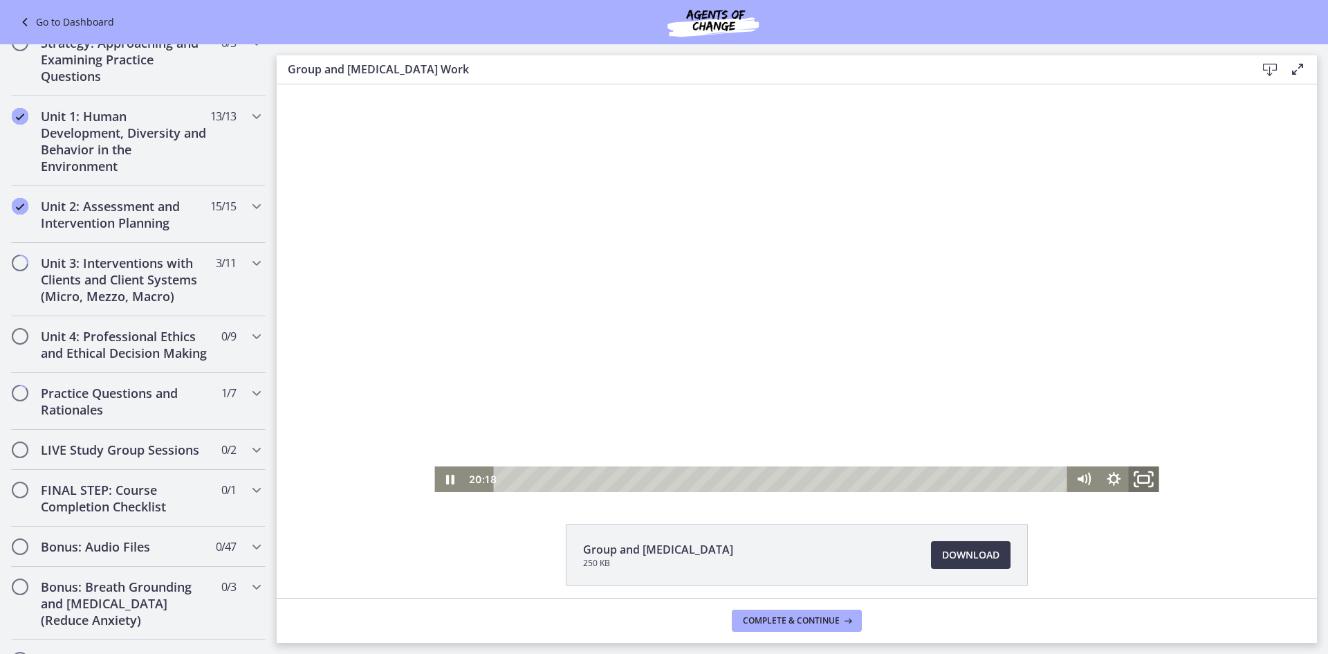
click at [1132, 469] on icon "Fullscreen" at bounding box center [1144, 478] width 36 height 30
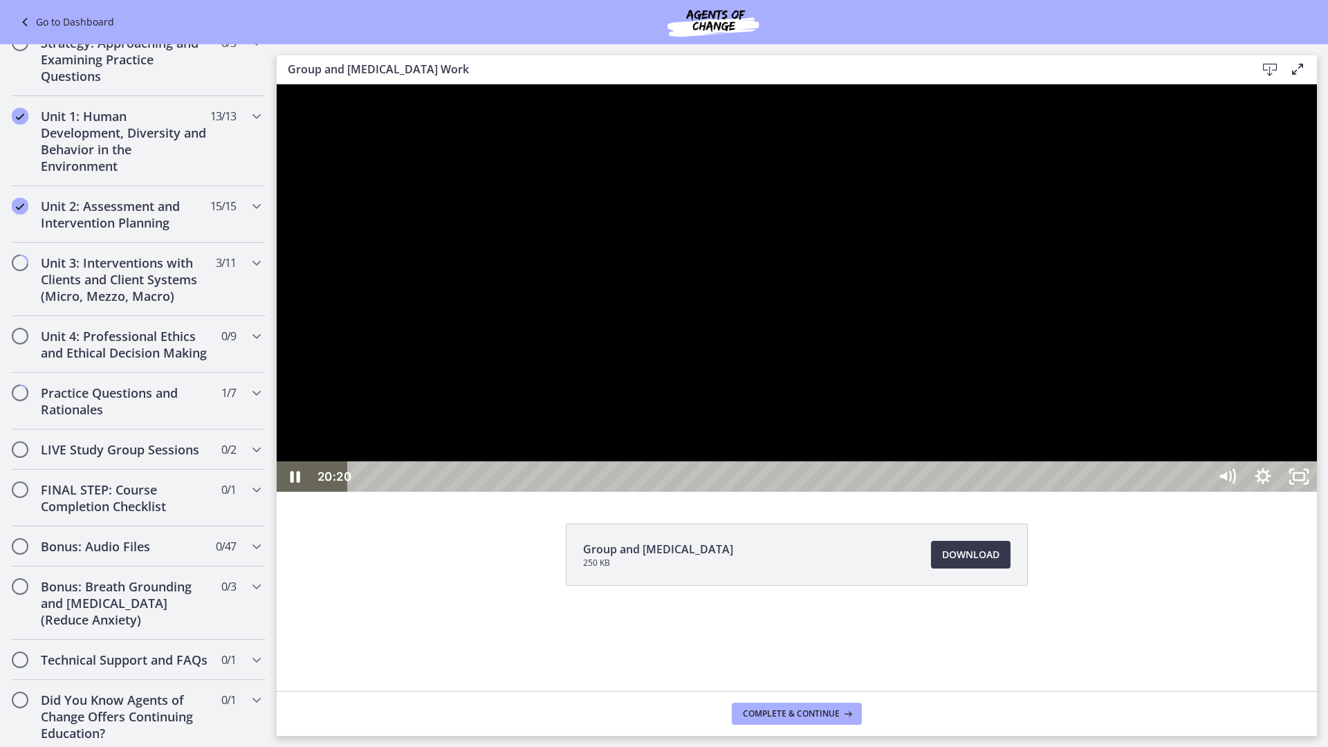
click at [1317, 492] on div at bounding box center [797, 287] width 1040 height 407
click at [1200, 492] on div "19:23" at bounding box center [780, 476] width 839 height 30
click at [1200, 492] on div "20:18" at bounding box center [780, 476] width 839 height 30
click at [1317, 492] on div at bounding box center [797, 287] width 1040 height 407
drag, startPoint x: 1275, startPoint y: 497, endPoint x: 1267, endPoint y: 501, distance: 8.7
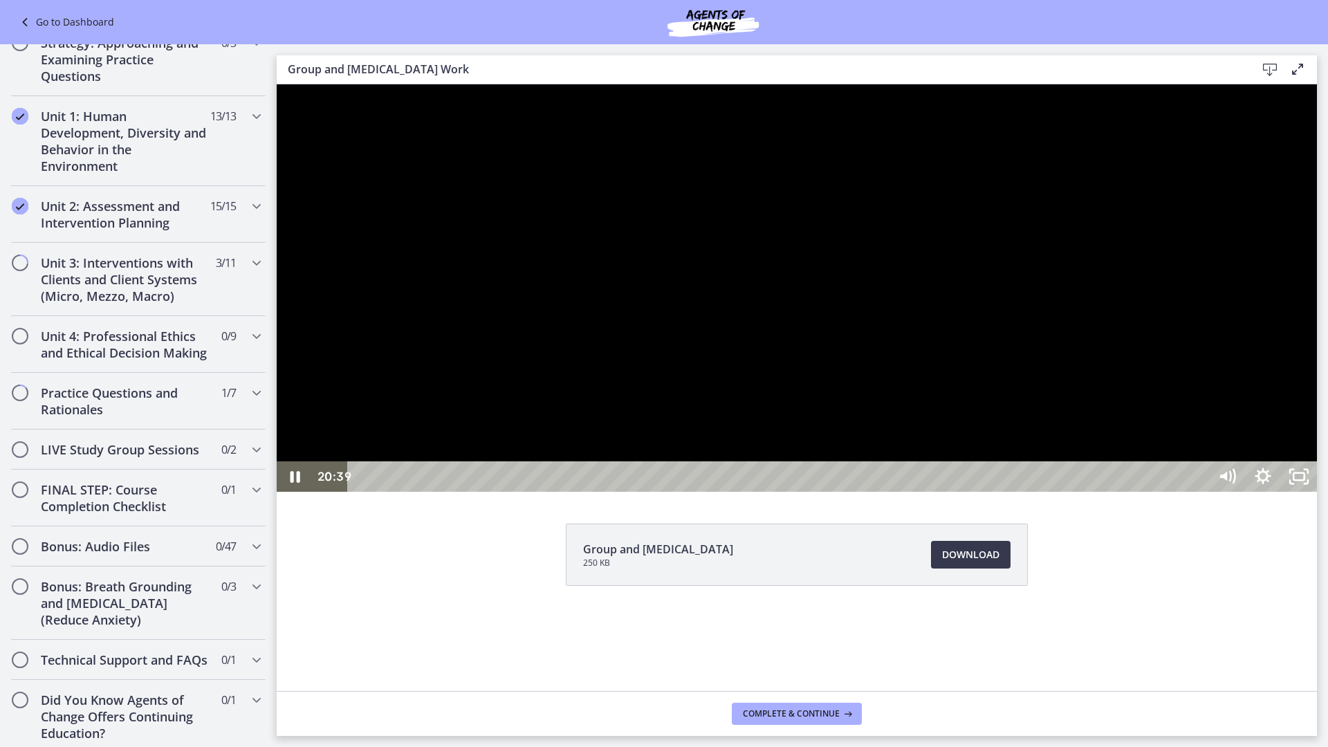
click at [1271, 492] on div at bounding box center [797, 287] width 1040 height 407
drag, startPoint x: 1401, startPoint y: 681, endPoint x: 1426, endPoint y: 751, distance: 74.8
click at [1317, 492] on div at bounding box center [797, 287] width 1040 height 407
click at [1317, 492] on icon "Unfullscreen" at bounding box center [1299, 476] width 36 height 30
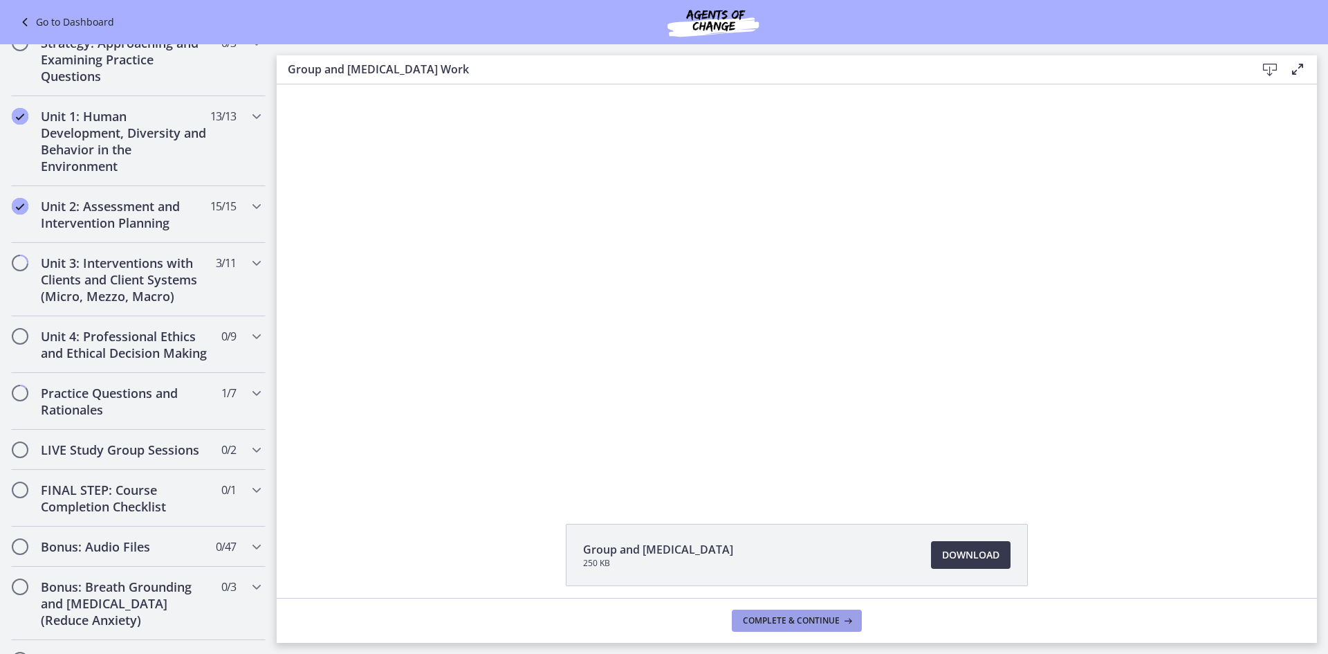
click at [807, 618] on span "Complete & continue" at bounding box center [791, 620] width 97 height 11
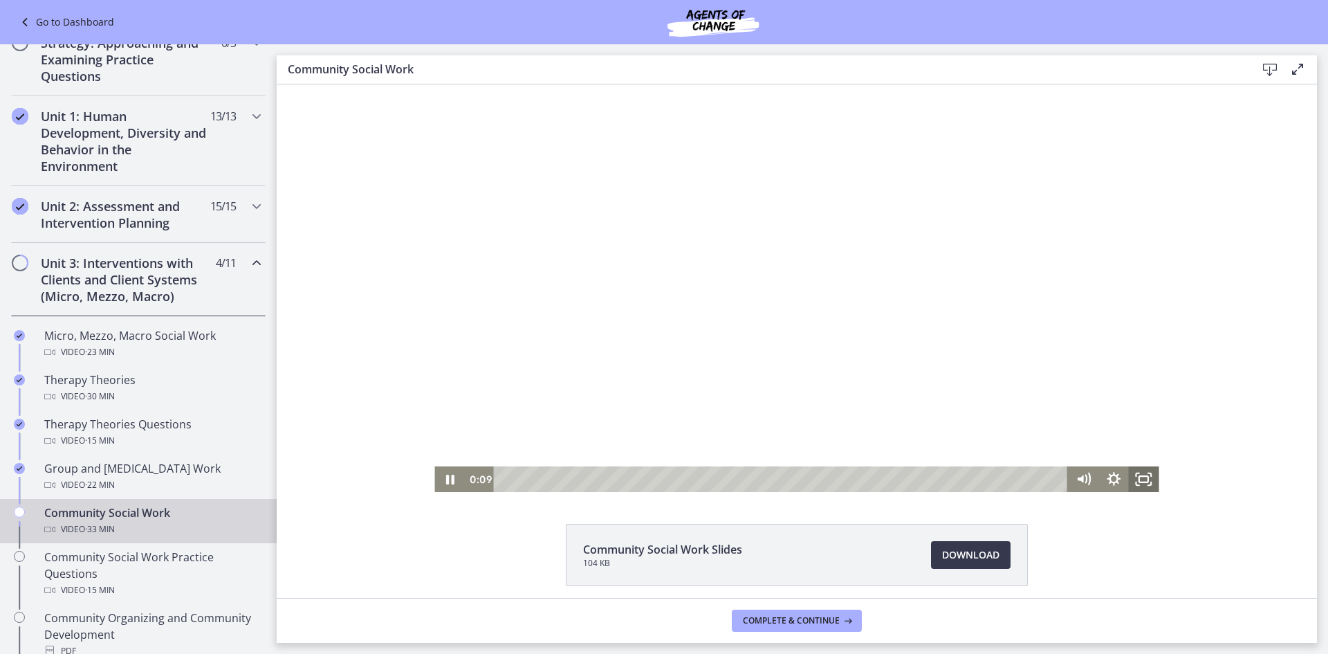
click at [1130, 481] on icon "Fullscreen" at bounding box center [1144, 479] width 30 height 26
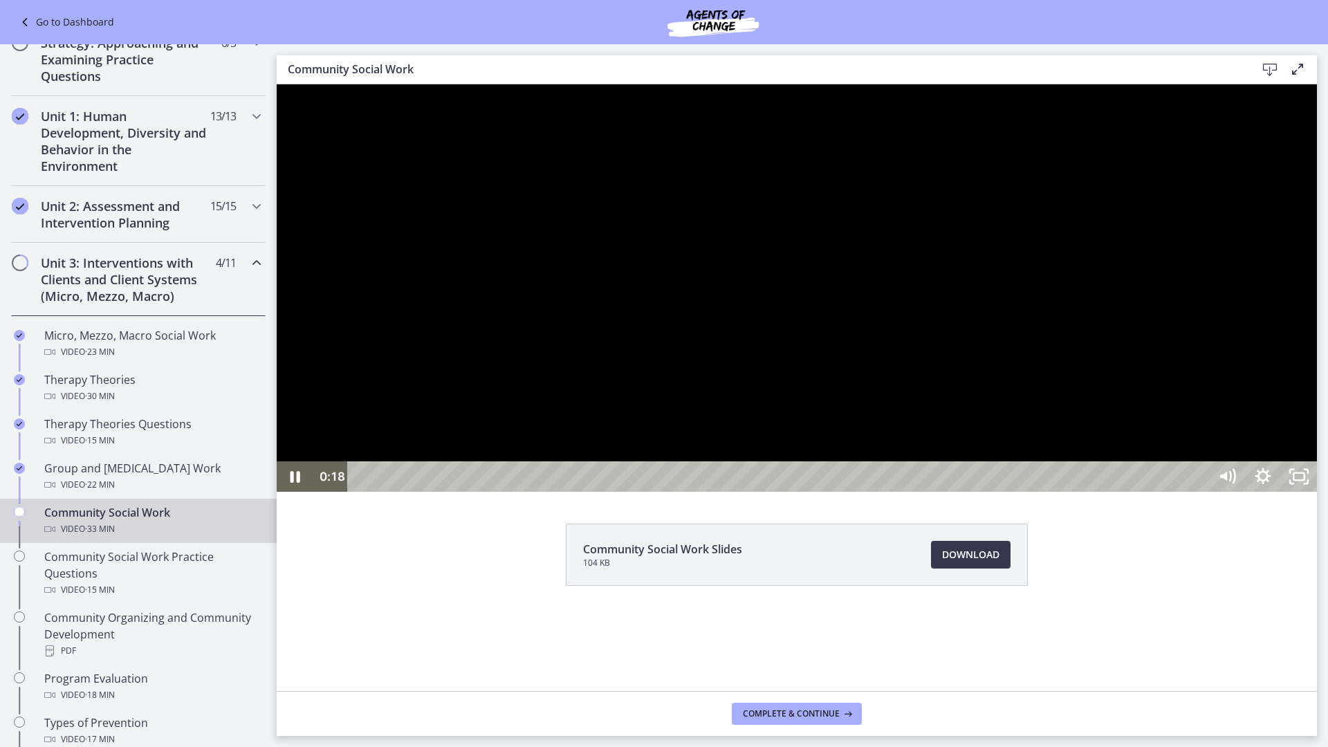
click at [1122, 407] on div at bounding box center [797, 287] width 1040 height 407
click at [1317, 492] on div at bounding box center [797, 287] width 1040 height 407
click at [1317, 492] on icon "Unfullscreen" at bounding box center [1299, 476] width 36 height 30
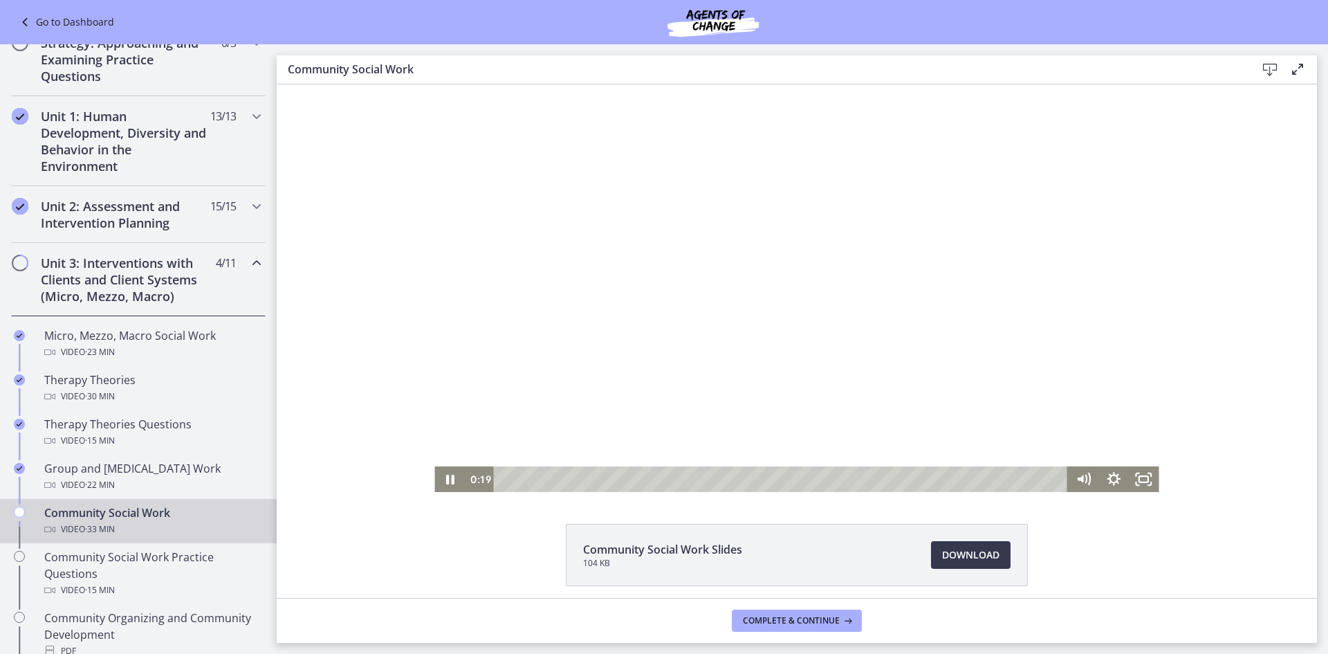
click at [730, 303] on div at bounding box center [796, 287] width 724 height 407
click at [1143, 479] on rect "Fullscreen" at bounding box center [1143, 479] width 9 height 6
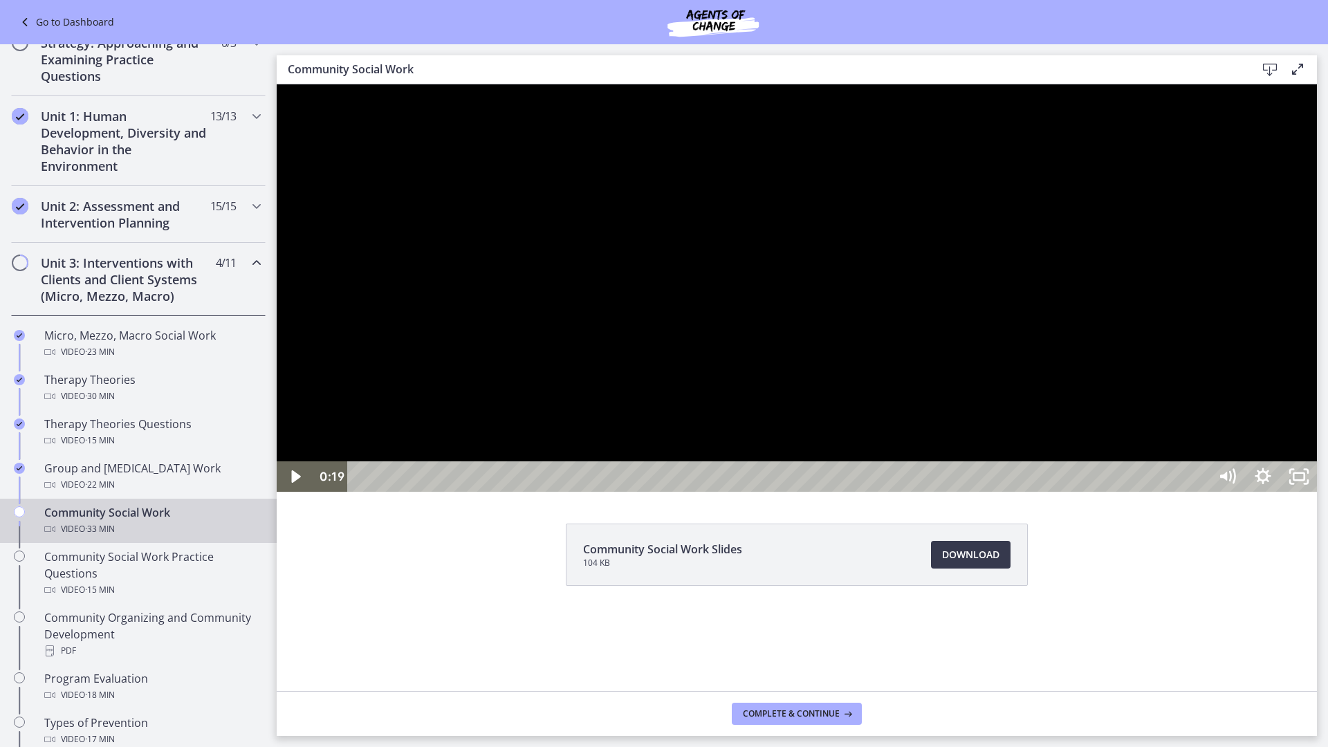
click at [1244, 492] on div at bounding box center [797, 287] width 1040 height 407
click at [1278, 492] on div at bounding box center [797, 287] width 1040 height 407
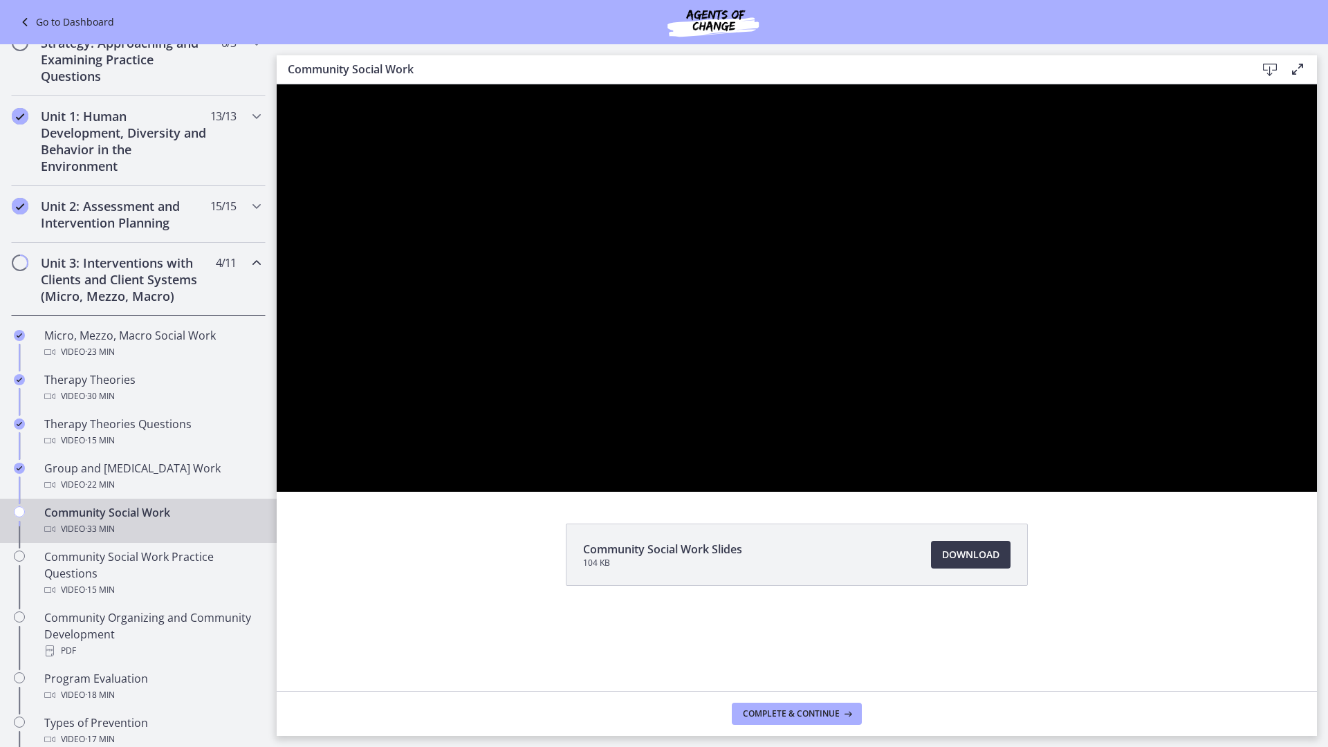
click at [277, 84] on button "Play Video: cbe5qimtov91j64ic0dg.mp4" at bounding box center [277, 84] width 1 height 1
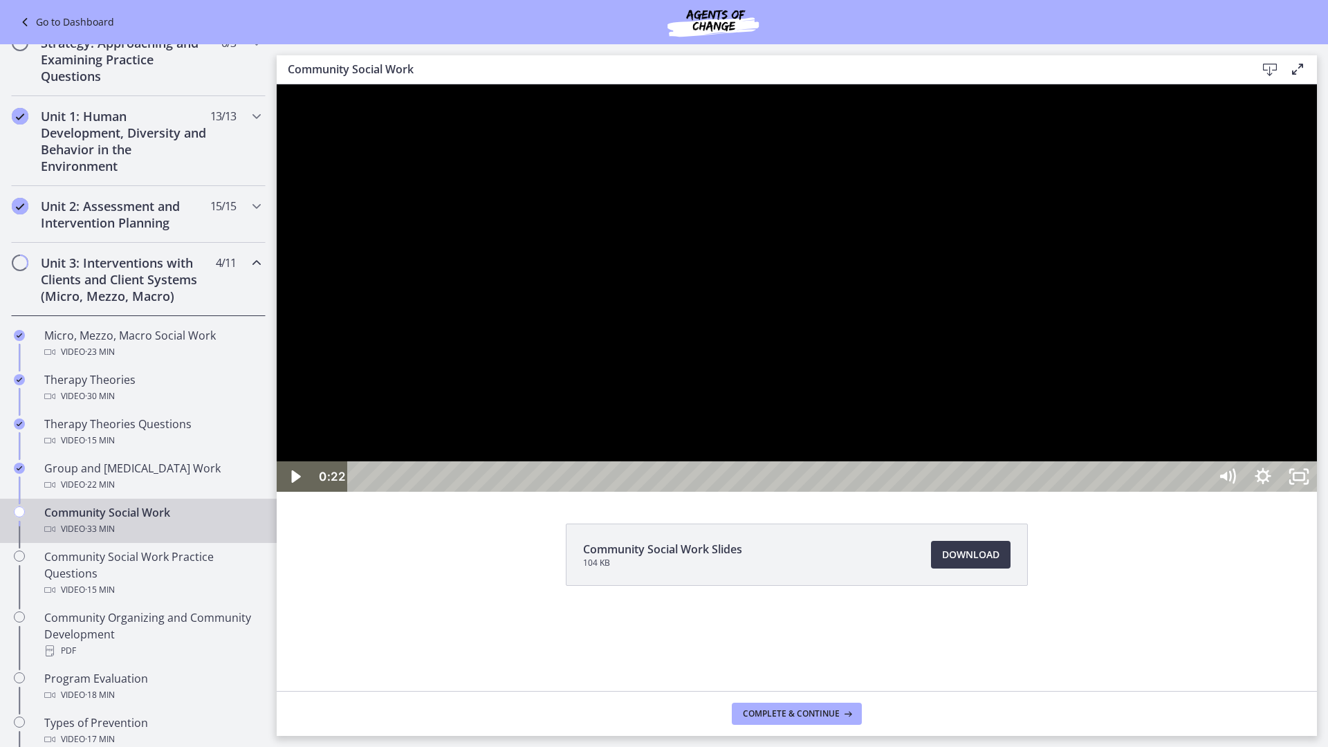
click at [277, 84] on button "Play Video: cbe5qimtov91j64ic0dg.mp4" at bounding box center [277, 84] width 1 height 1
click at [277, 84] on button "Pause: cbe5qimtov91j64ic0dg.mp4" at bounding box center [277, 84] width 1 height 1
click at [277, 84] on button "Play Video: cbe5qimtov91j64ic0dg.mp4" at bounding box center [277, 84] width 1 height 1
click at [1261, 340] on div at bounding box center [797, 287] width 1040 height 407
click at [549, 492] on div at bounding box center [797, 287] width 1040 height 407
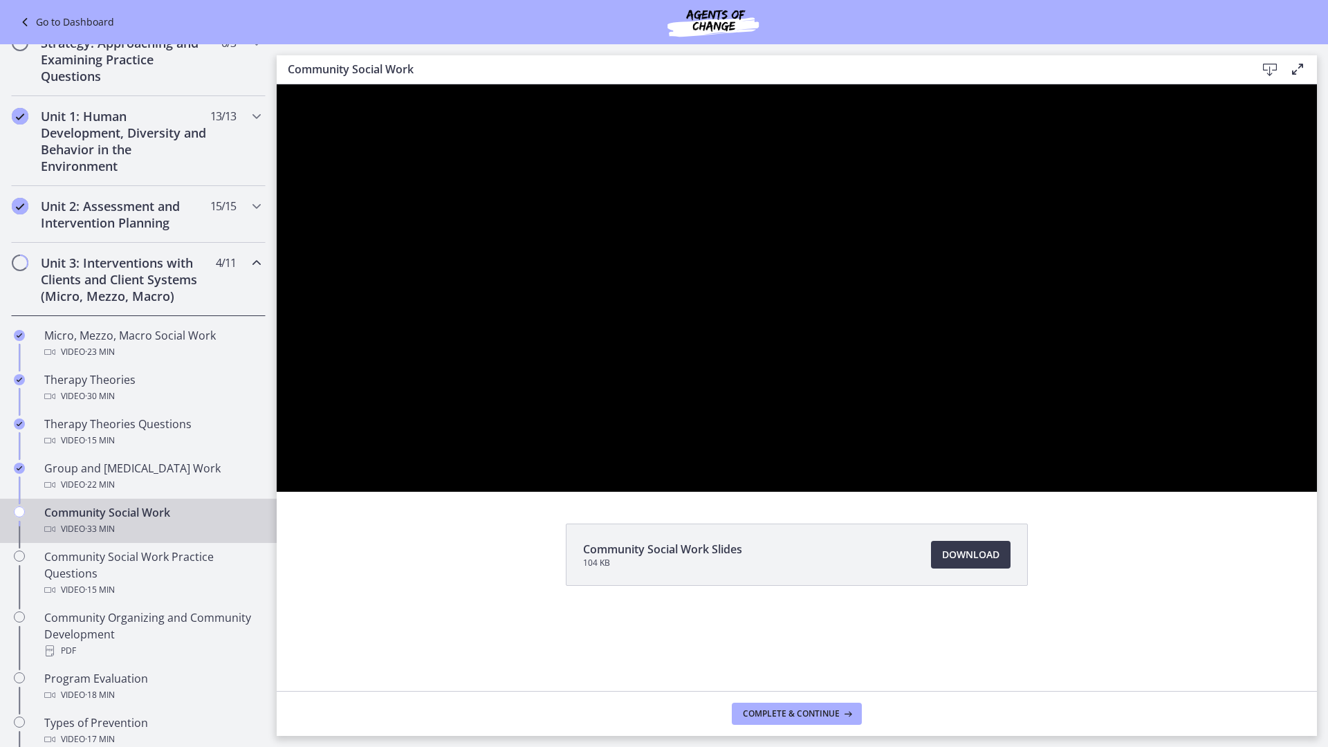
click at [594, 492] on div at bounding box center [797, 287] width 1040 height 407
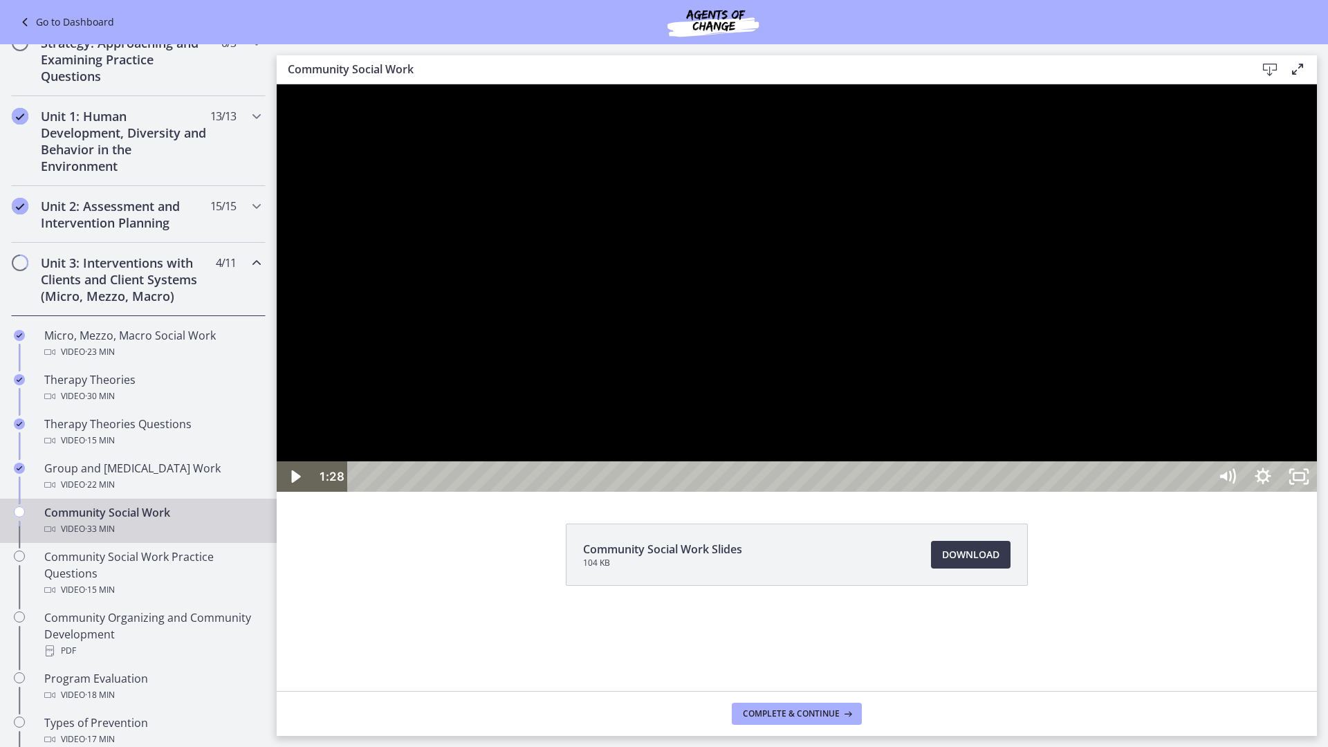
click at [646, 492] on div at bounding box center [797, 287] width 1040 height 407
click at [665, 492] on div at bounding box center [797, 287] width 1040 height 407
click at [463, 492] on div "2:58" at bounding box center [780, 476] width 839 height 30
click at [510, 492] on div "4:18" at bounding box center [780, 476] width 839 height 30
click at [721, 492] on div at bounding box center [797, 287] width 1040 height 407
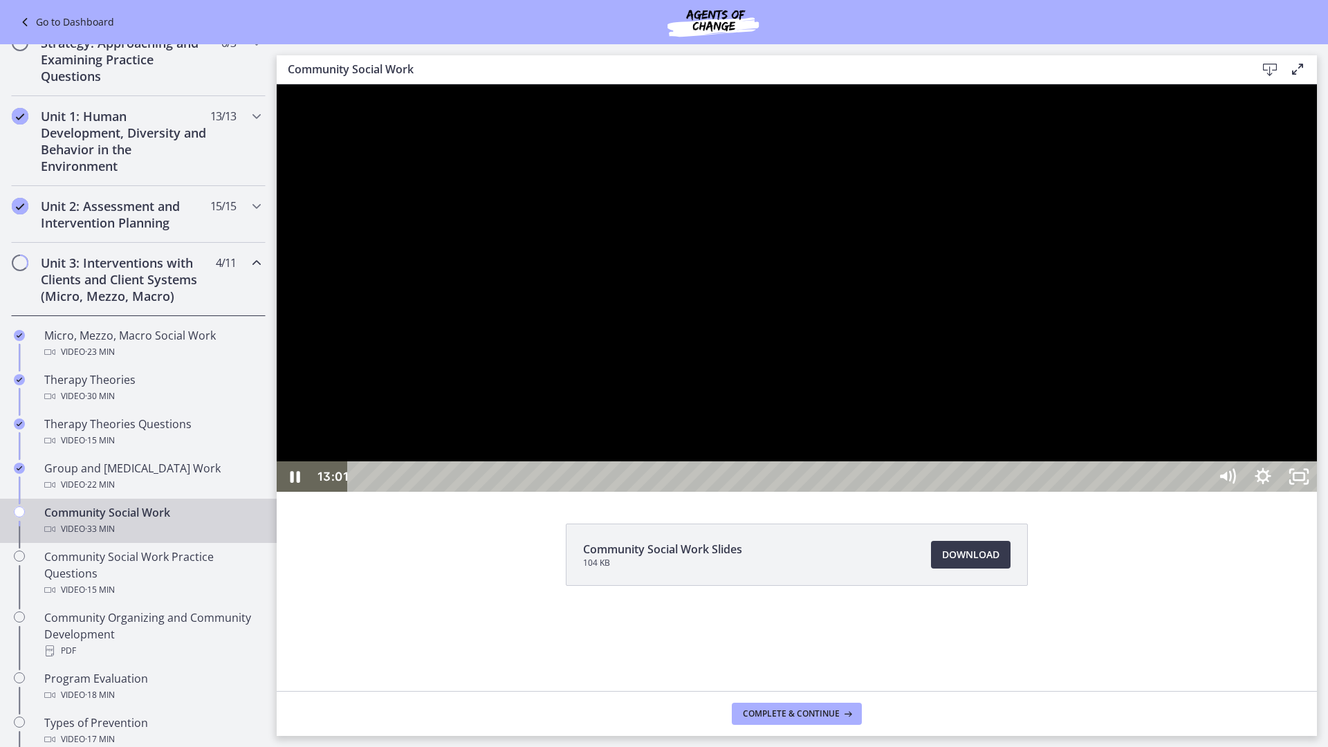
click at [1273, 301] on div at bounding box center [797, 287] width 1040 height 407
click at [1317, 492] on icon "Unfullscreen" at bounding box center [1299, 476] width 36 height 30
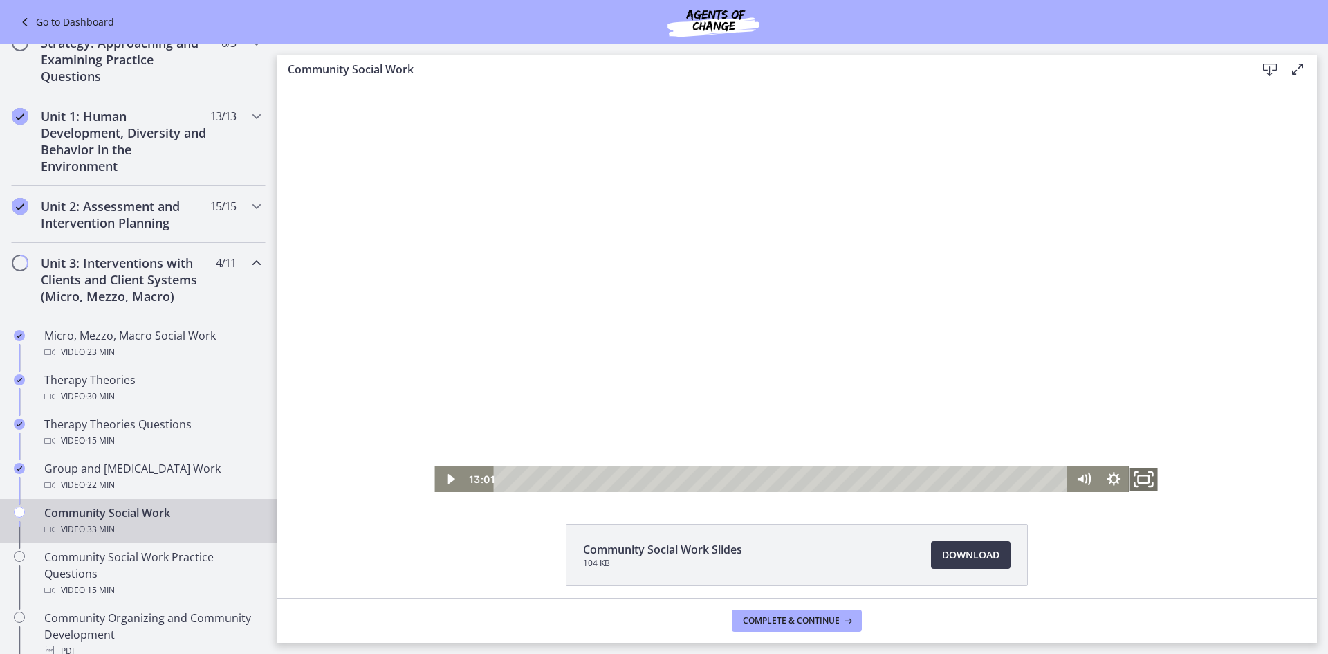
click at [1134, 487] on icon "Fullscreen" at bounding box center [1144, 478] width 36 height 30
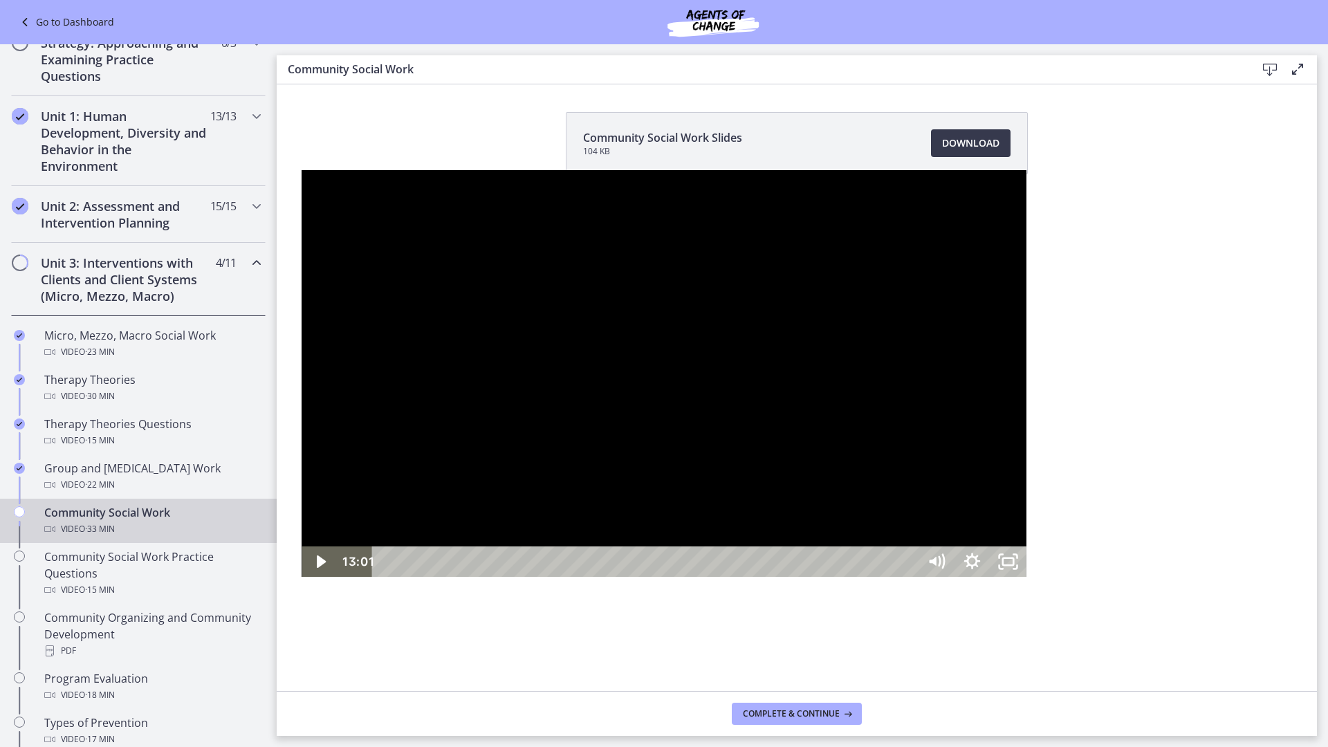
click at [779, 553] on div at bounding box center [664, 373] width 724 height 407
click at [784, 448] on div at bounding box center [664, 373] width 724 height 407
click at [669, 578] on div at bounding box center [664, 373] width 724 height 407
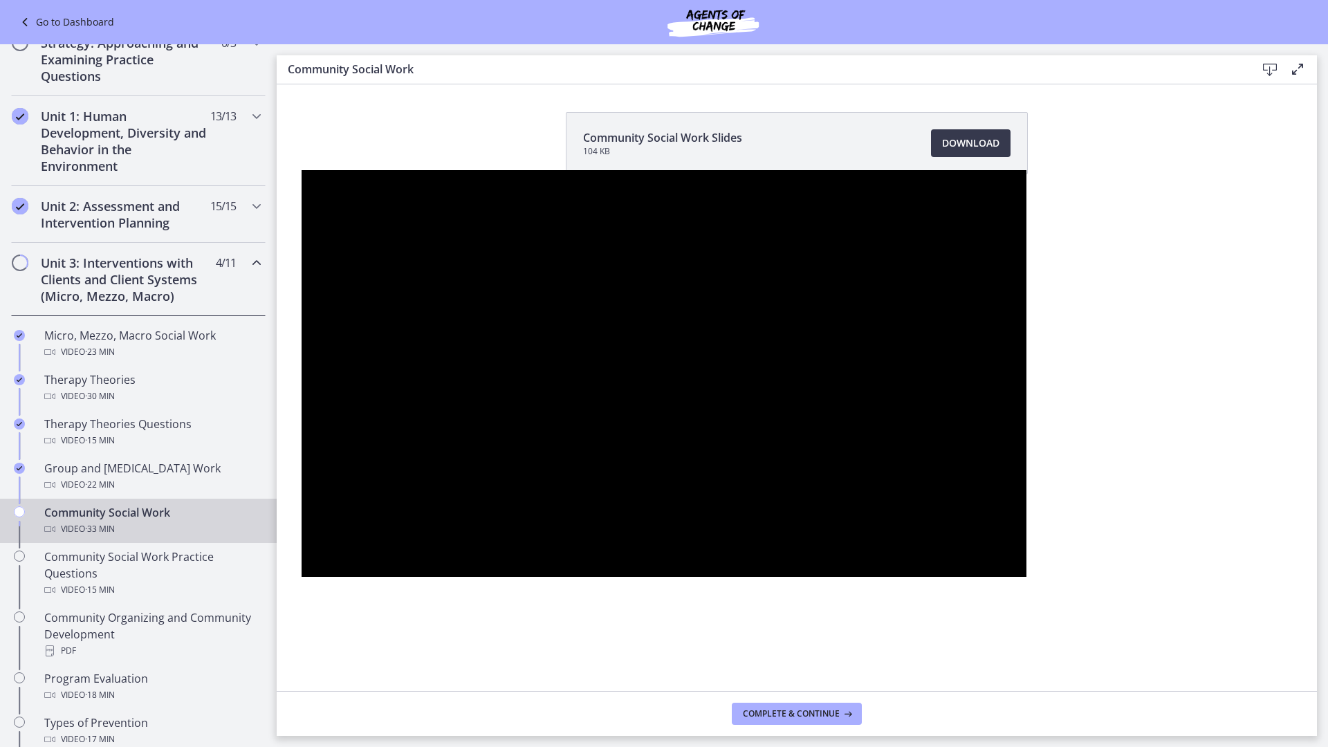
click at [302, 170] on button "Pause: cbe5qimtov91j64ic0dg.mp4" at bounding box center [302, 170] width 1 height 1
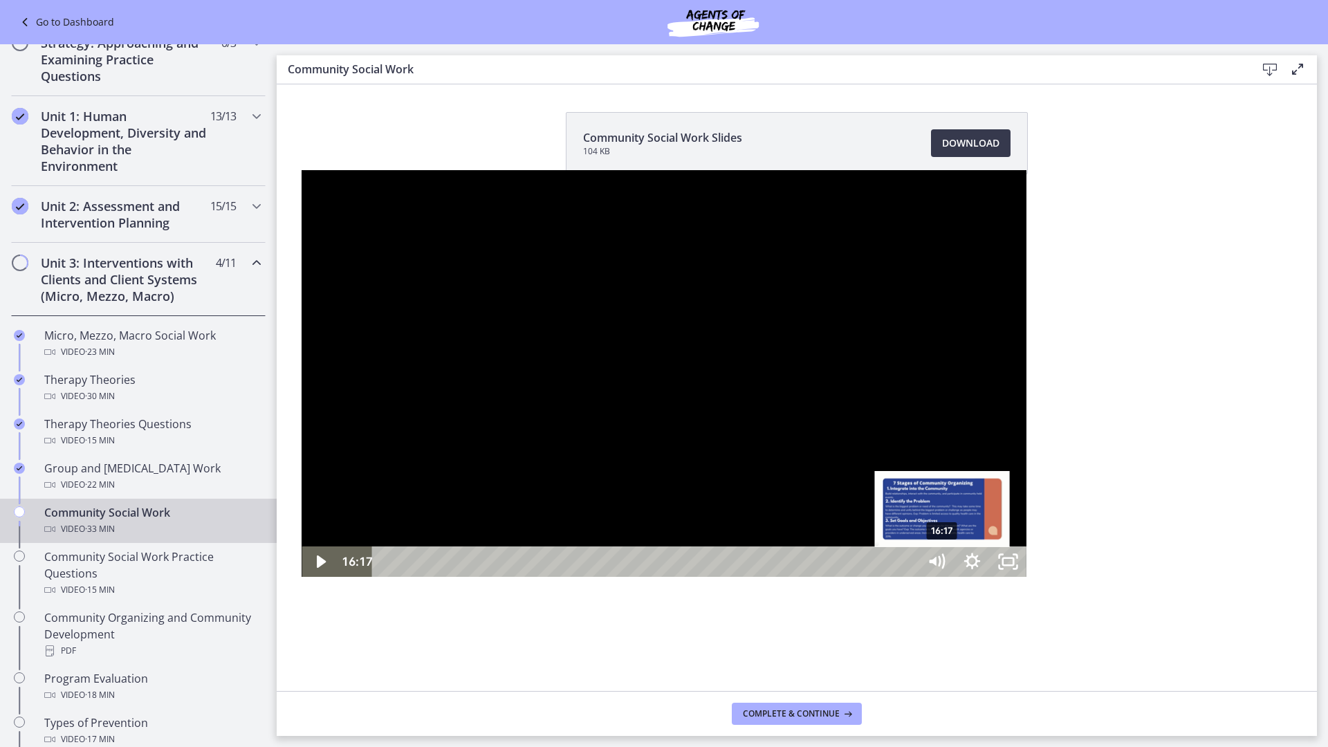
click at [641, 577] on div "16:17" at bounding box center [647, 561] width 524 height 30
click at [683, 577] on div "17:29" at bounding box center [647, 561] width 524 height 30
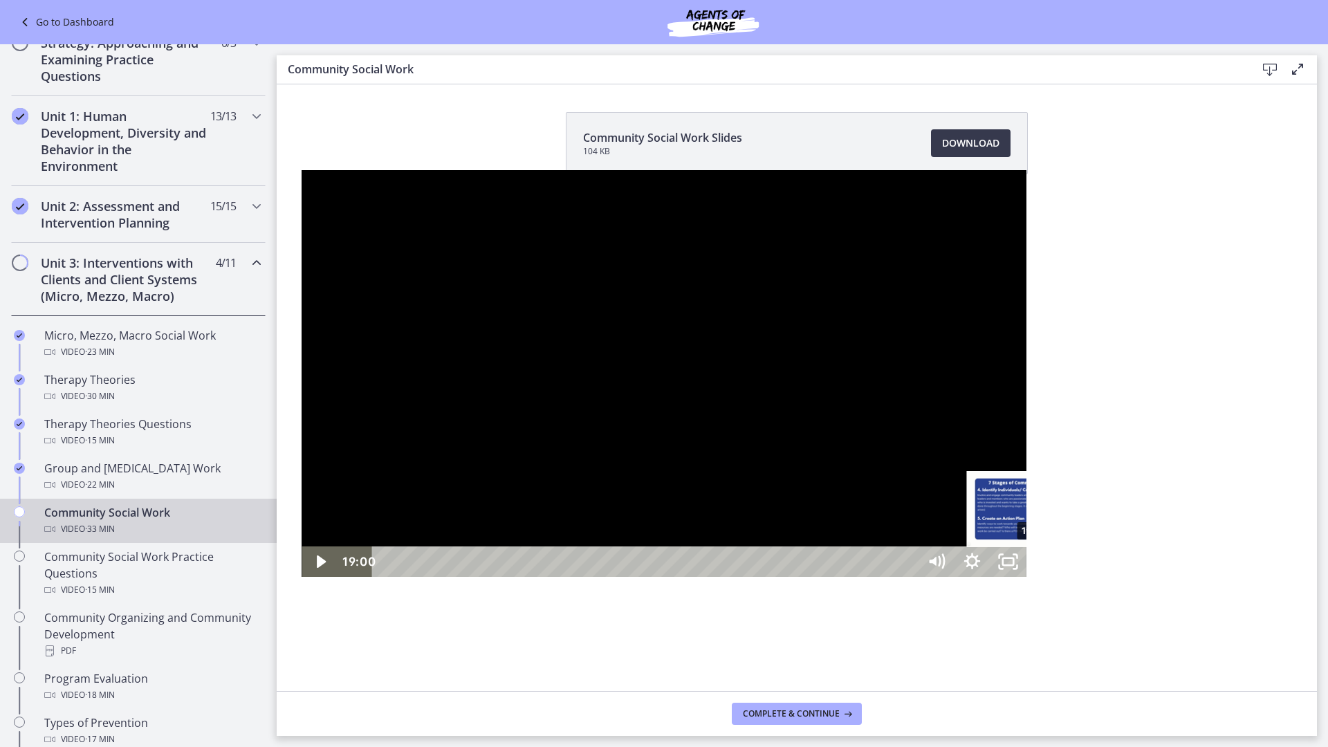
click at [735, 577] on div "19:00" at bounding box center [647, 561] width 524 height 30
click at [792, 577] on div "20:42" at bounding box center [647, 561] width 524 height 30
drag, startPoint x: 1107, startPoint y: 537, endPoint x: 1051, endPoint y: 558, distance: 59.7
click at [1026, 532] on div at bounding box center [664, 373] width 724 height 407
click at [909, 577] on div "24:53" at bounding box center [647, 561] width 524 height 30
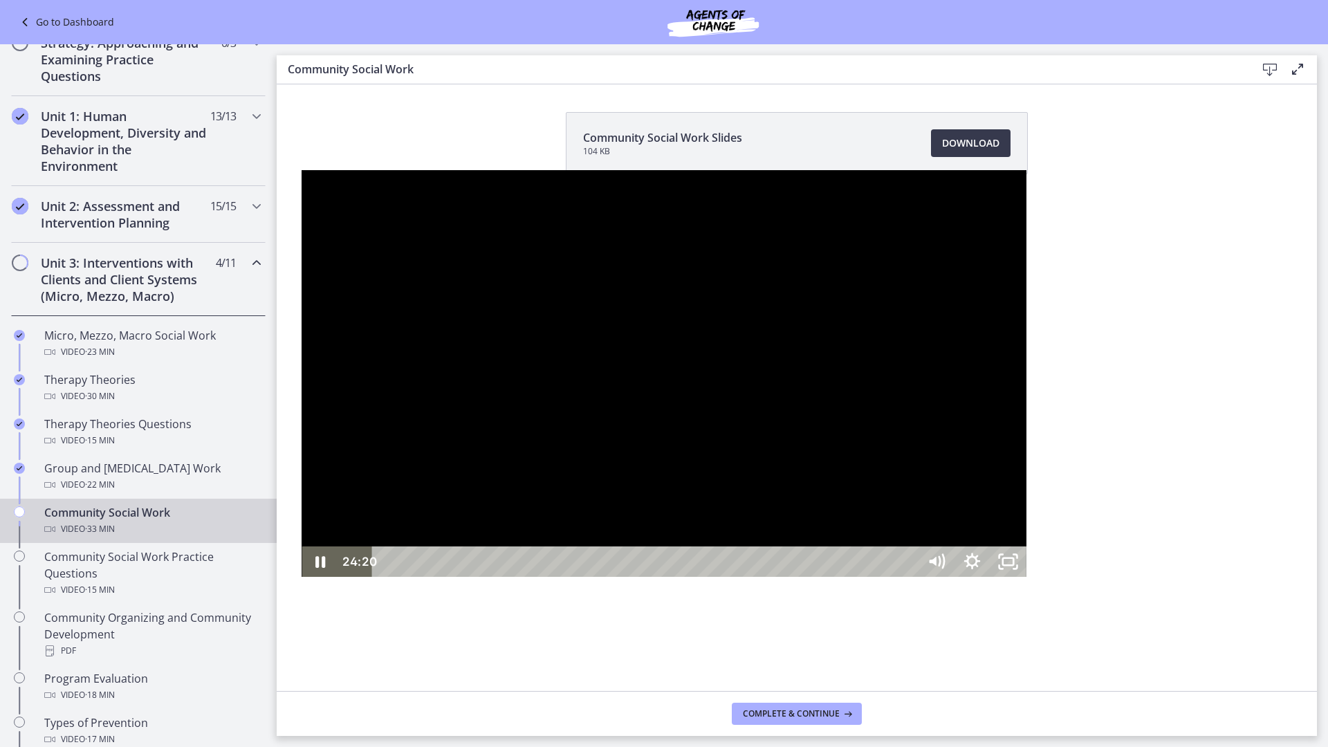
click at [941, 578] on div at bounding box center [664, 373] width 724 height 407
click at [628, 483] on div at bounding box center [664, 373] width 724 height 407
click at [909, 577] on div "27:30" at bounding box center [647, 561] width 524 height 30
click at [909, 577] on div "27:08" at bounding box center [647, 561] width 524 height 30
click at [909, 577] on div "27:01" at bounding box center [647, 561] width 524 height 30
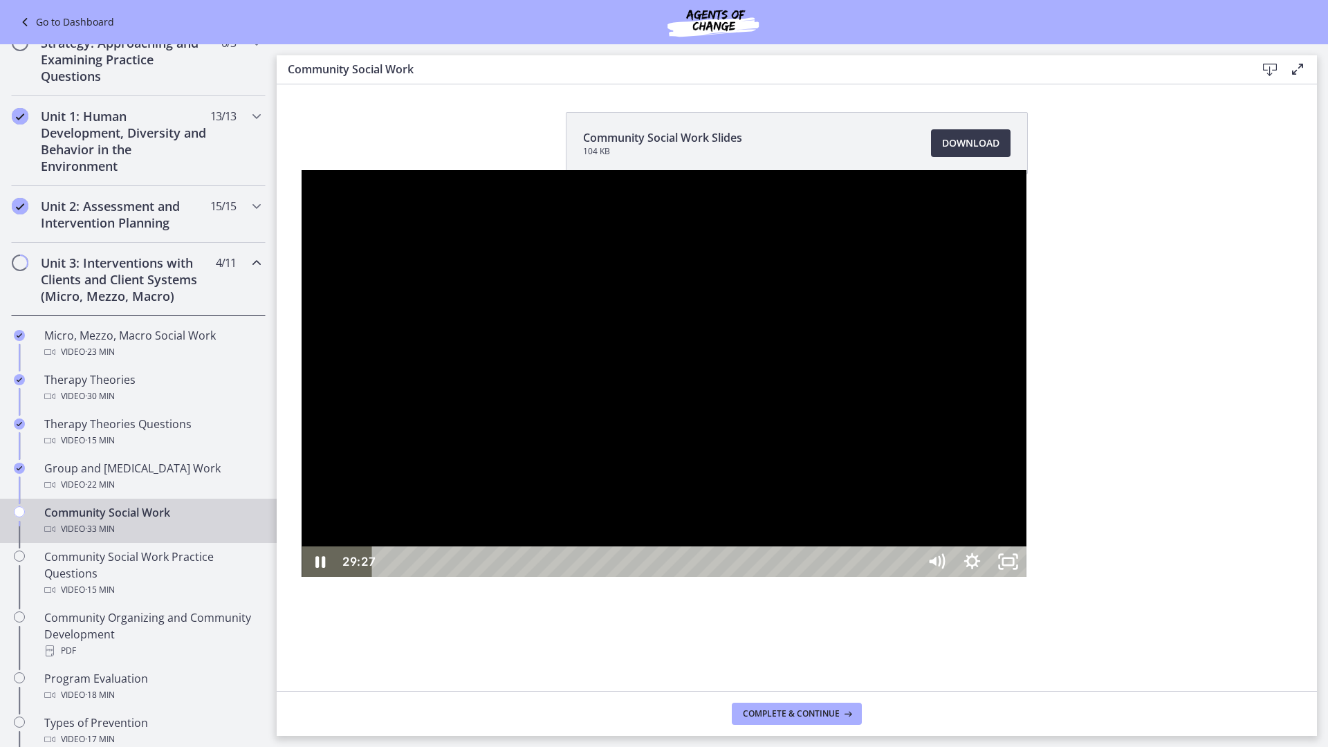
click at [909, 577] on div "30:09" at bounding box center [647, 561] width 524 height 30
click at [1015, 566] on rect "Unfullscreen" at bounding box center [1008, 562] width 13 height 8
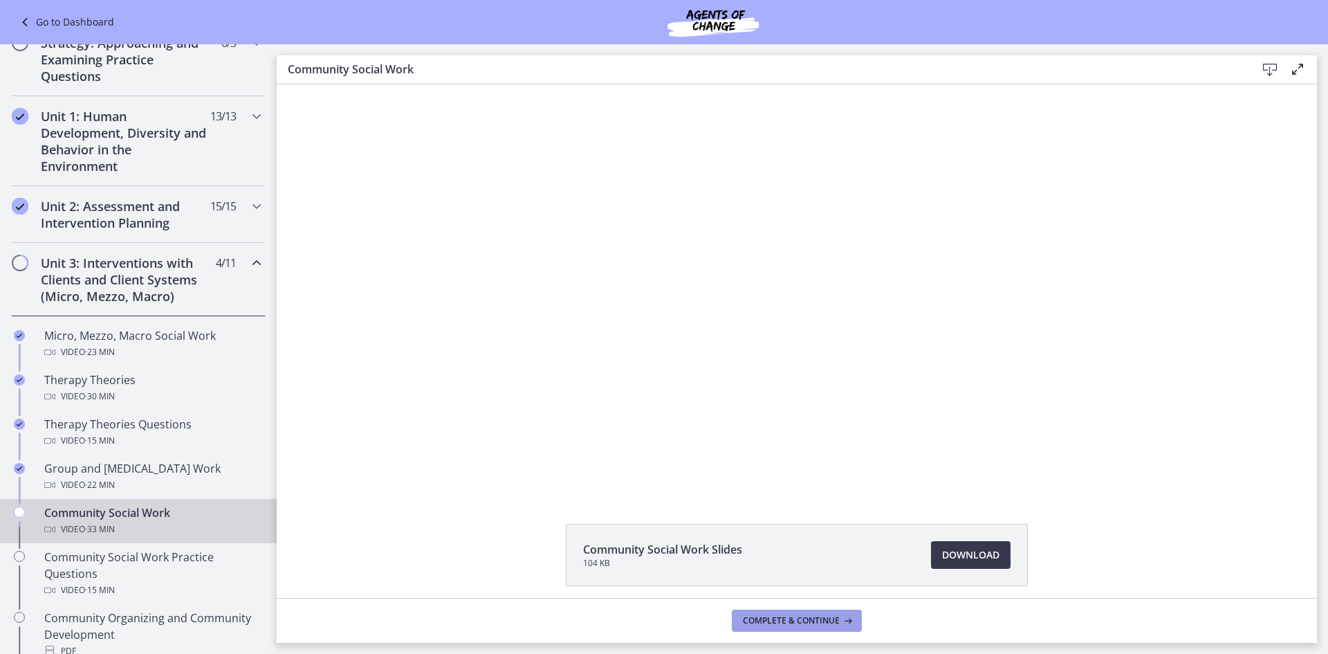
click at [815, 624] on span "Complete & continue" at bounding box center [791, 620] width 97 height 11
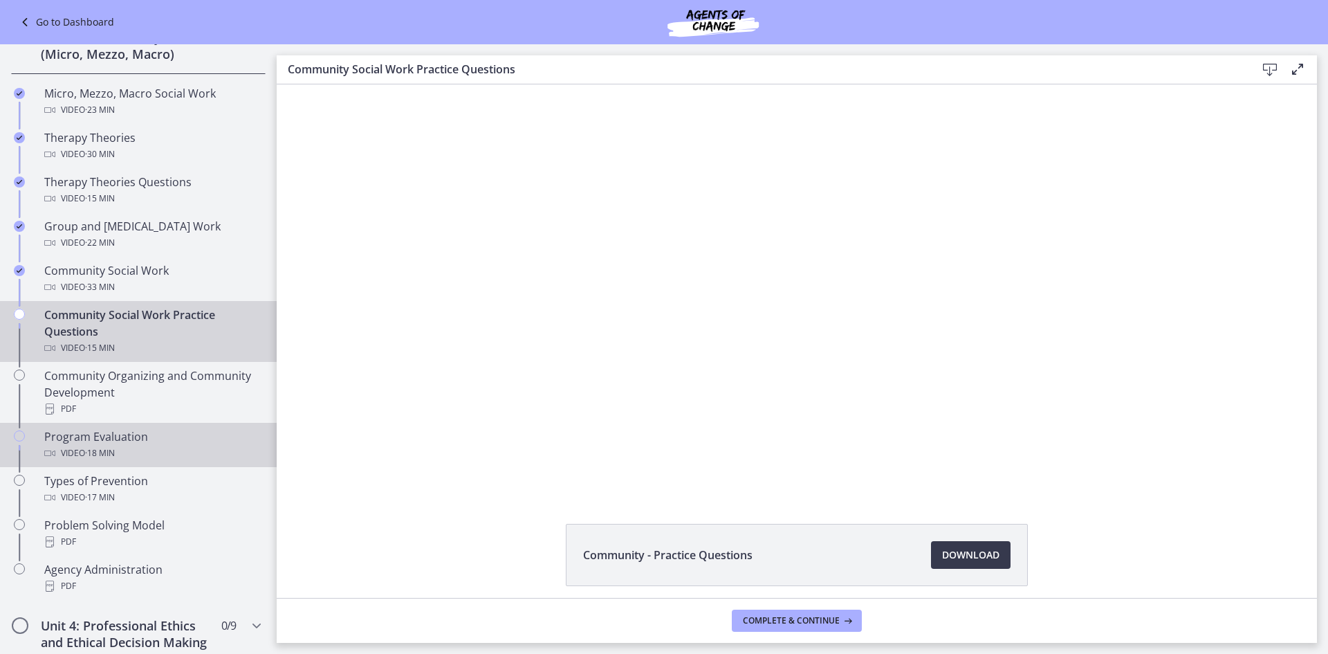
scroll to position [555, 0]
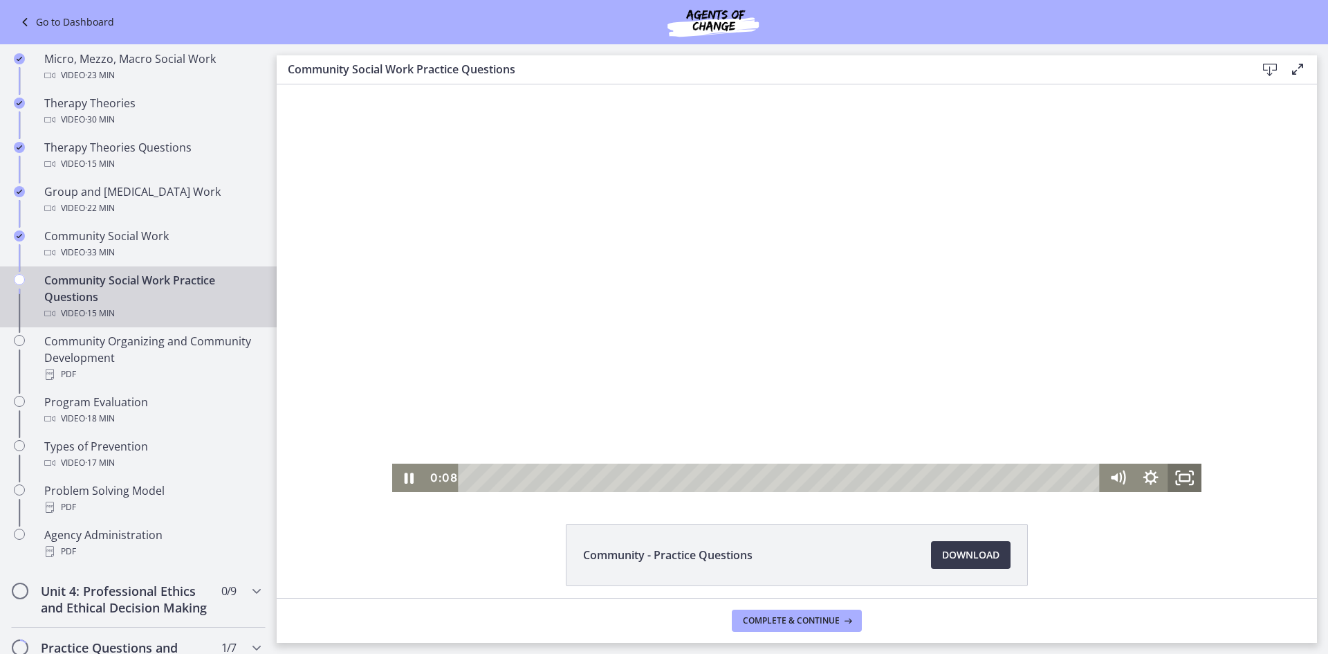
click at [1186, 481] on icon "Fullscreen" at bounding box center [1185, 477] width 34 height 28
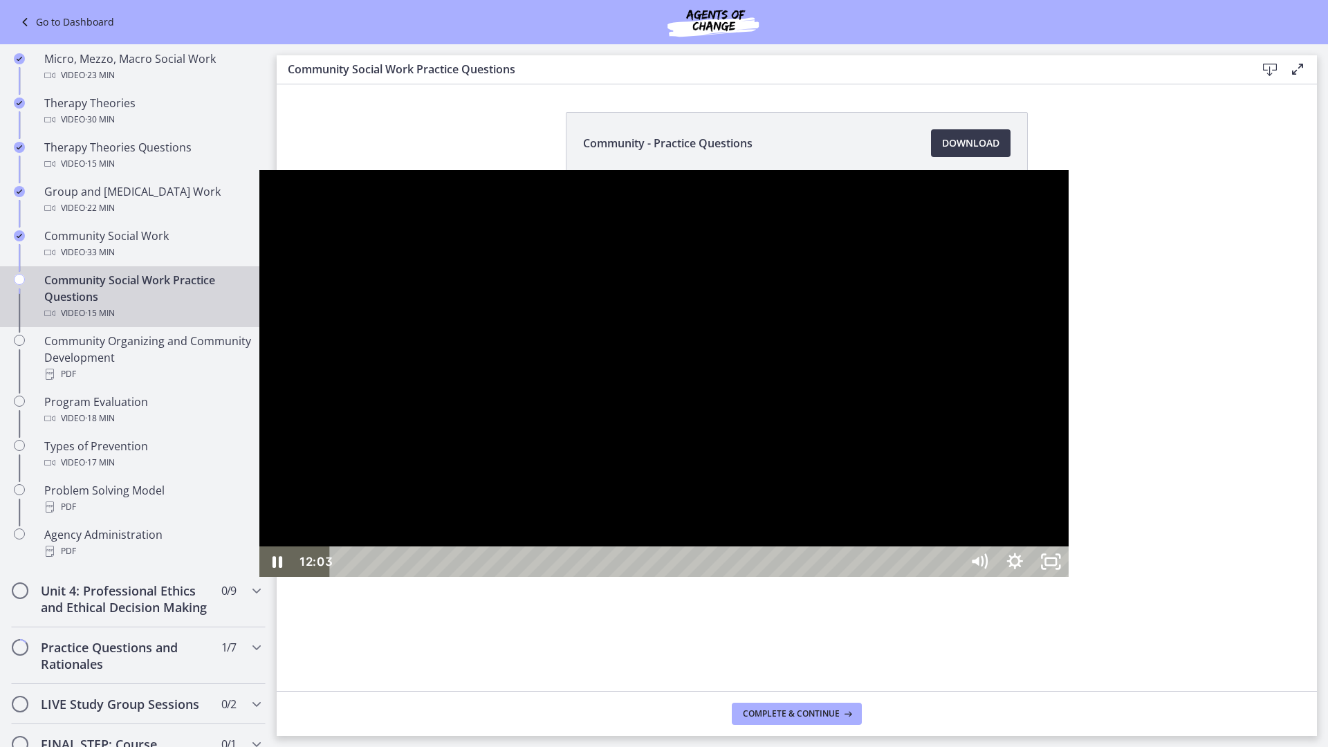
click at [952, 577] on div "12:03" at bounding box center [647, 561] width 609 height 30
click at [1069, 448] on div at bounding box center [664, 373] width 810 height 407
click at [1069, 446] on div at bounding box center [664, 373] width 810 height 407
click at [952, 577] on div "12:51" at bounding box center [647, 561] width 609 height 30
click at [952, 577] on div "12:00" at bounding box center [647, 561] width 609 height 30
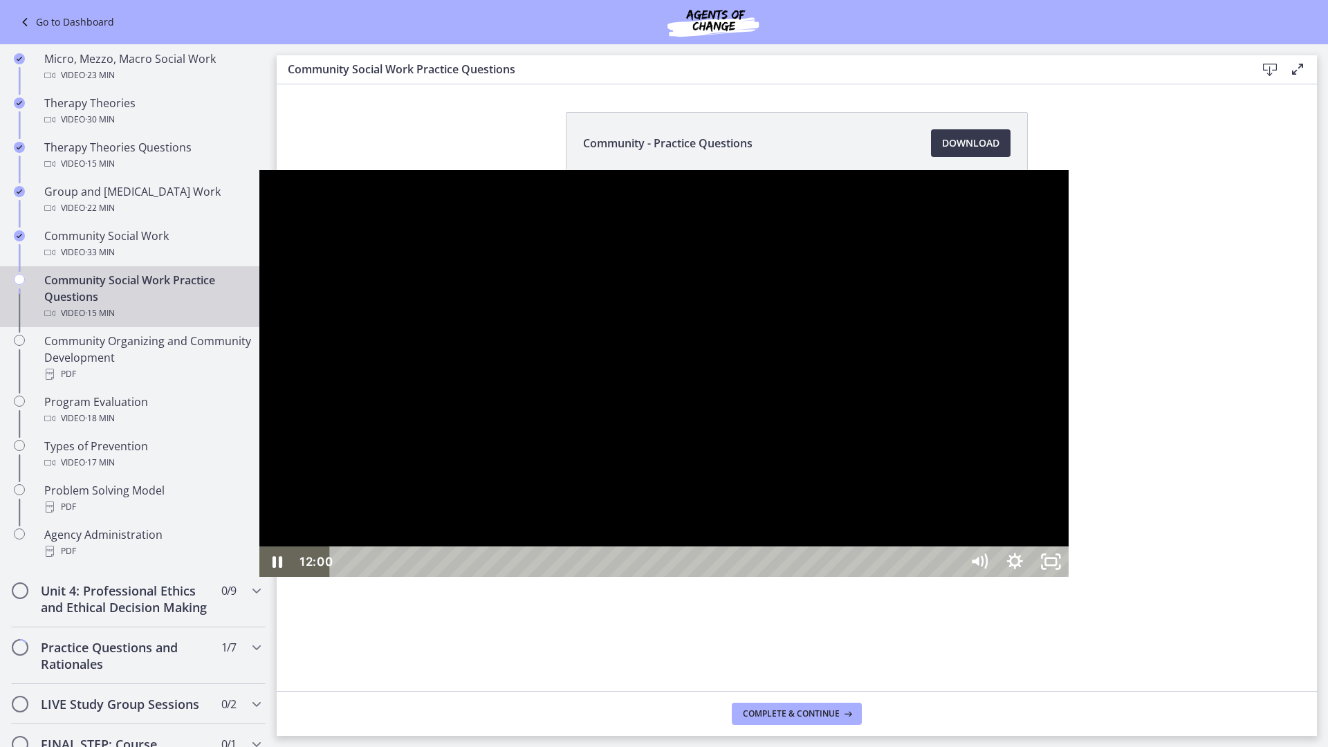
click at [919, 577] on div "11:17" at bounding box center [647, 561] width 609 height 30
click at [935, 541] on div at bounding box center [664, 373] width 810 height 407
click at [1044, 558] on icon "Unfullscreen" at bounding box center [1042, 555] width 4 height 4
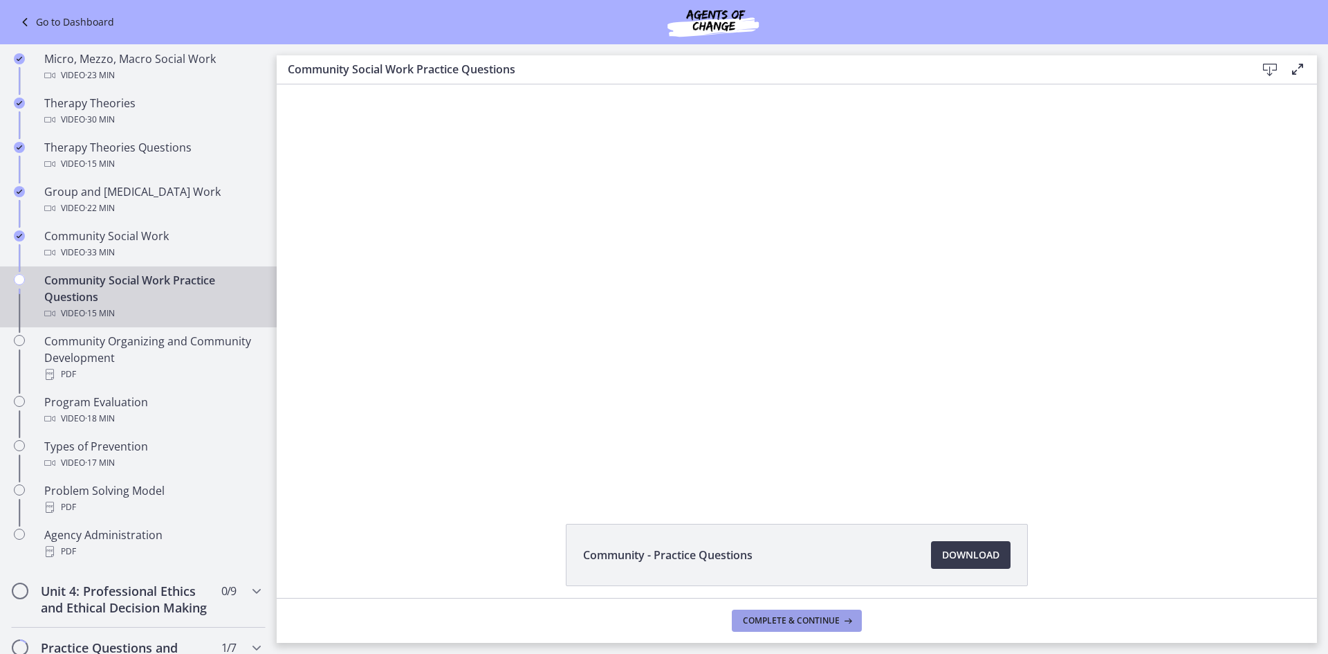
click at [846, 620] on icon at bounding box center [847, 620] width 14 height 11
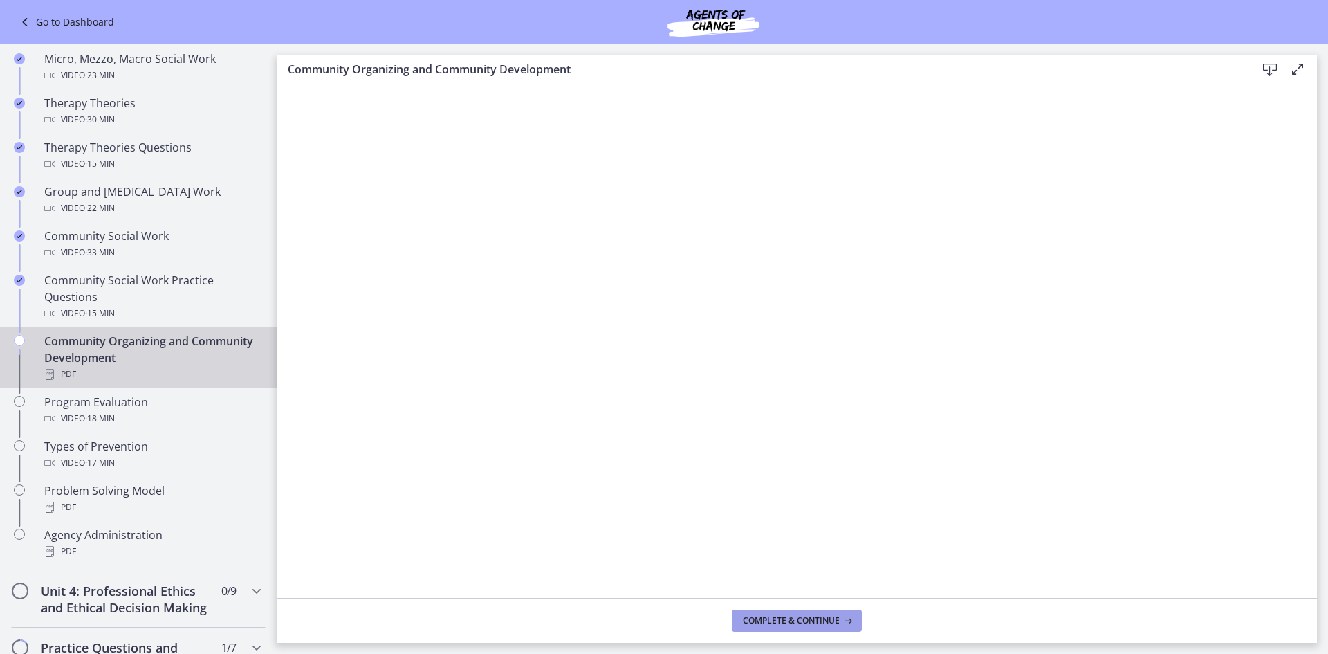
click at [739, 619] on button "Complete & continue" at bounding box center [797, 620] width 130 height 22
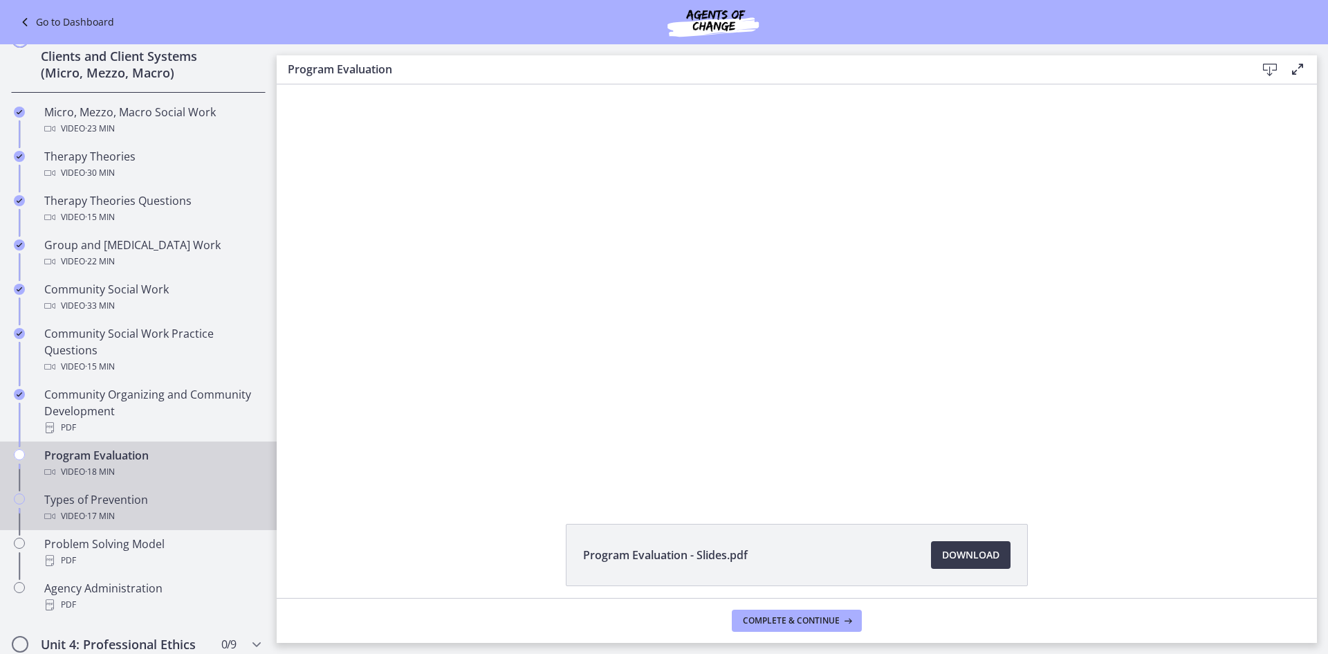
scroll to position [555, 0]
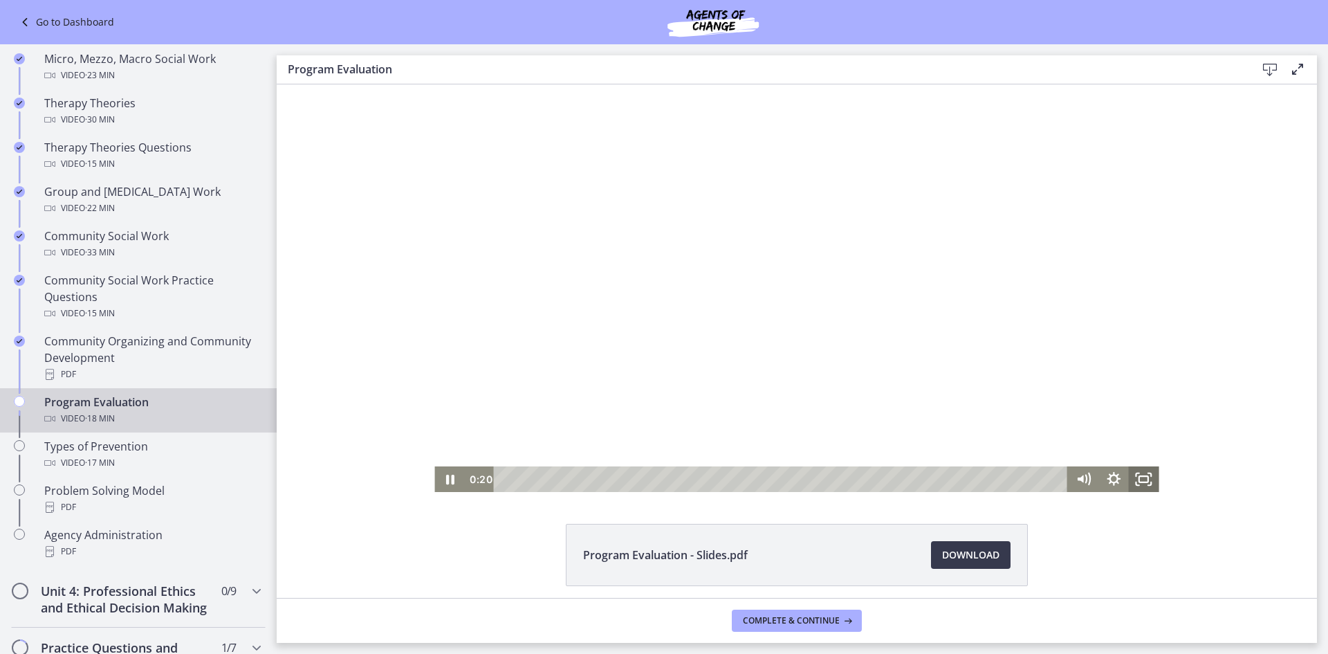
drag, startPoint x: 1136, startPoint y: 487, endPoint x: 1413, endPoint y: 632, distance: 312.2
click at [1136, 487] on icon "Fullscreen" at bounding box center [1144, 479] width 30 height 26
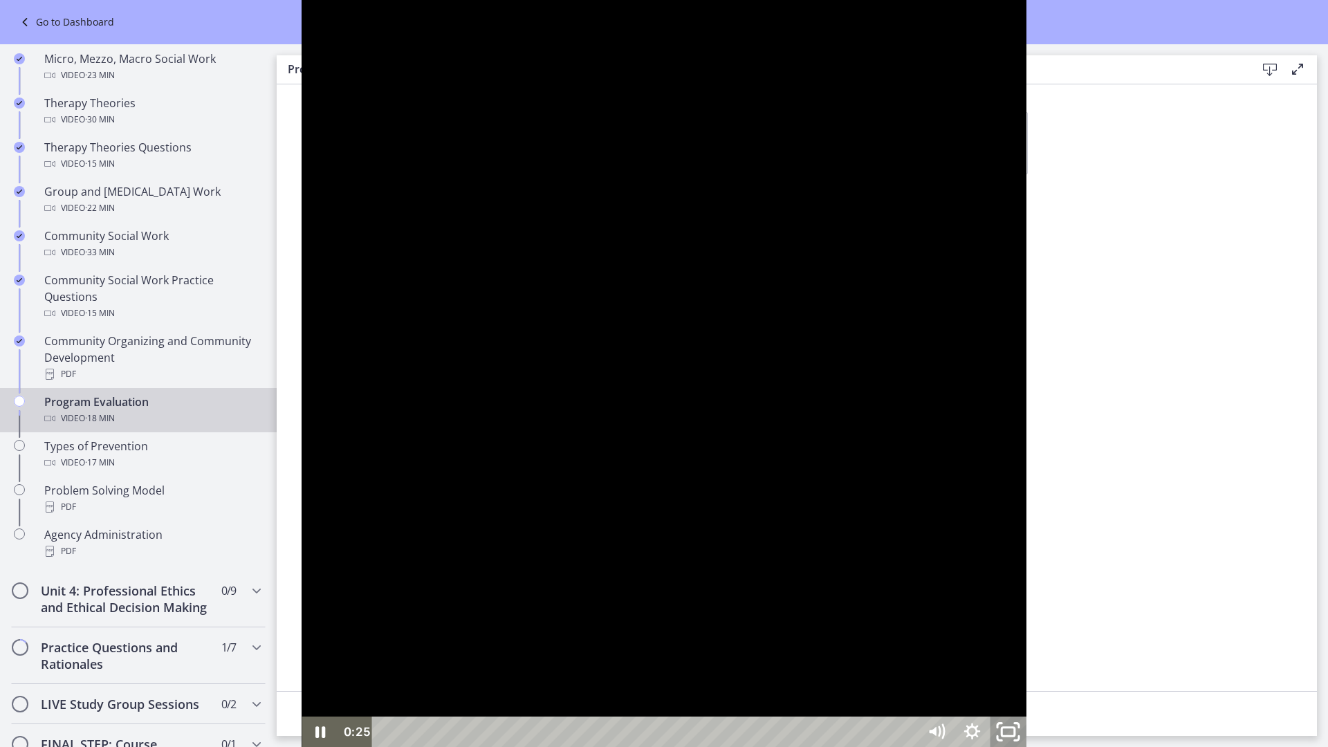
click at [1029, 737] on icon "Unfullscreen" at bounding box center [1007, 732] width 43 height 37
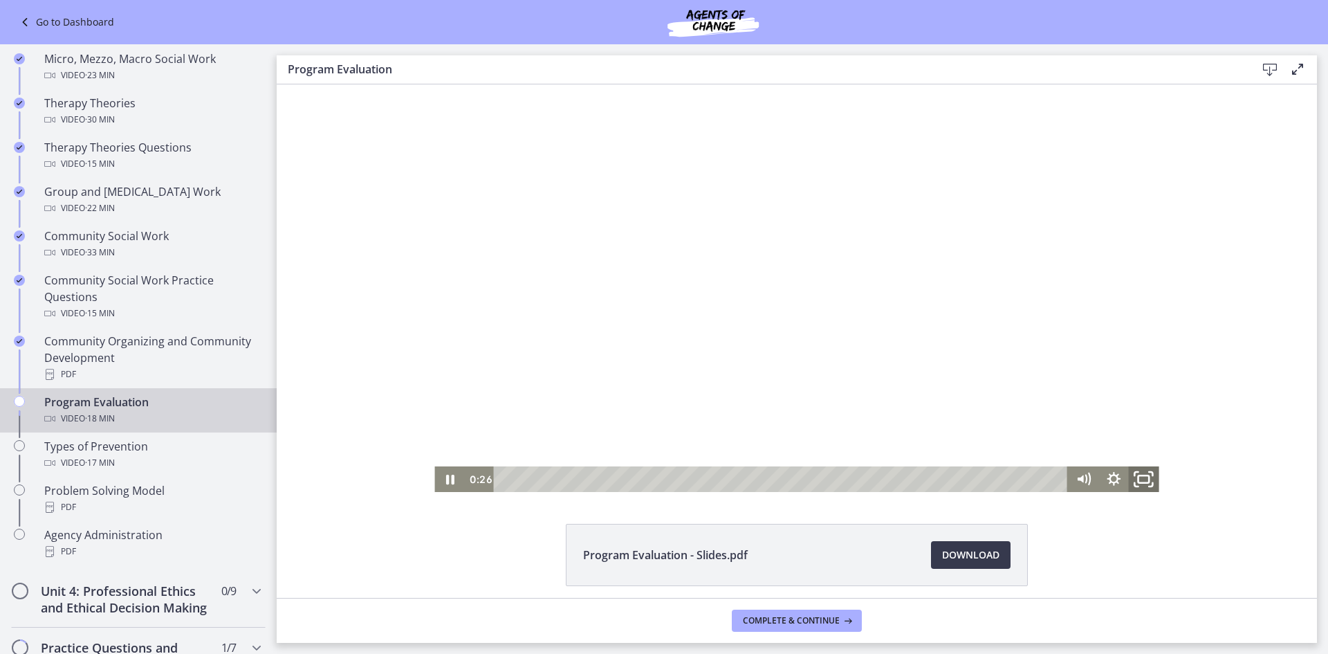
click at [1133, 484] on icon "Fullscreen" at bounding box center [1144, 478] width 36 height 30
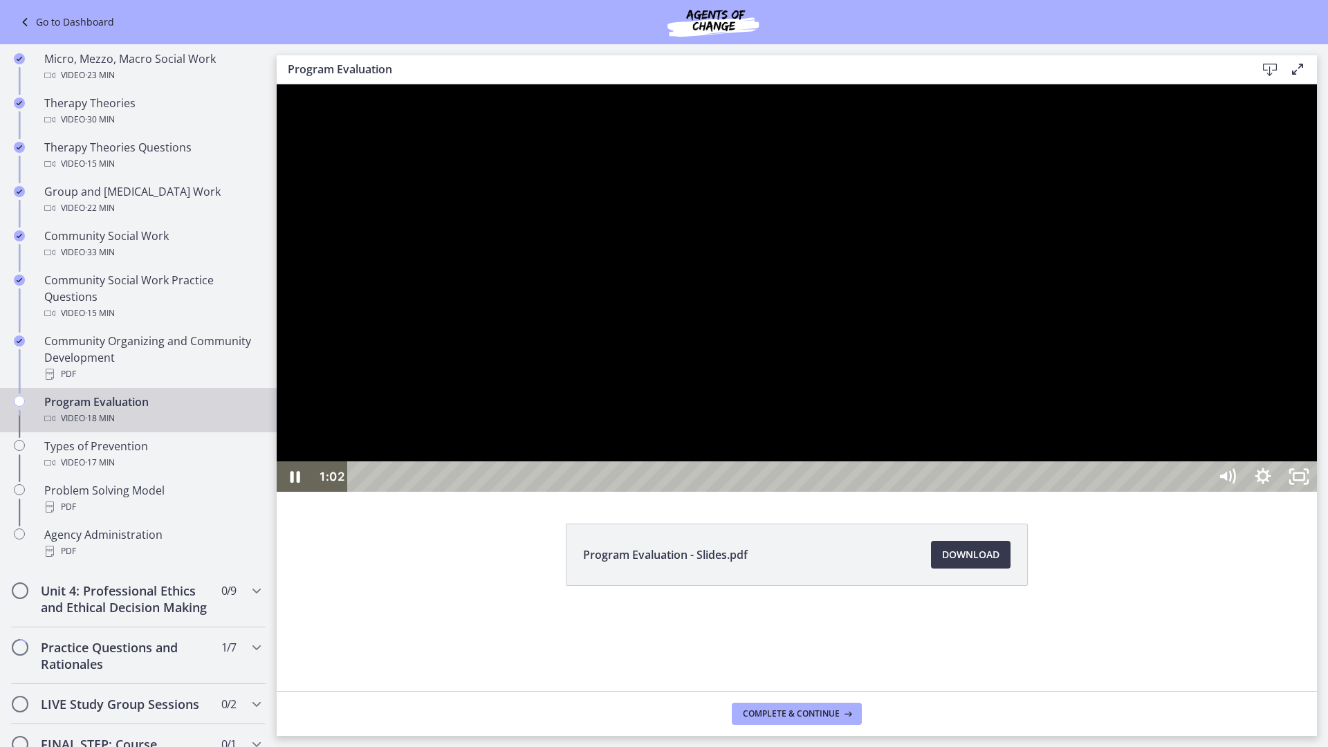
click at [1133, 492] on div at bounding box center [797, 287] width 1040 height 407
click at [1317, 492] on icon "Unfullscreen" at bounding box center [1299, 476] width 36 height 30
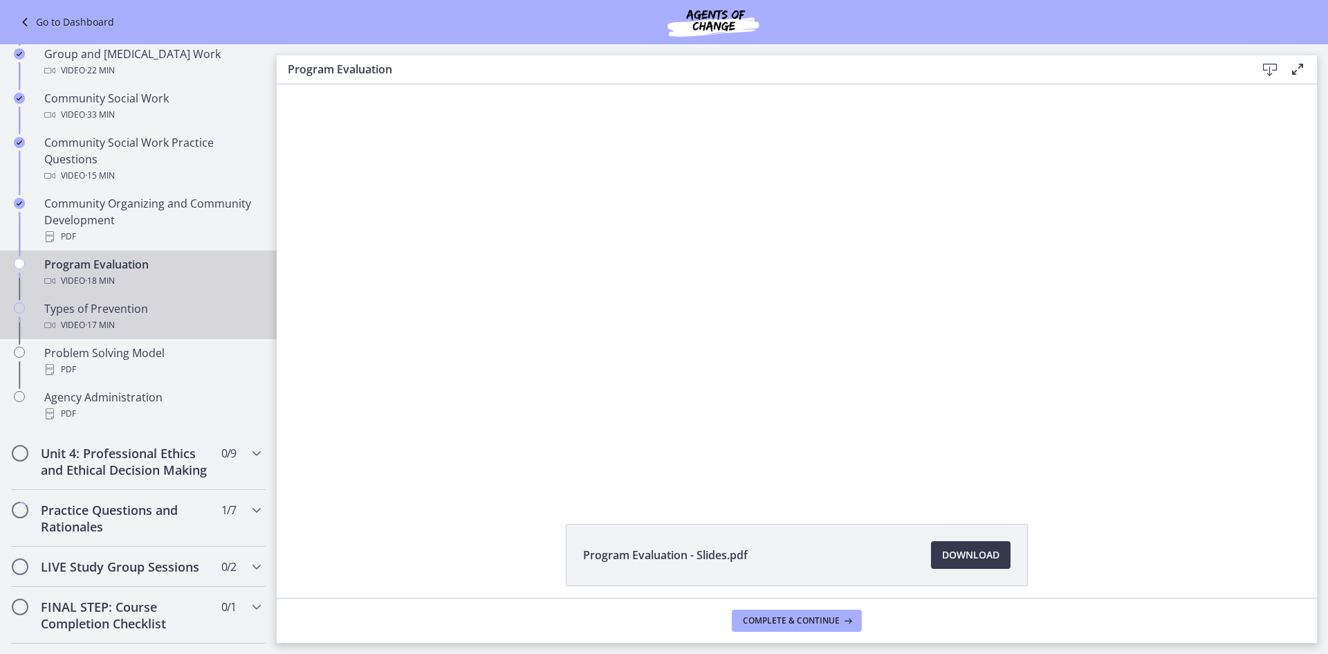
scroll to position [693, 0]
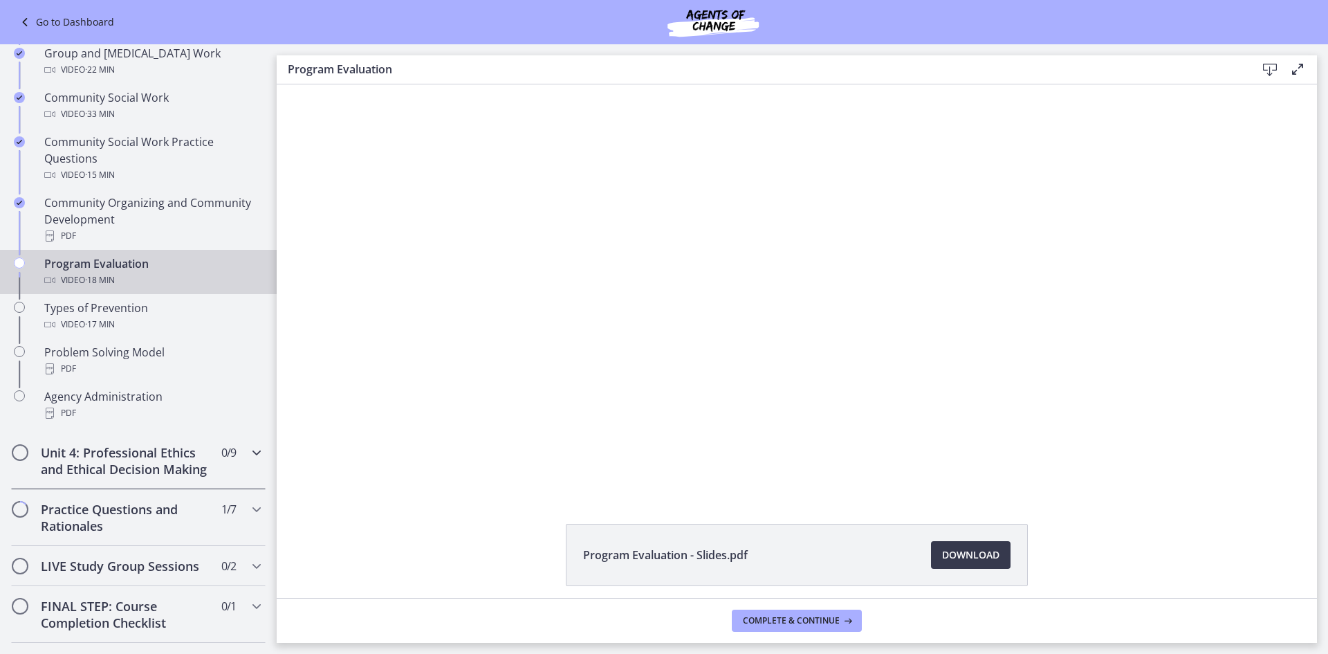
click at [231, 467] on div "Unit 4: Professional Ethics and Ethical Decision Making 0 / 9 Completed" at bounding box center [138, 460] width 255 height 57
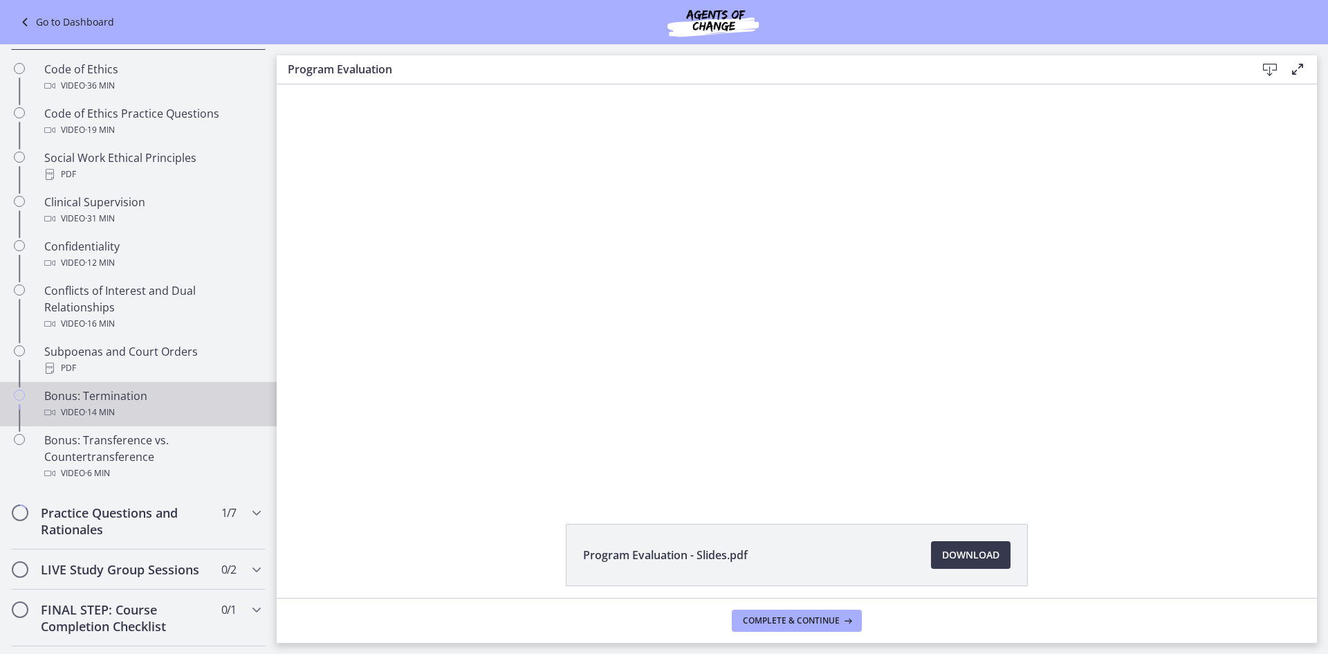
scroll to position [624, 0]
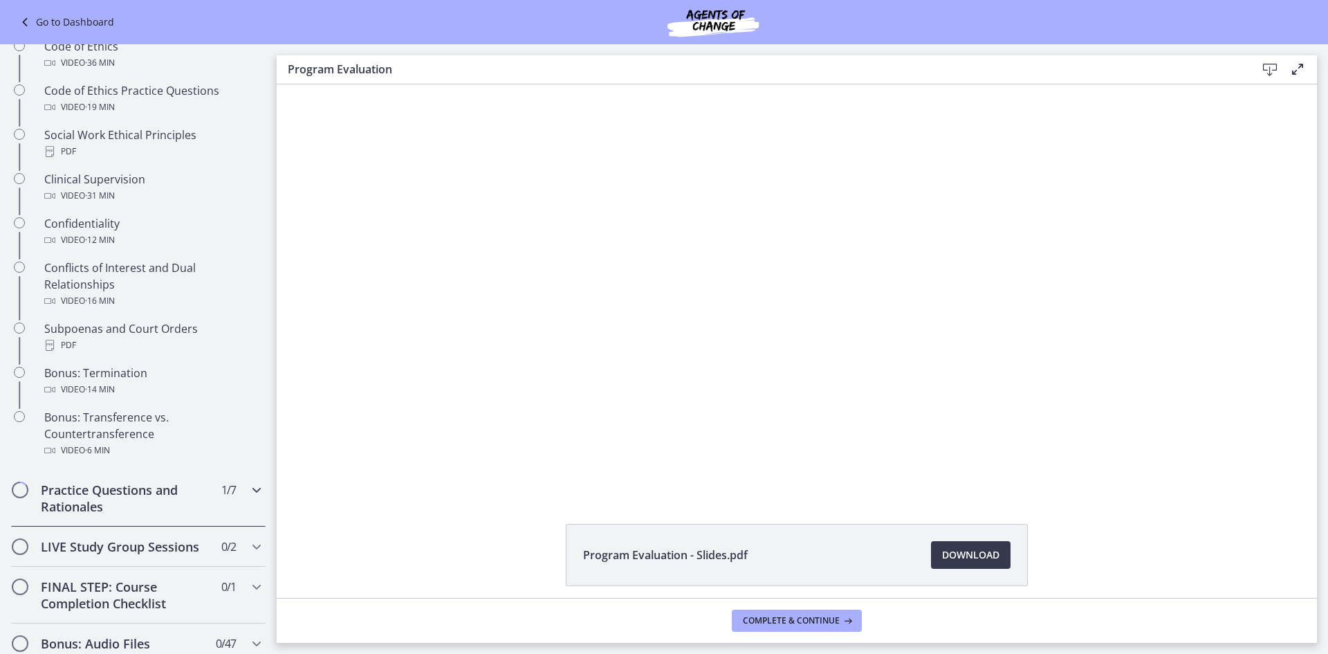
click at [186, 513] on h2 "Practice Questions and Rationales" at bounding box center [125, 497] width 169 height 33
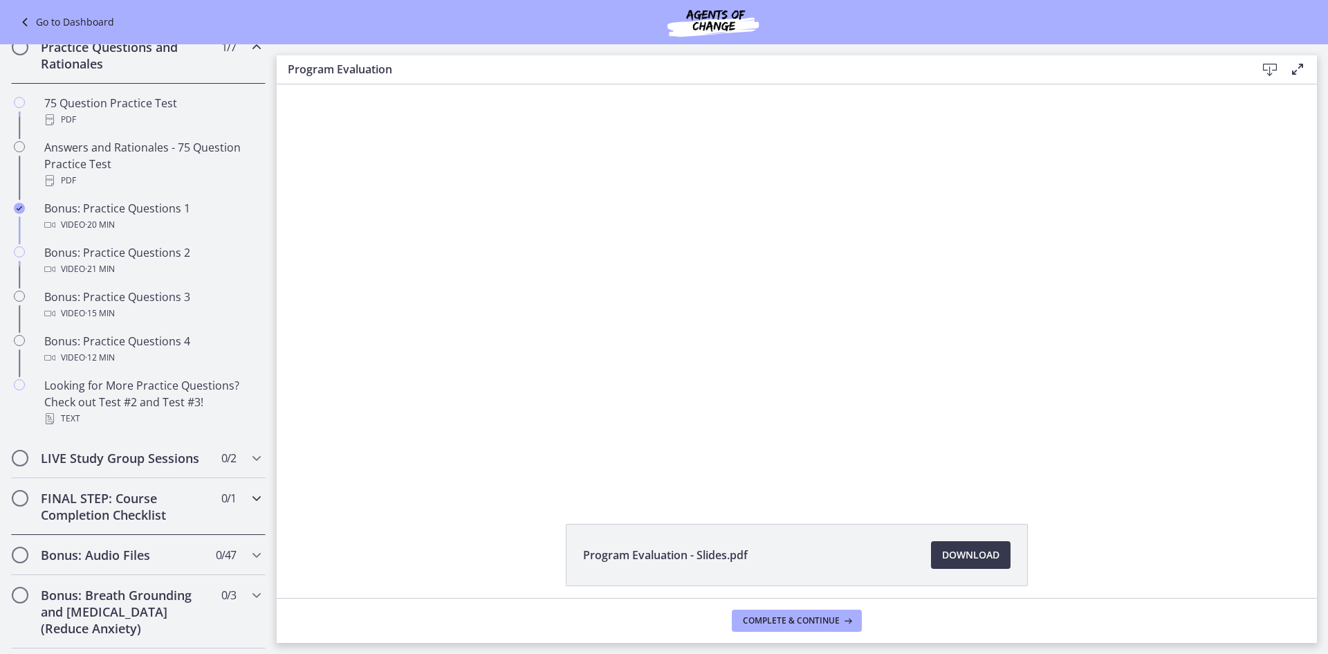
click at [230, 524] on div "FINAL STEP: Course Completion Checklist 0 / 1 Completed" at bounding box center [138, 506] width 255 height 57
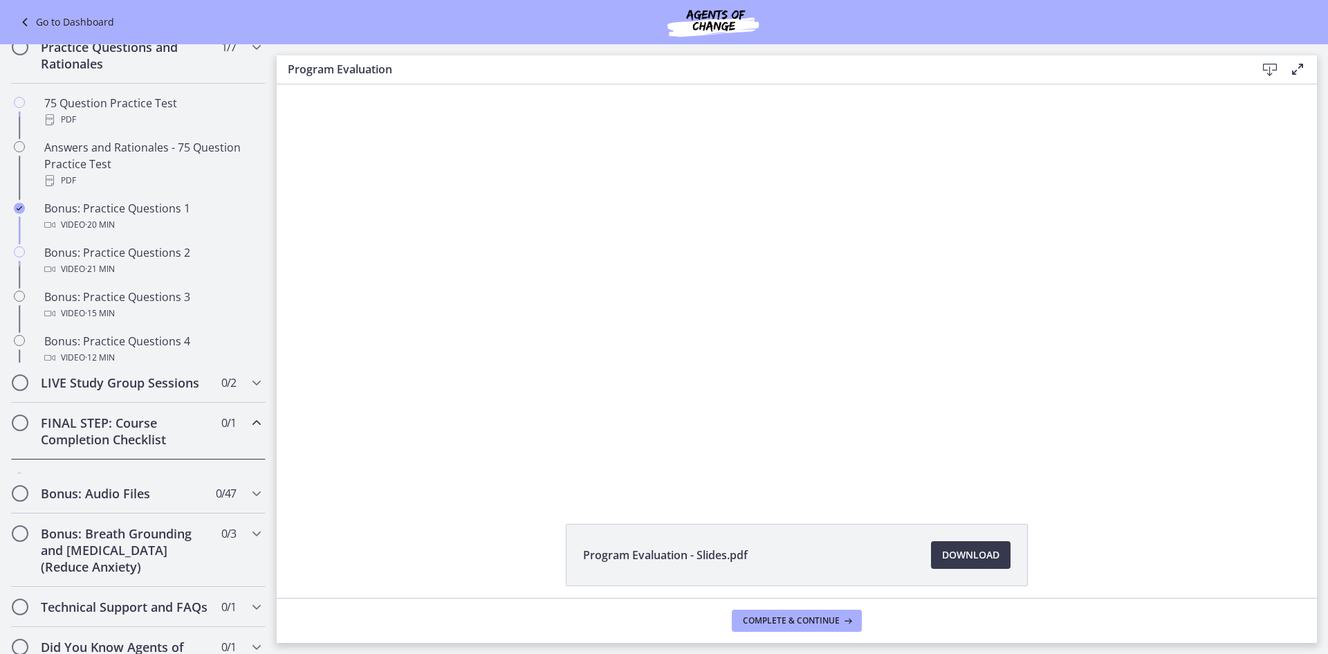
scroll to position [483, 0]
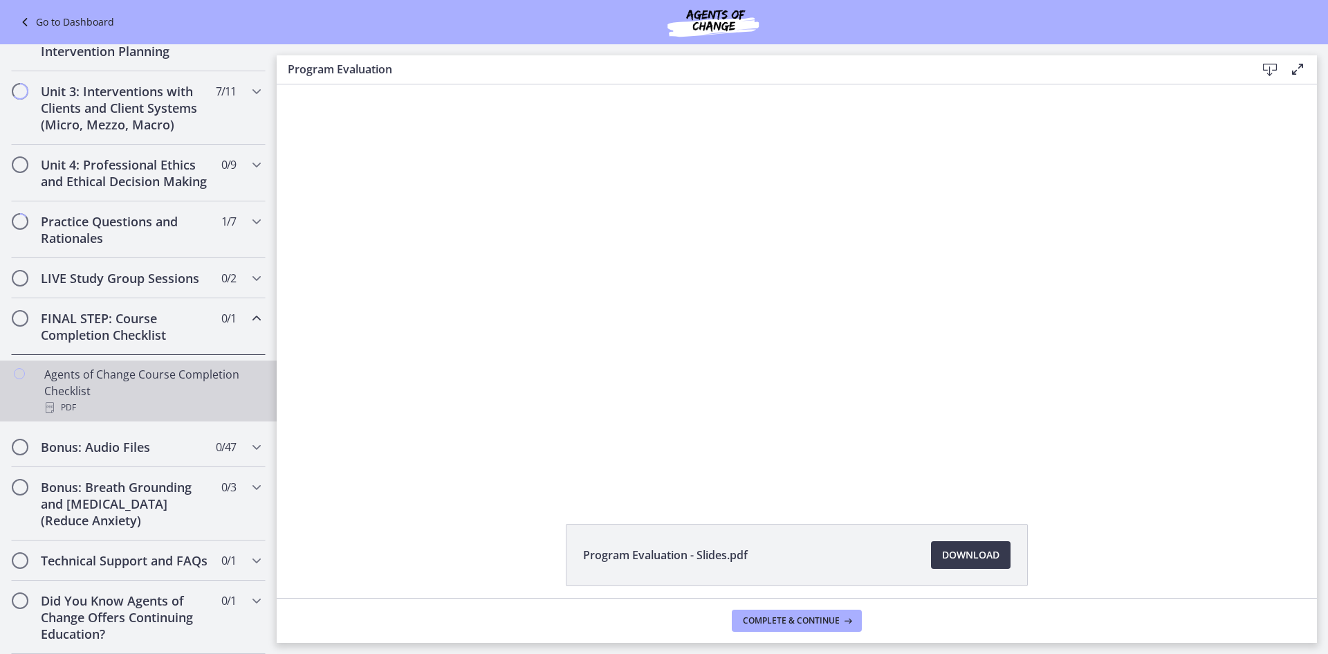
click at [214, 399] on div "PDF" at bounding box center [152, 407] width 216 height 17
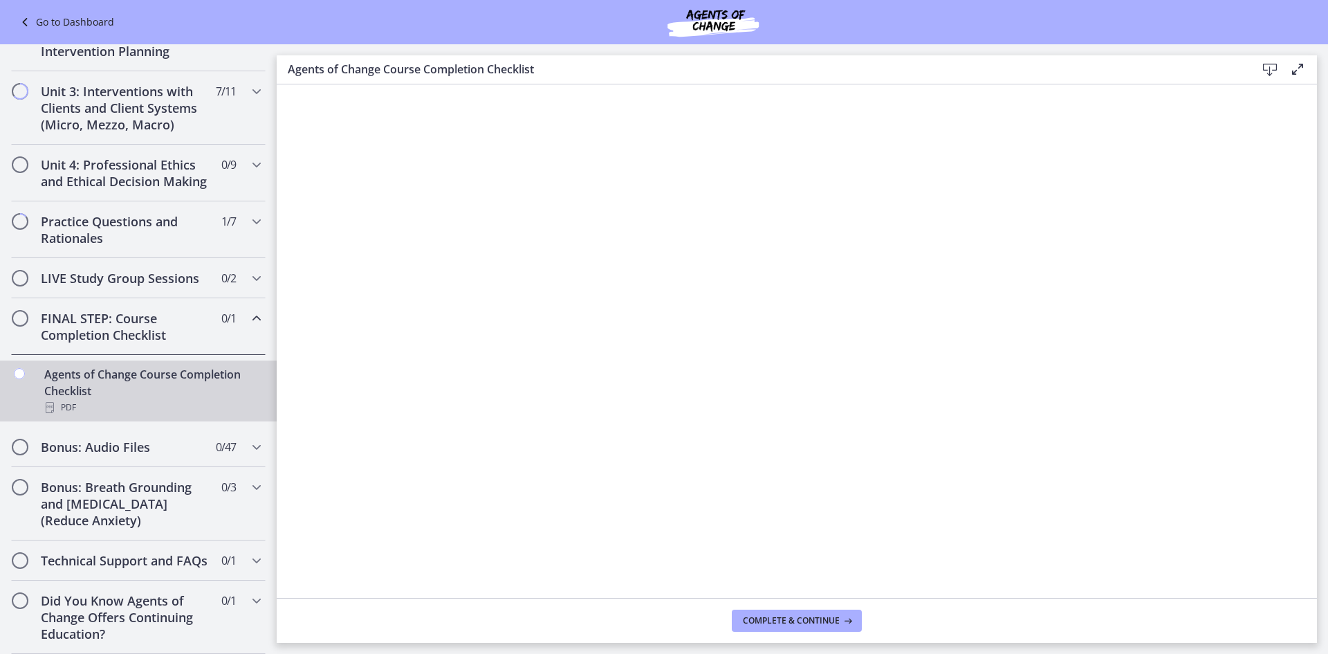
click at [185, 310] on h2 "FINAL STEP: Course Completion Checklist" at bounding box center [125, 326] width 169 height 33
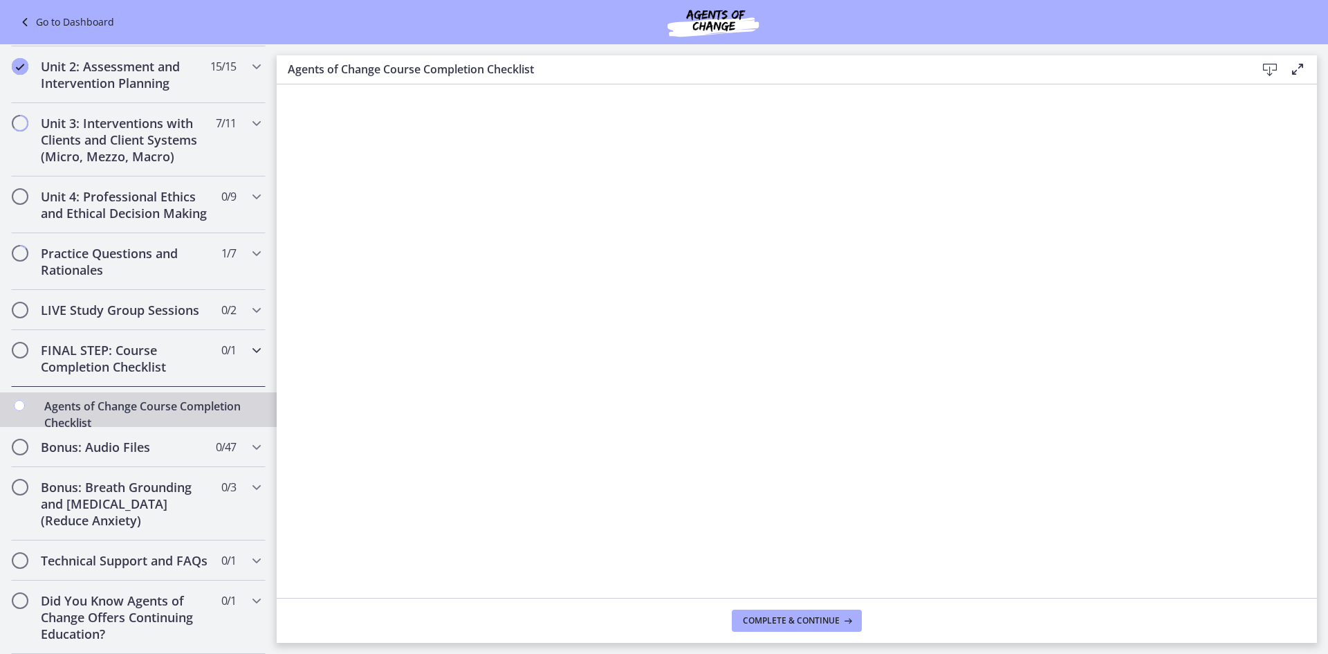
scroll to position [411, 0]
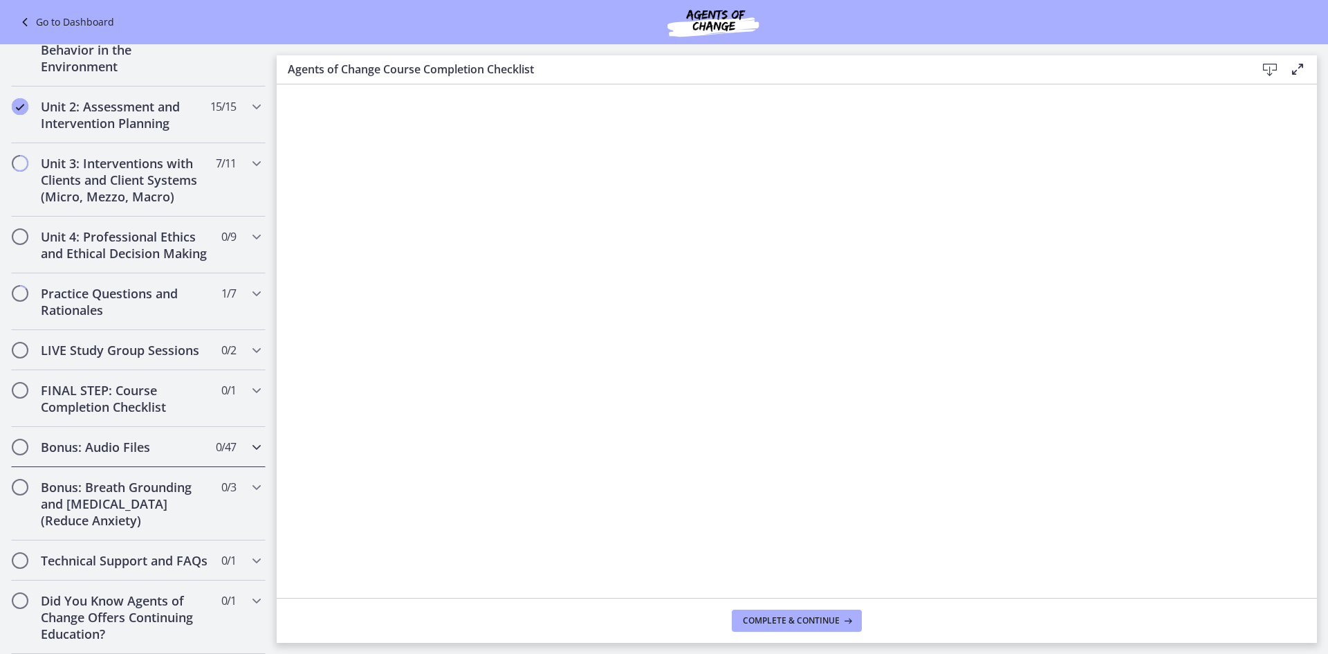
click at [199, 439] on div "Bonus: Audio Files 0 / 47 Completed" at bounding box center [138, 447] width 255 height 40
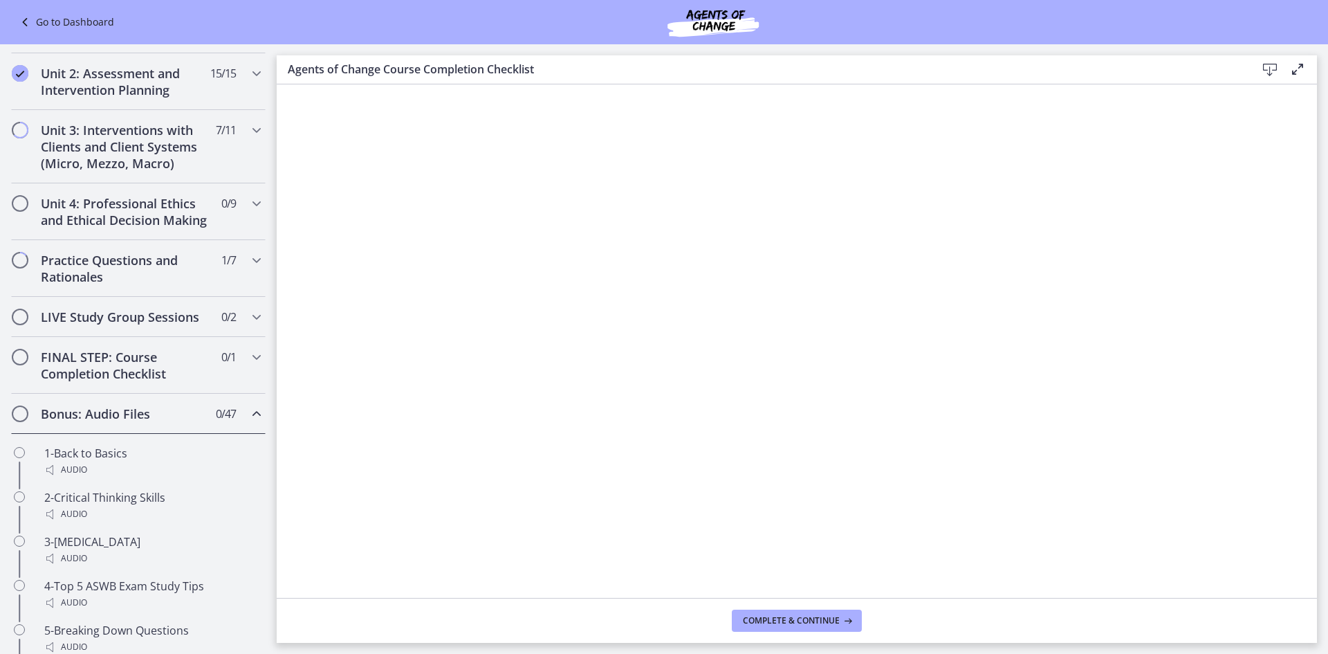
click at [199, 434] on div "Bonus: Audio Files 0 / 47 Completed" at bounding box center [138, 414] width 255 height 40
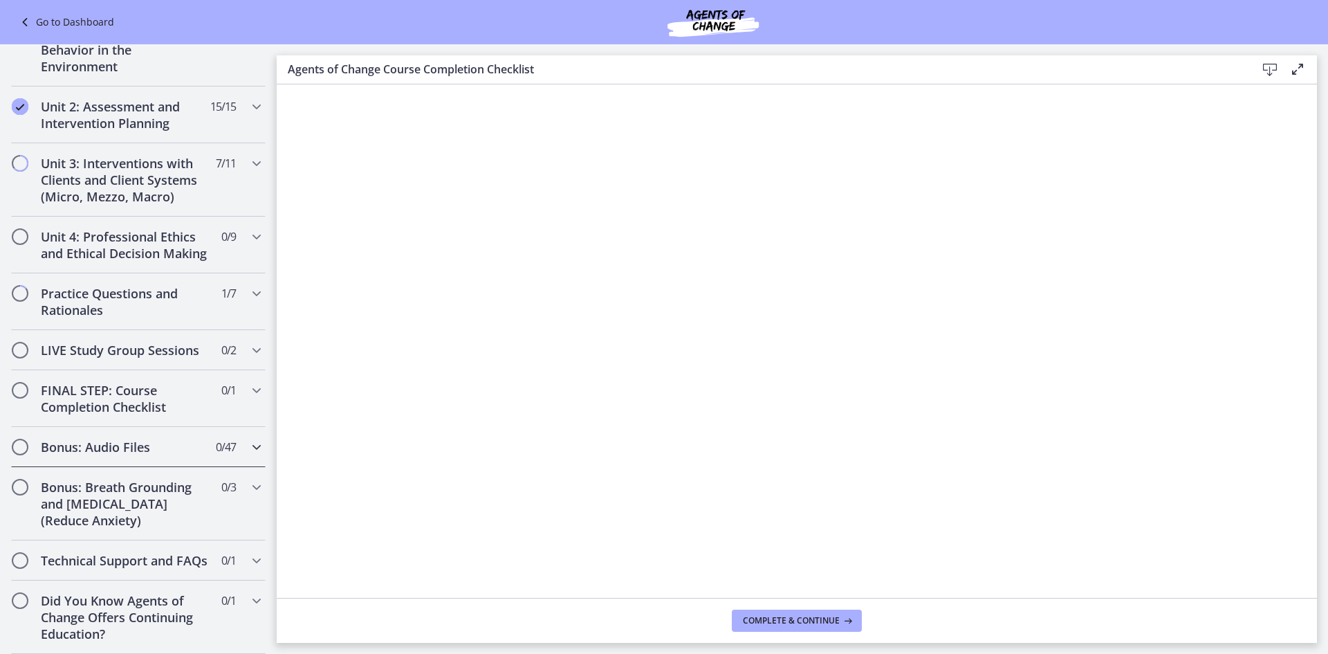
click at [186, 439] on h2 "Bonus: Audio Files" at bounding box center [125, 447] width 169 height 17
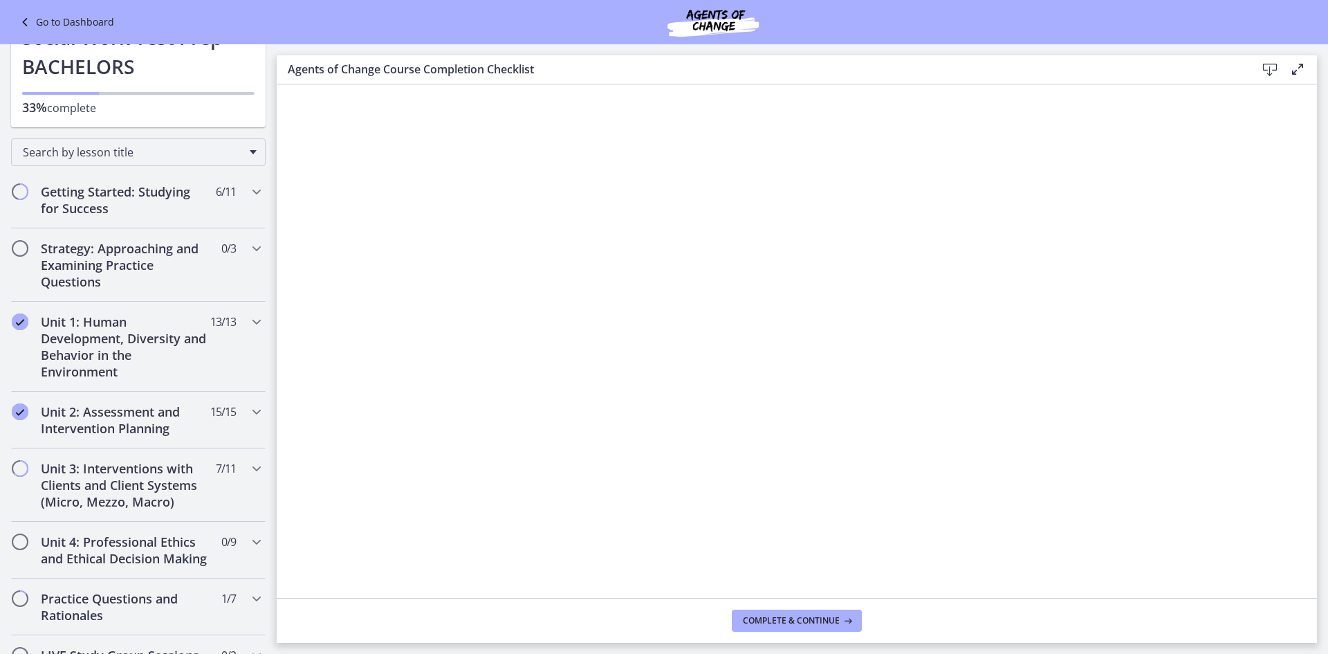
scroll to position [65, 0]
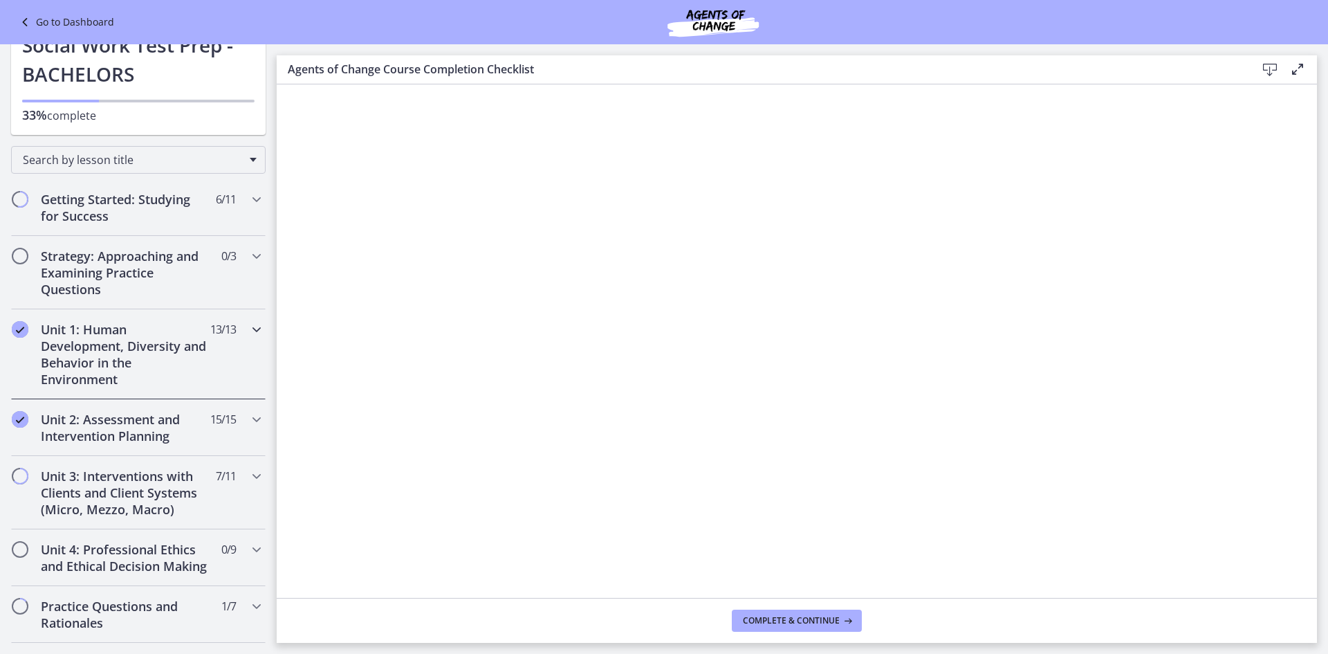
click at [165, 381] on h2 "Unit 1: Human Development, Diversity and Behavior in the Environment" at bounding box center [125, 354] width 169 height 66
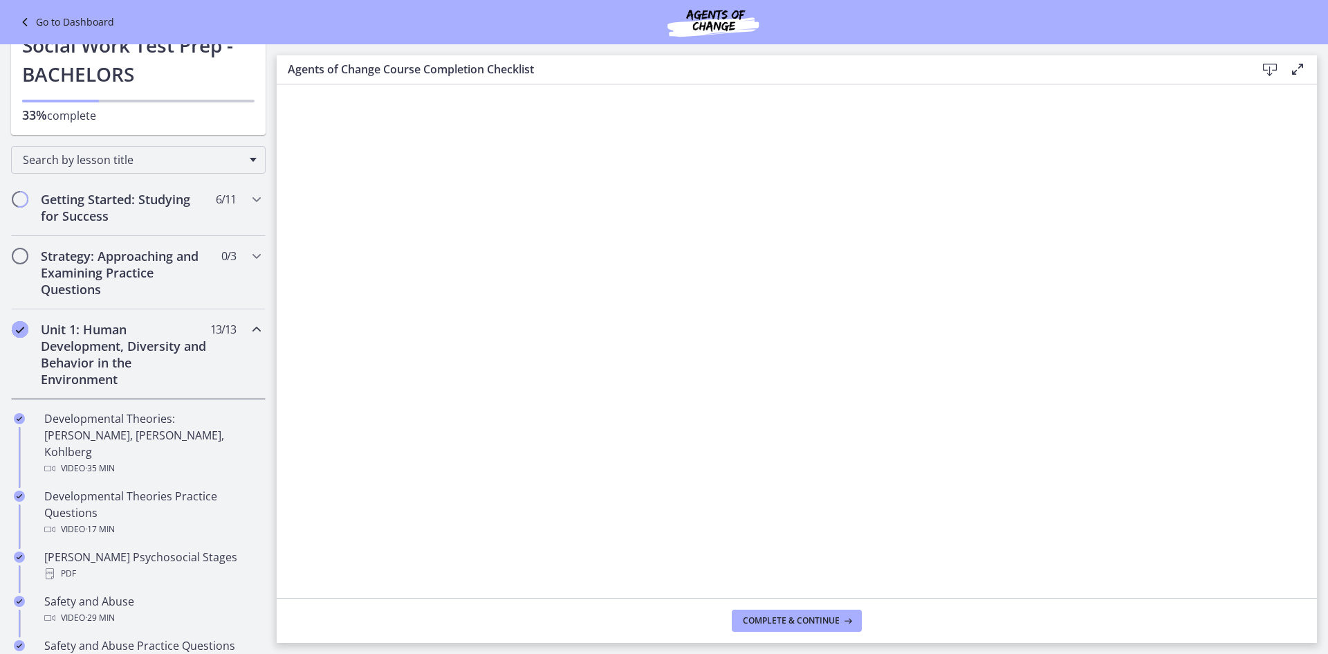
click at [180, 367] on h2 "Unit 1: Human Development, Diversity and Behavior in the Environment" at bounding box center [125, 354] width 169 height 66
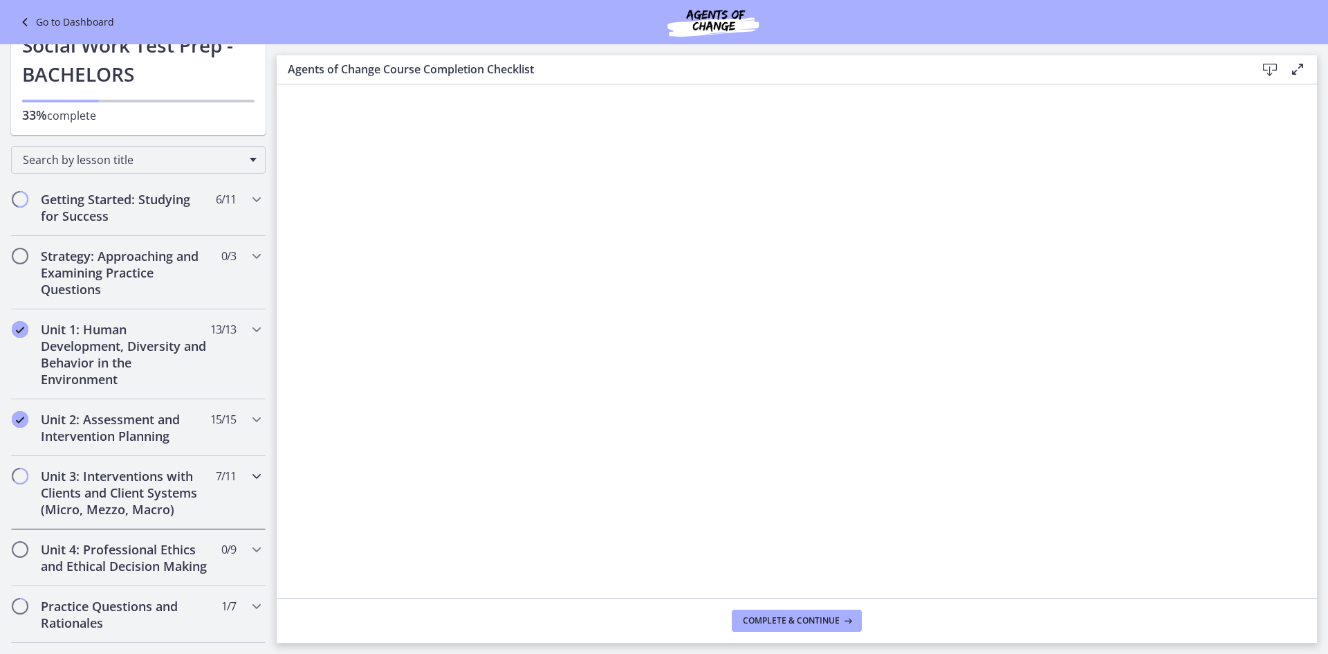
click at [185, 505] on h2 "Unit 3: Interventions with Clients and Client Systems (Micro, Mezzo, Macro)" at bounding box center [125, 493] width 169 height 50
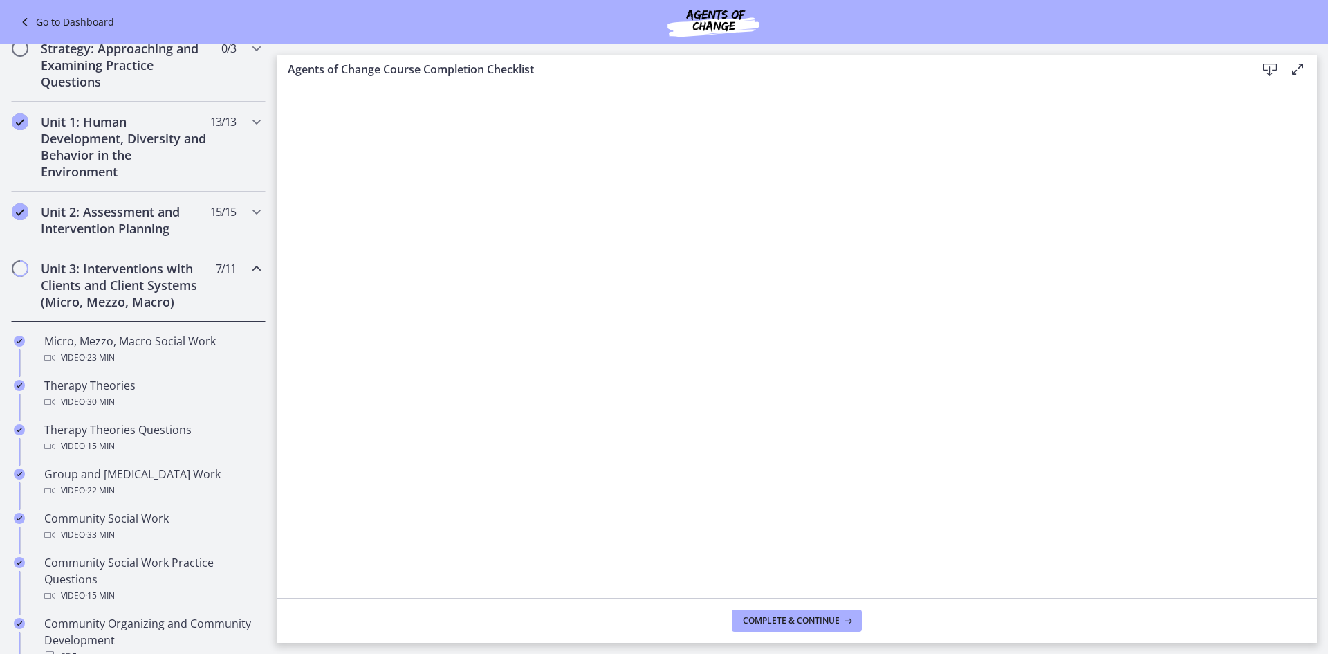
scroll to position [549, 0]
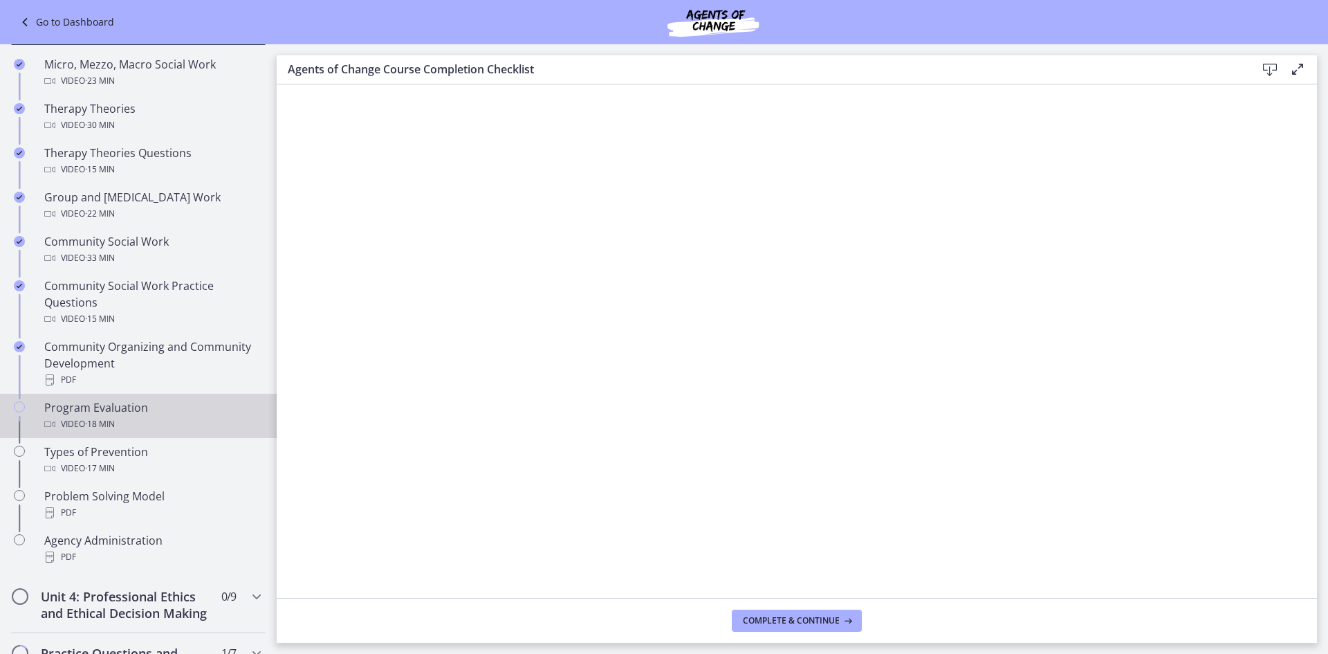
click at [185, 425] on div "Video · 18 min" at bounding box center [152, 424] width 216 height 17
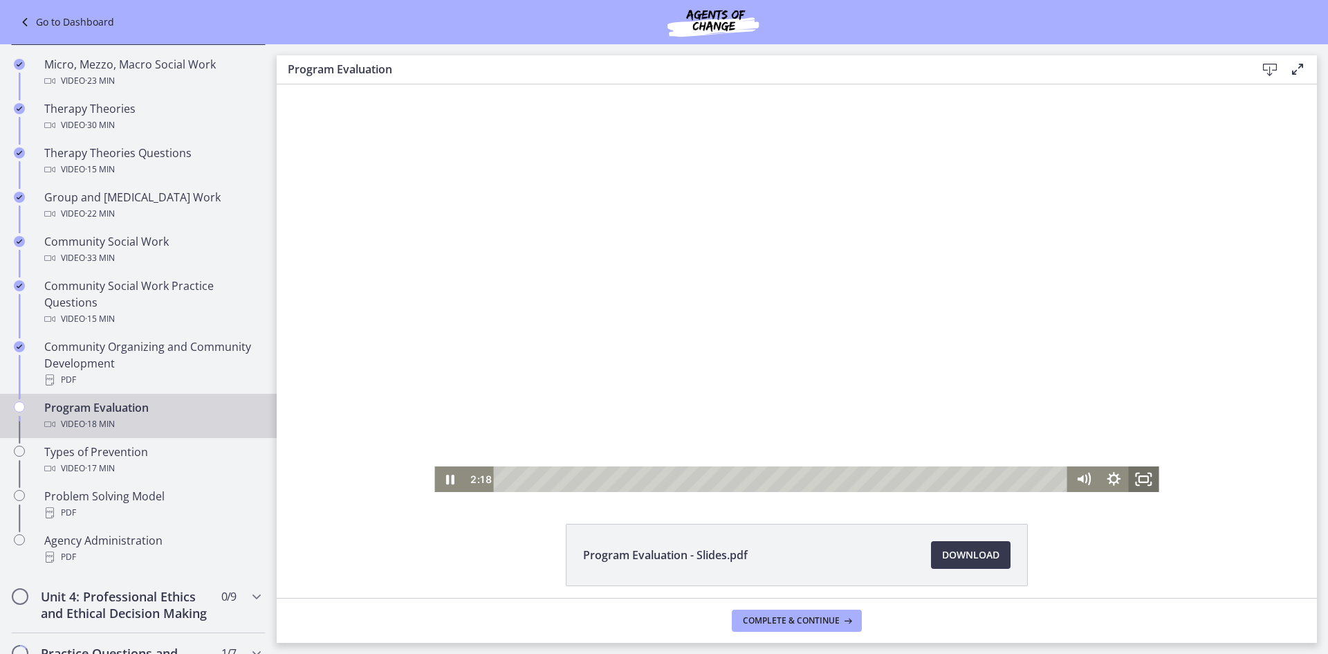
drag, startPoint x: 1144, startPoint y: 489, endPoint x: 1421, endPoint y: 634, distance: 312.2
click at [1144, 489] on icon "Fullscreen" at bounding box center [1144, 479] width 30 height 26
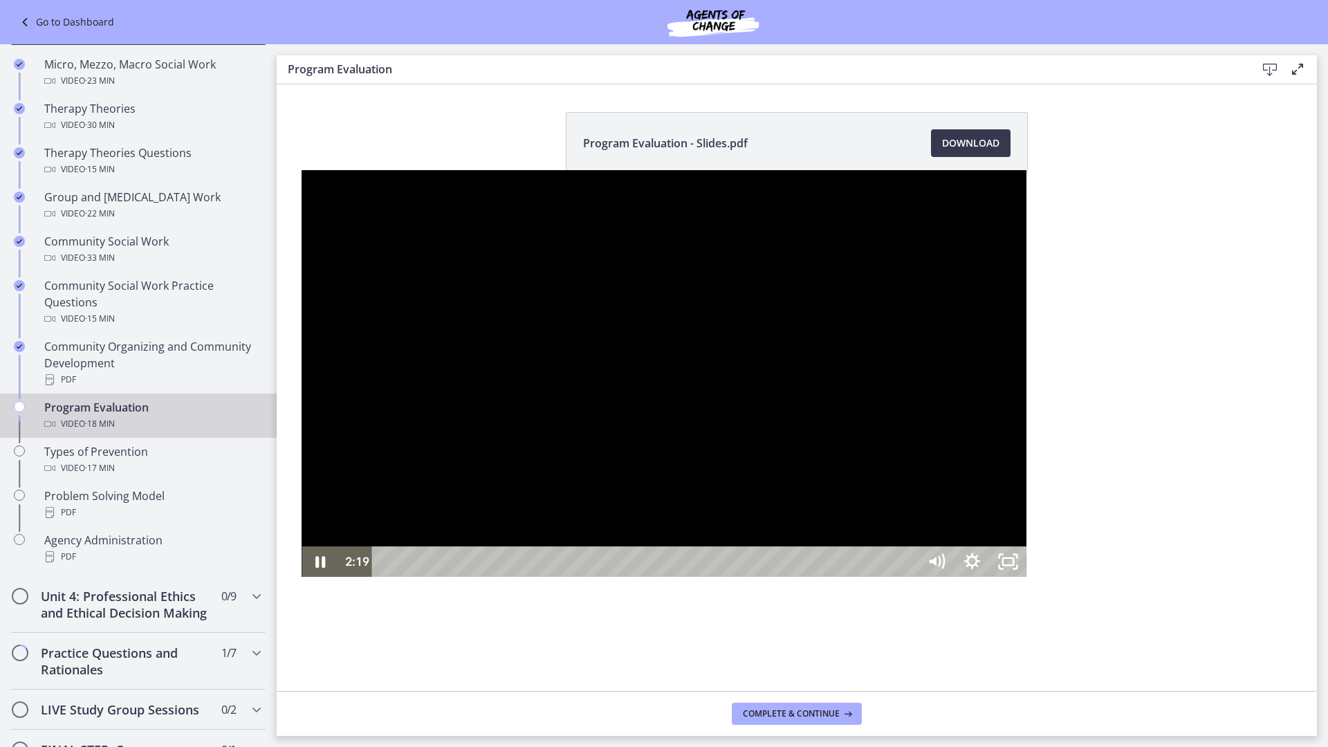
click at [1026, 549] on div at bounding box center [664, 373] width 724 height 407
click at [1026, 577] on icon "Unfullscreen" at bounding box center [1009, 561] width 36 height 30
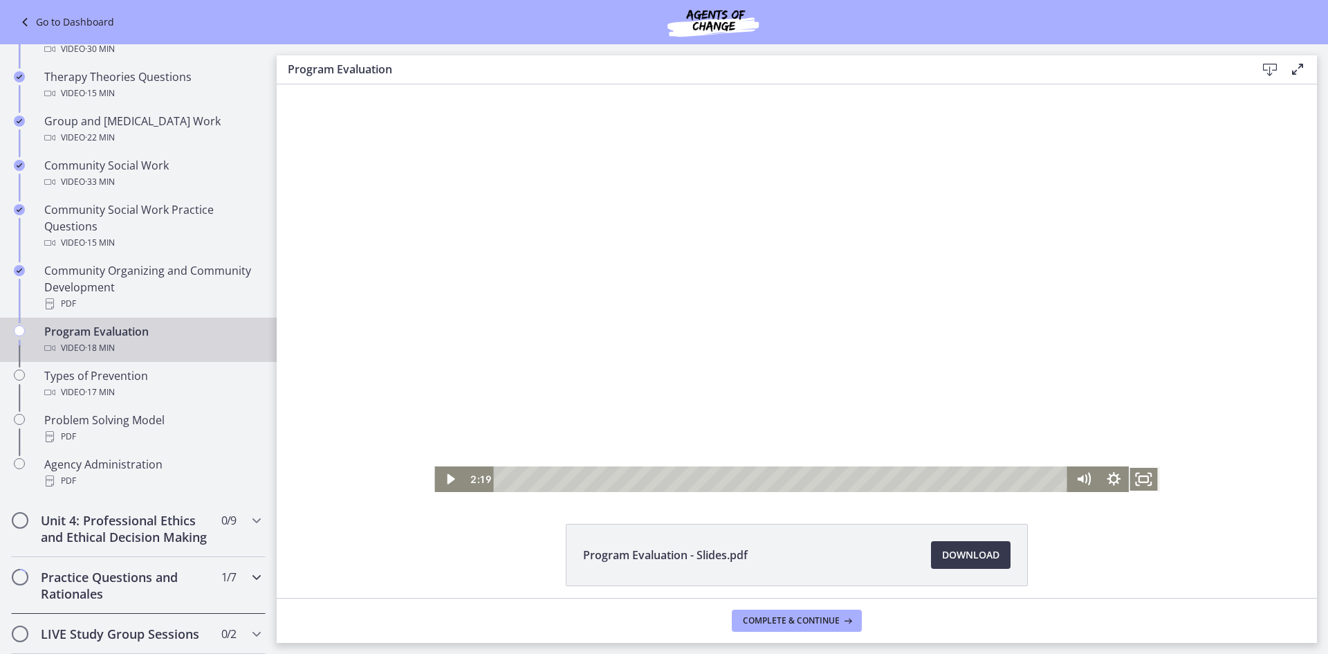
scroll to position [757, 0]
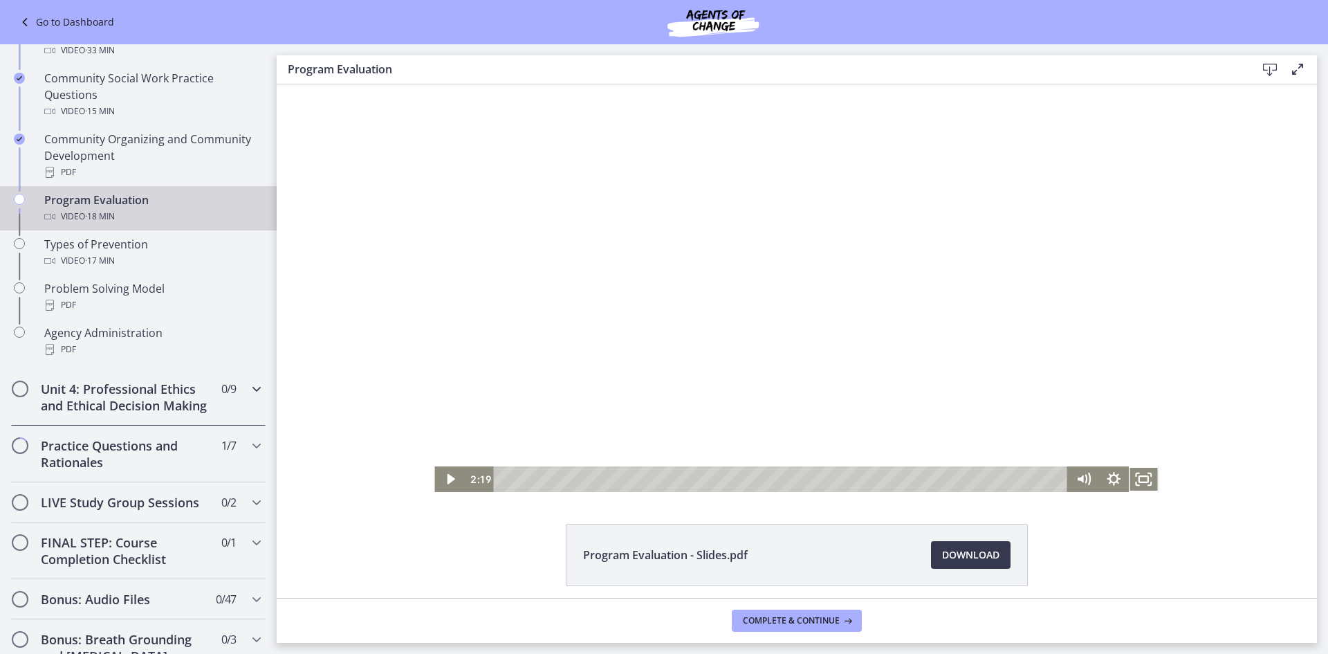
click at [234, 416] on div "Unit 4: Professional Ethics and Ethical Decision Making 0 / 9 Completed" at bounding box center [138, 397] width 255 height 57
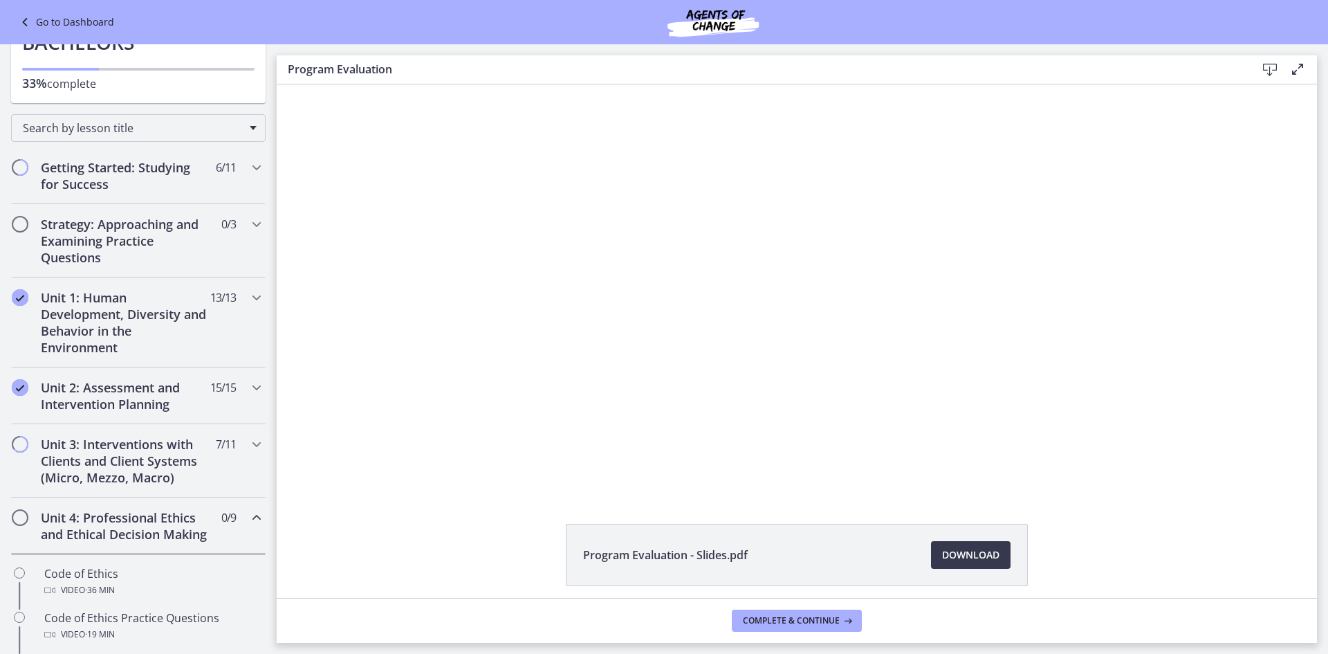
scroll to position [65, 0]
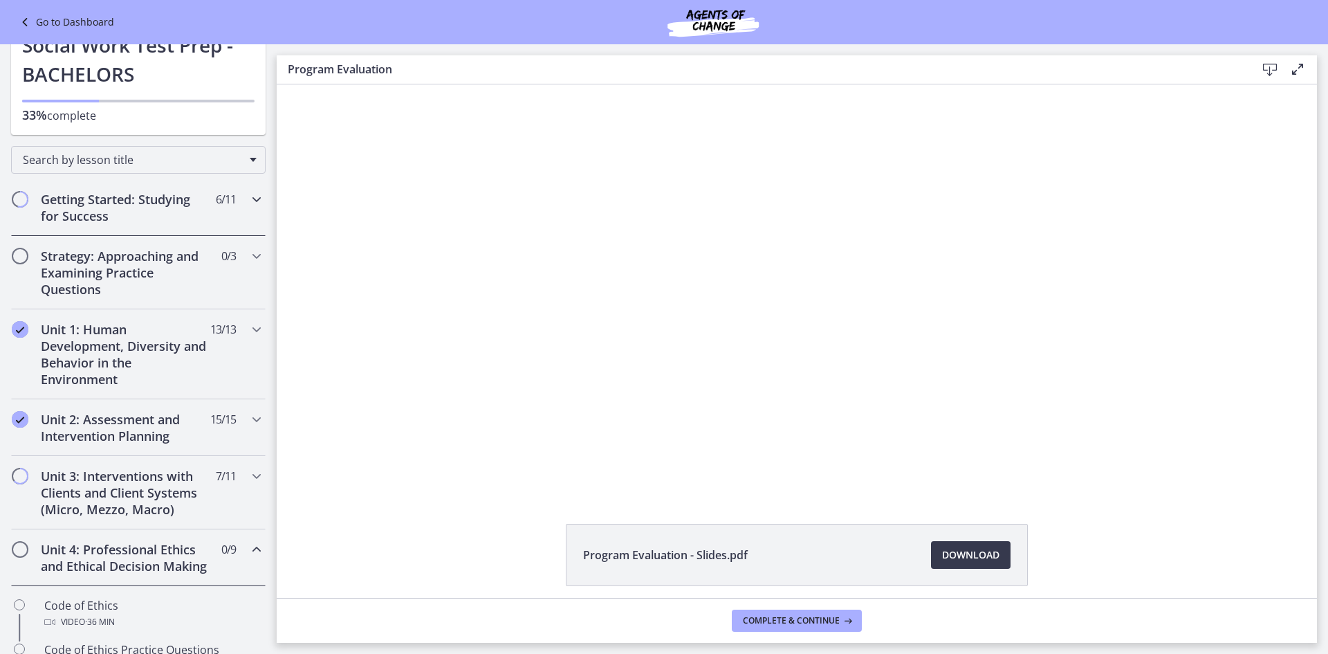
click at [234, 230] on div "Getting Started: Studying for Success 6 / 11 Completed" at bounding box center [138, 207] width 255 height 57
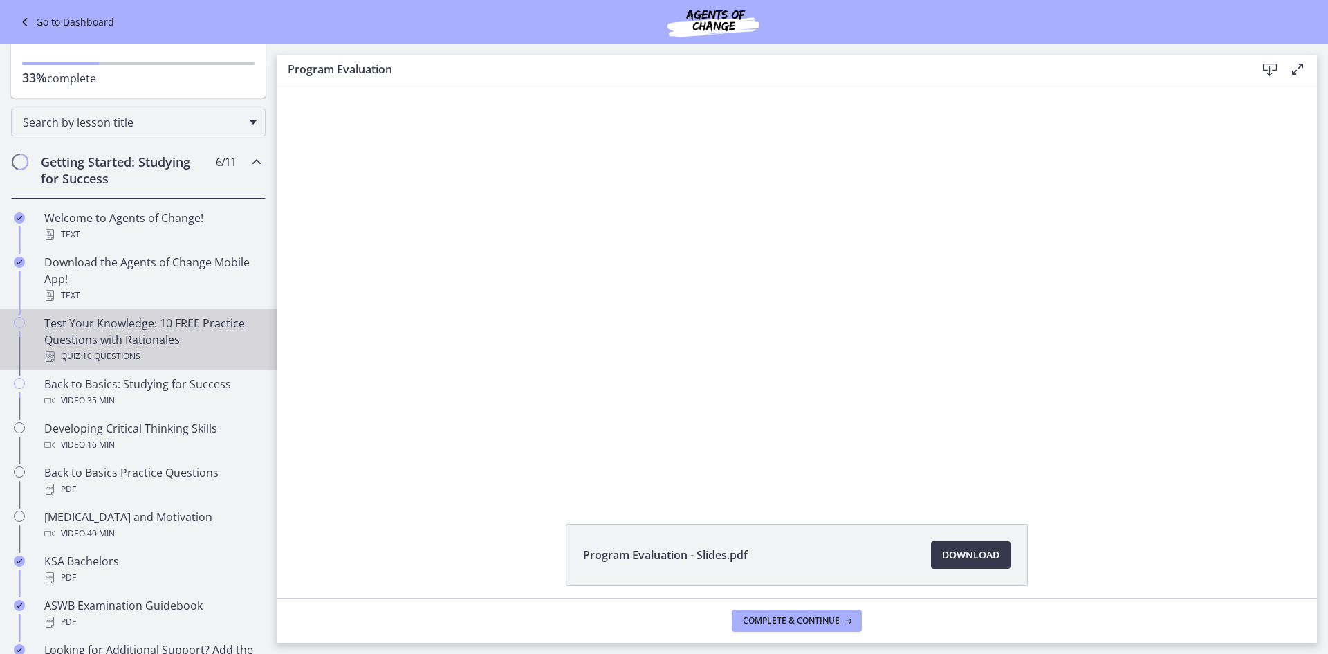
scroll to position [134, 0]
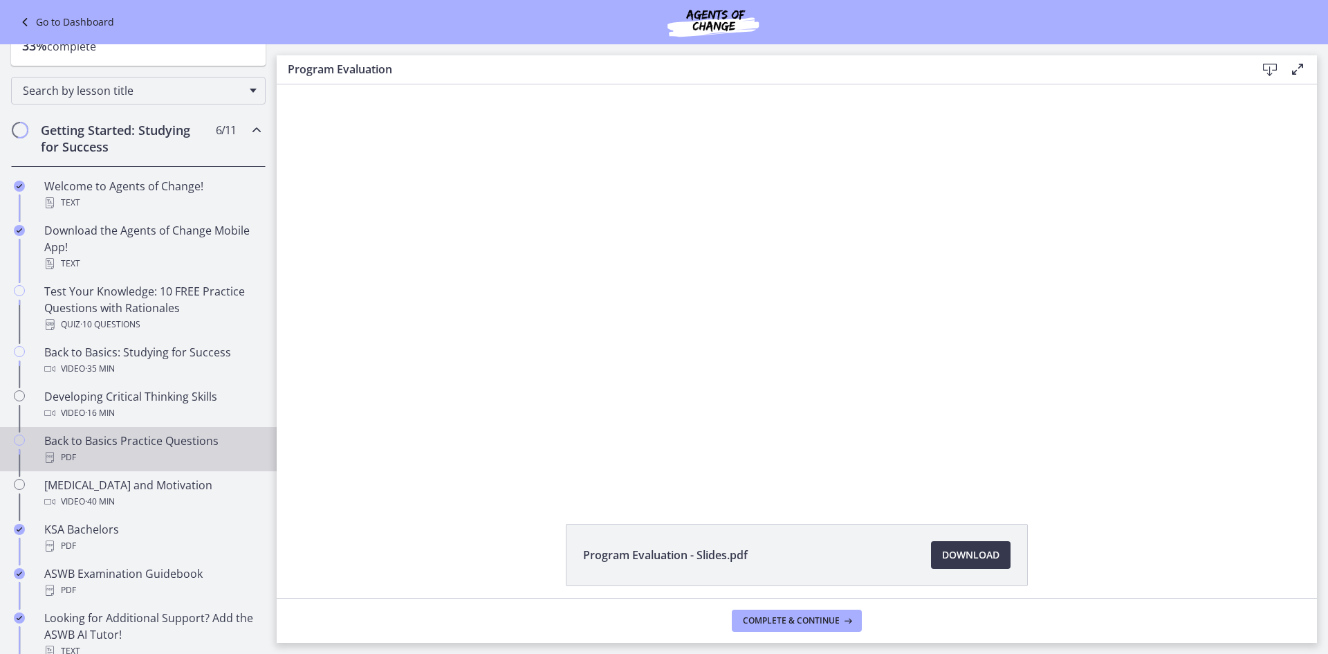
click at [205, 448] on div "Back to Basics Practice Questions PDF" at bounding box center [152, 448] width 216 height 33
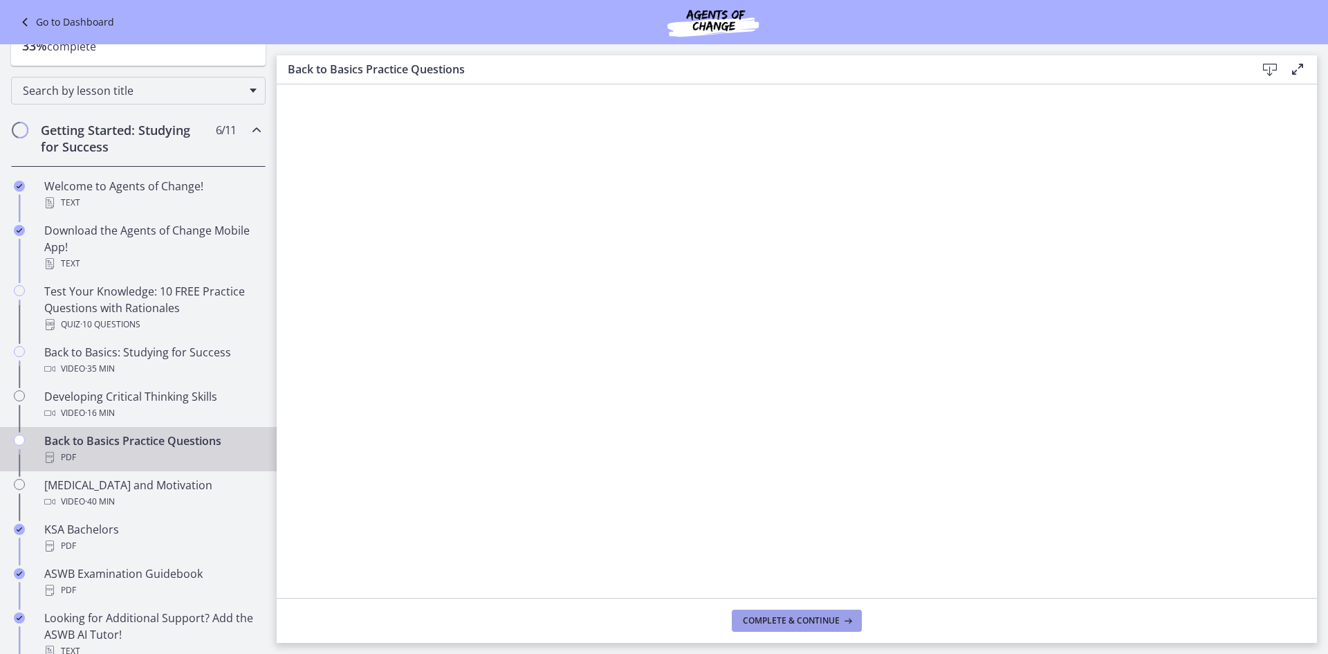
click at [778, 612] on button "Complete & continue" at bounding box center [797, 620] width 130 height 22
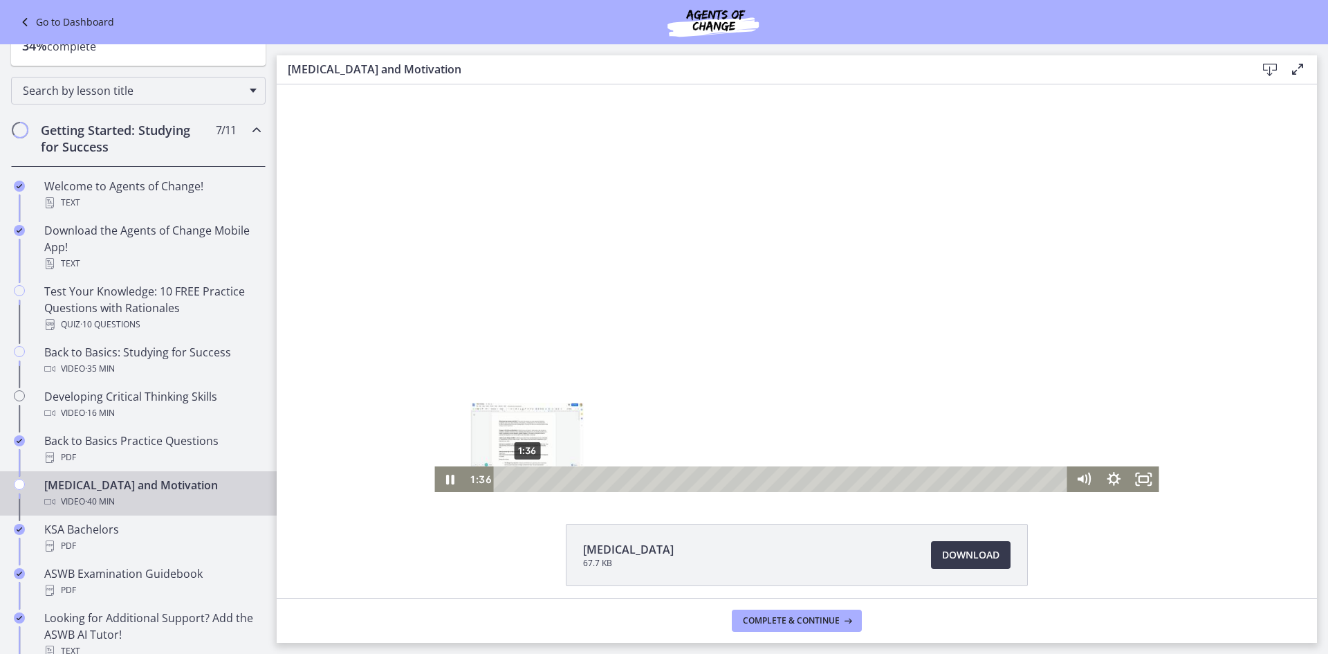
click at [522, 475] on div "1:36" at bounding box center [783, 479] width 556 height 26
click at [558, 476] on div "4:12" at bounding box center [783, 479] width 556 height 26
click at [615, 479] on div "8:17" at bounding box center [783, 479] width 556 height 26
click at [688, 479] on div "13:34" at bounding box center [783, 479] width 556 height 26
click at [737, 479] on div "17:06" at bounding box center [783, 479] width 556 height 26
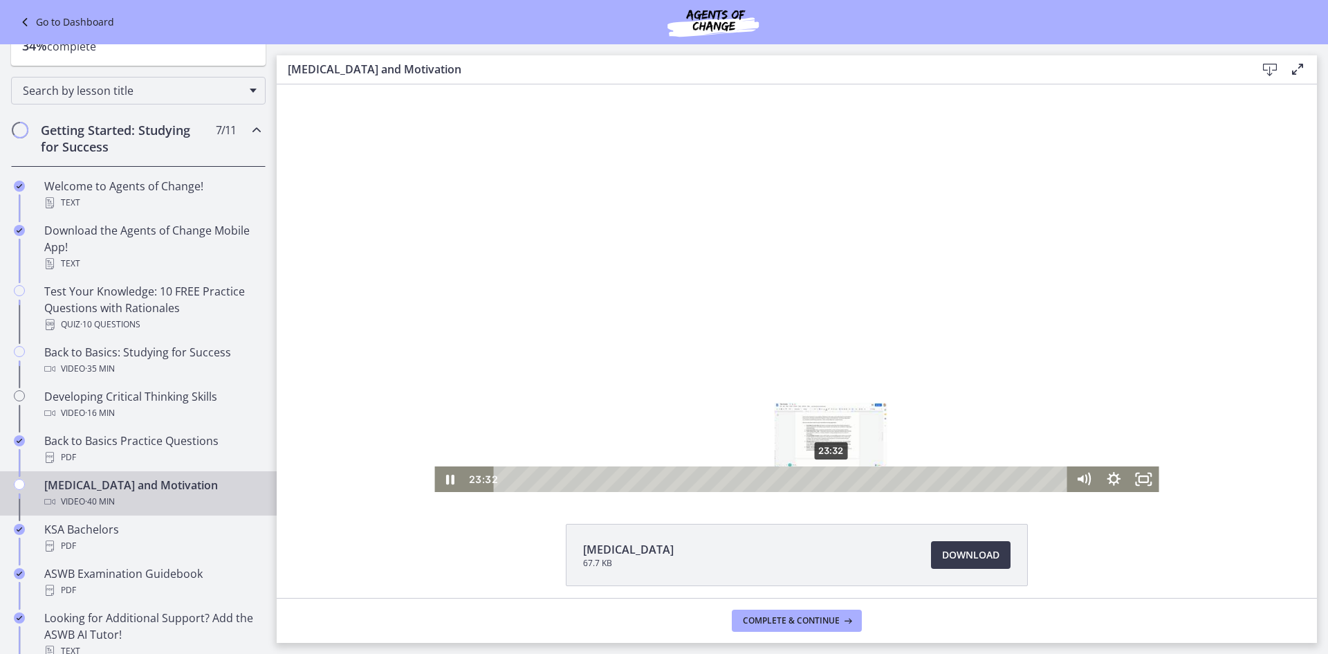
click at [827, 479] on div "23:32" at bounding box center [783, 479] width 556 height 26
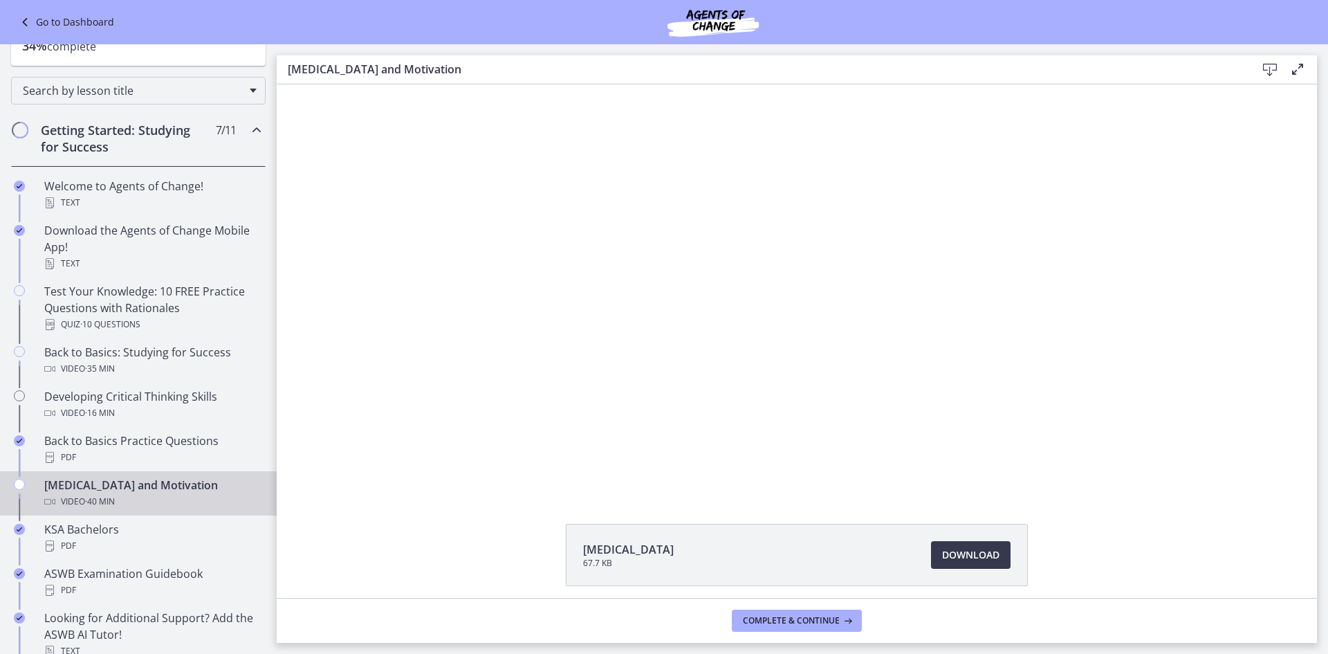
scroll to position [273, 0]
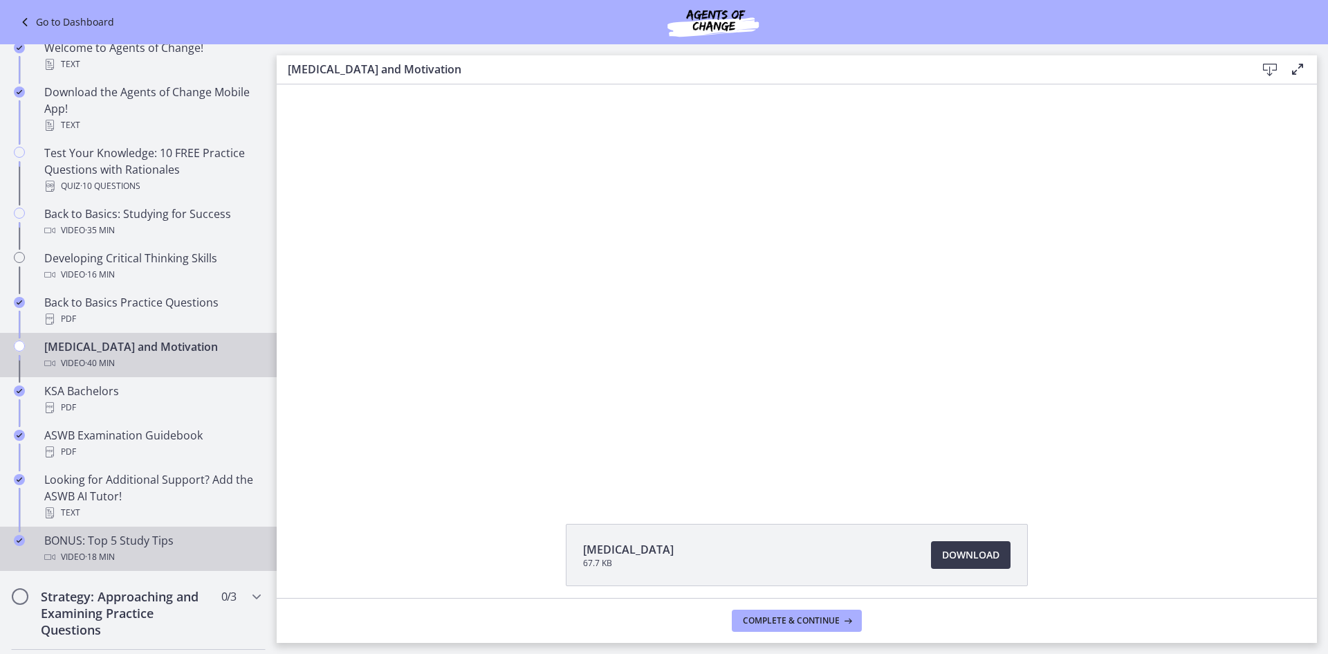
click at [190, 530] on link "BONUS: Top 5 Study Tips Video · 18 min" at bounding box center [138, 548] width 277 height 44
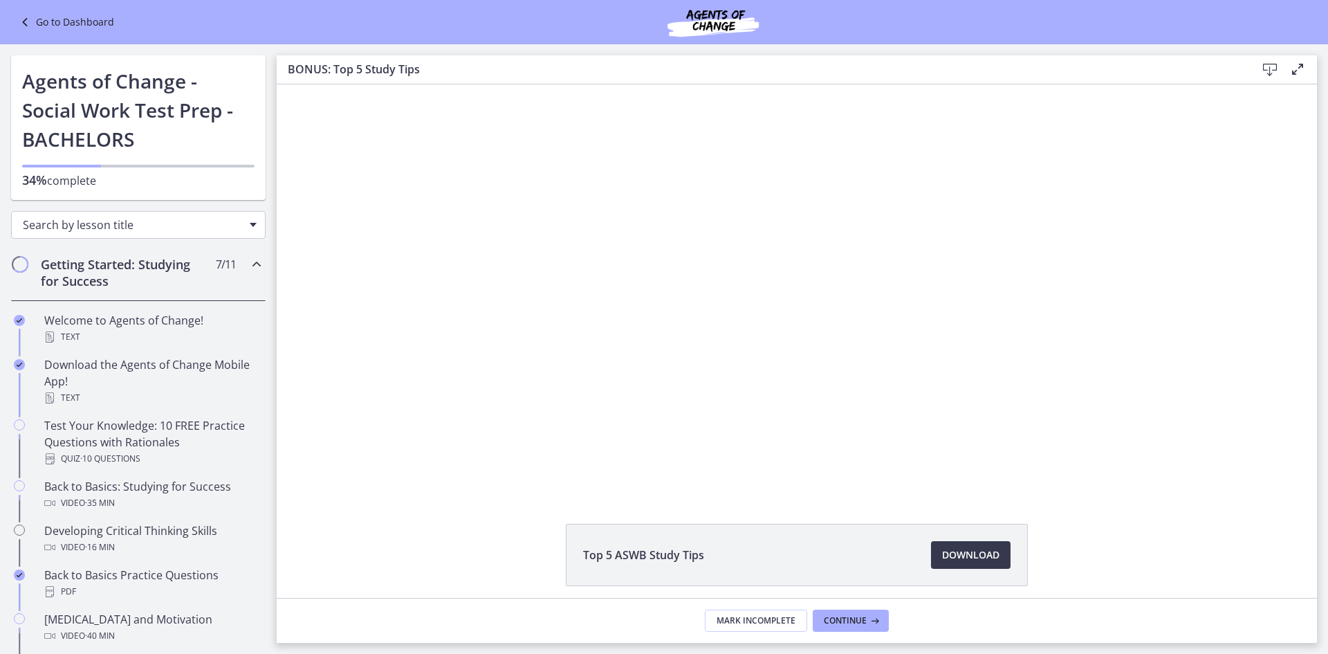
click at [154, 236] on div "Search by lesson title" at bounding box center [138, 225] width 255 height 28
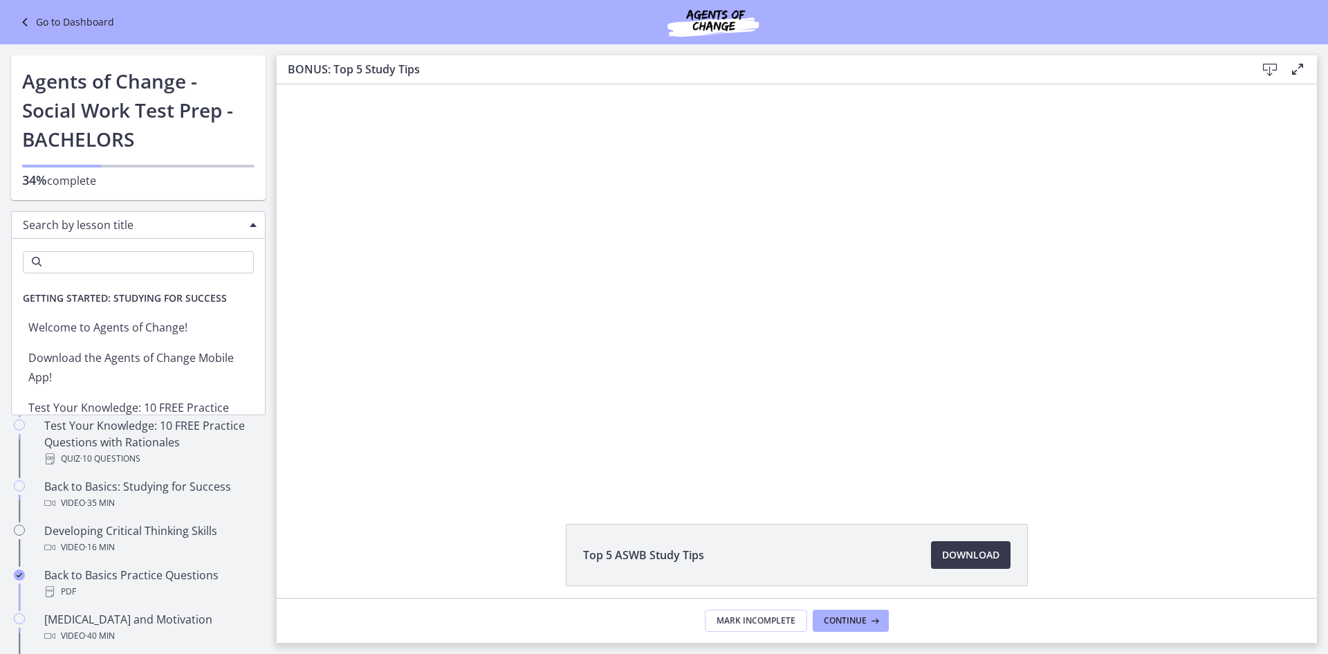
click at [154, 236] on div "Search by lesson title" at bounding box center [138, 225] width 255 height 28
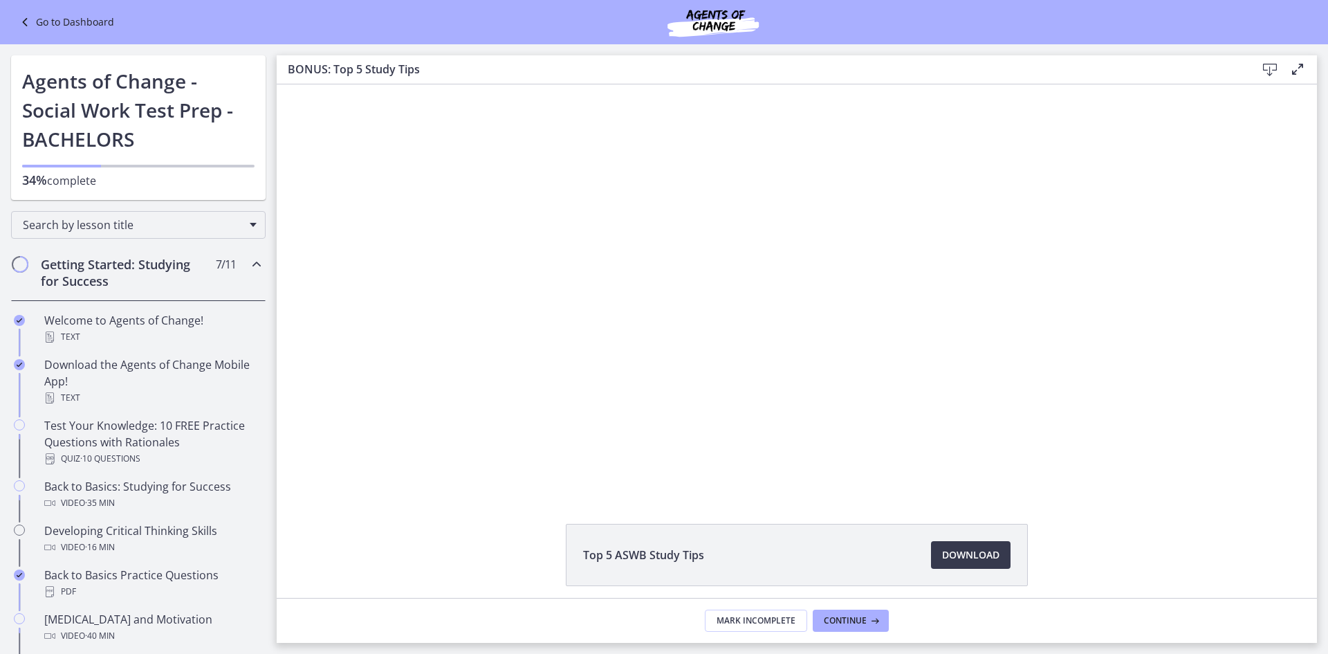
drag, startPoint x: 147, startPoint y: 286, endPoint x: 165, endPoint y: 282, distance: 18.3
click at [165, 282] on h2 "Getting Started: Studying for Success" at bounding box center [125, 272] width 169 height 33
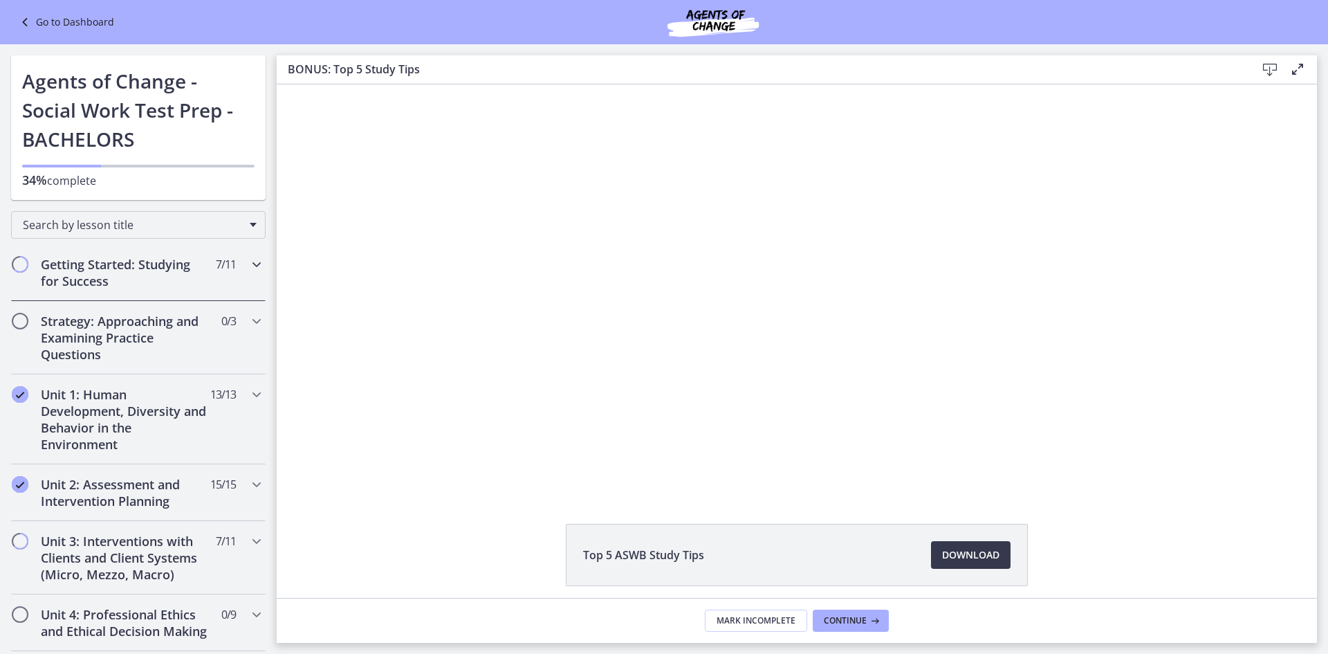
click at [165, 282] on h2 "Getting Started: Studying for Success" at bounding box center [125, 272] width 169 height 33
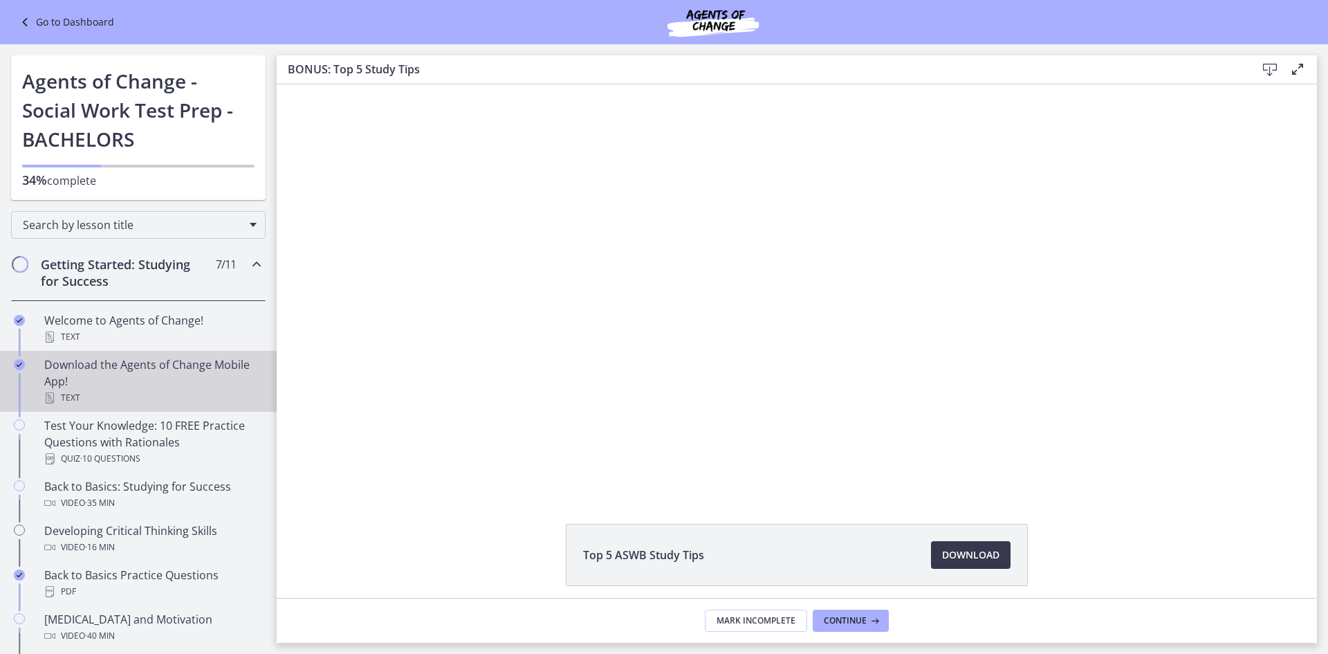
click at [134, 360] on div "Download the Agents of Change Mobile App! Text" at bounding box center [152, 381] width 216 height 50
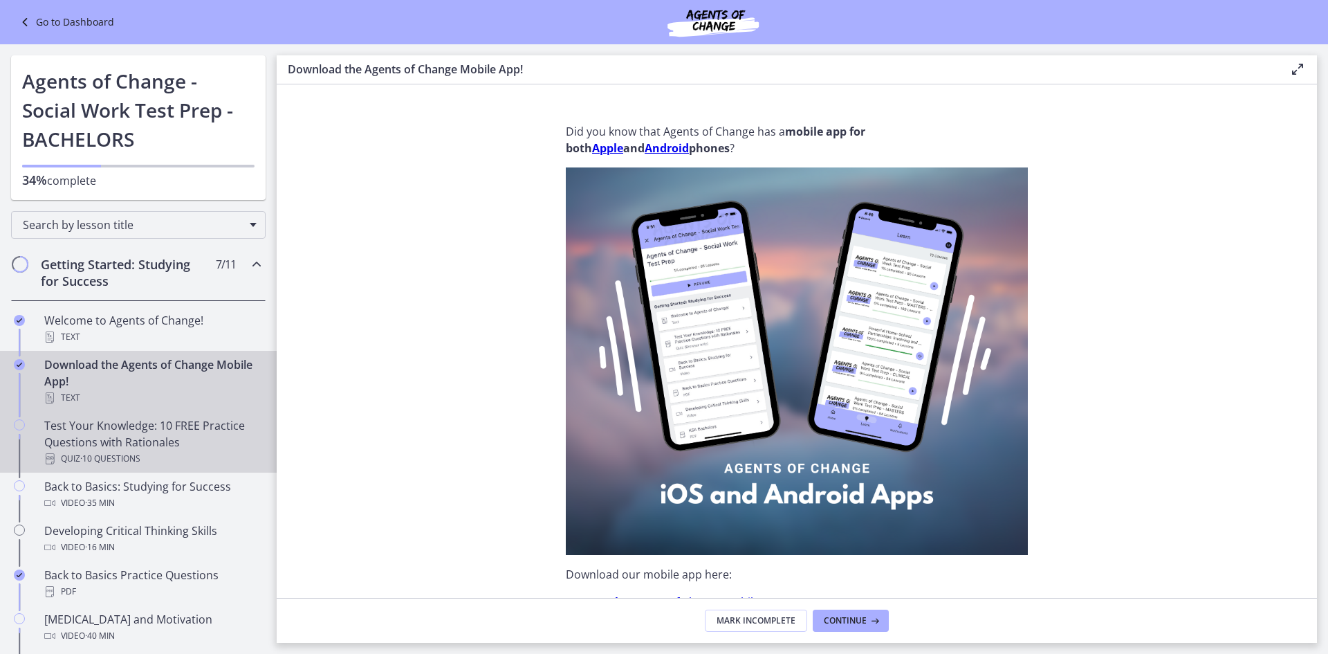
click at [131, 435] on div "Test Your Knowledge: 10 FREE Practice Questions with Rationales Quiz · 10 Quest…" at bounding box center [152, 442] width 216 height 50
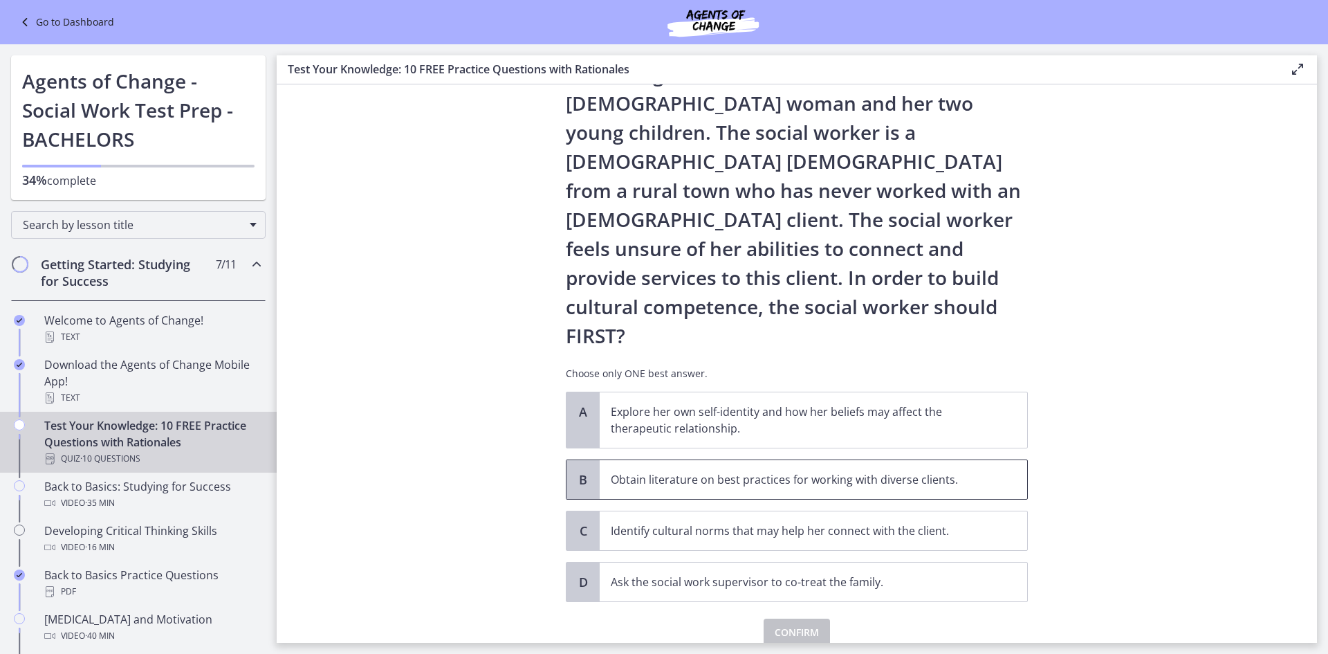
scroll to position [99, 0]
click at [207, 500] on div "Video · 35 min" at bounding box center [152, 503] width 216 height 17
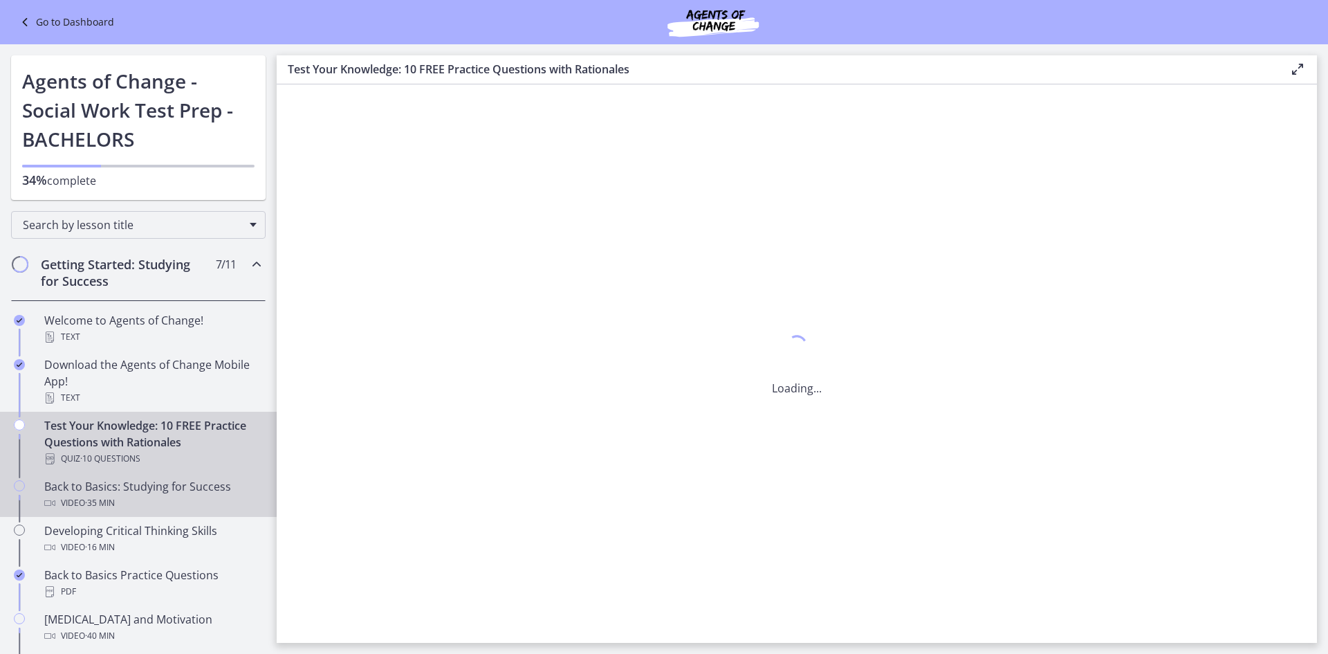
scroll to position [0, 0]
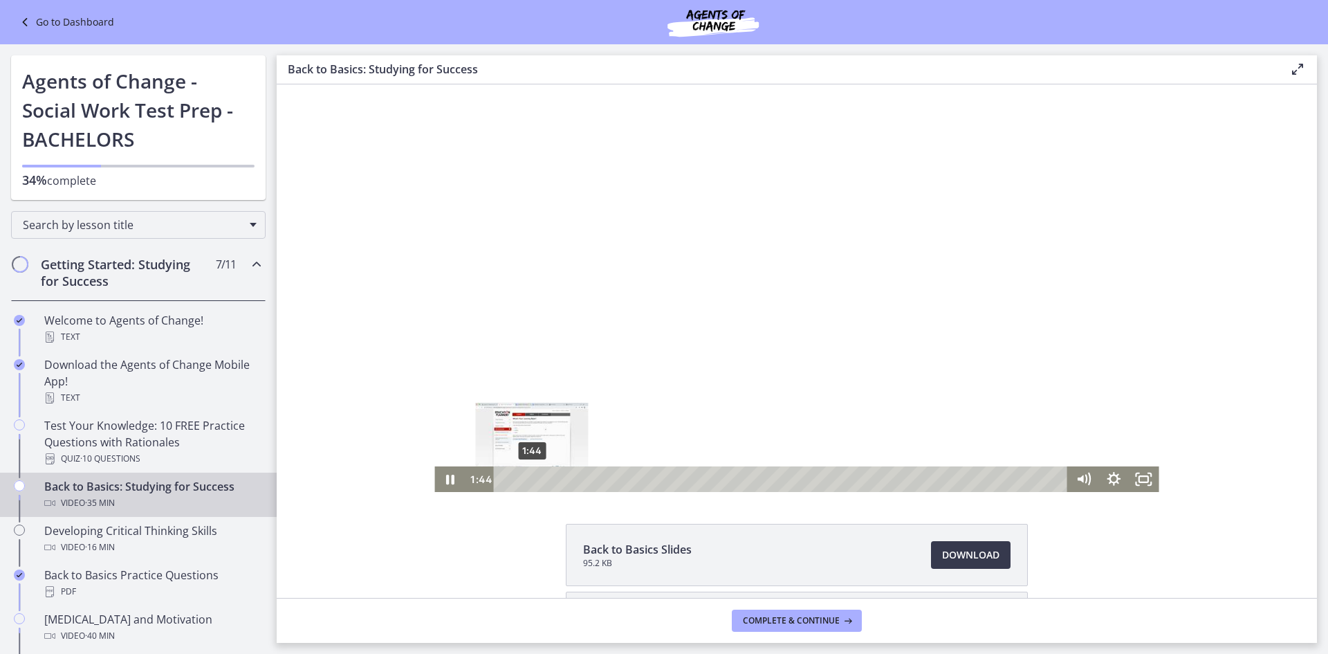
click at [527, 476] on div "1:44" at bounding box center [783, 479] width 556 height 26
click at [549, 475] on div "3:08" at bounding box center [783, 479] width 556 height 26
click at [569, 475] on div "4:22" at bounding box center [783, 479] width 556 height 26
click at [596, 475] on div "6:05" at bounding box center [783, 479] width 556 height 26
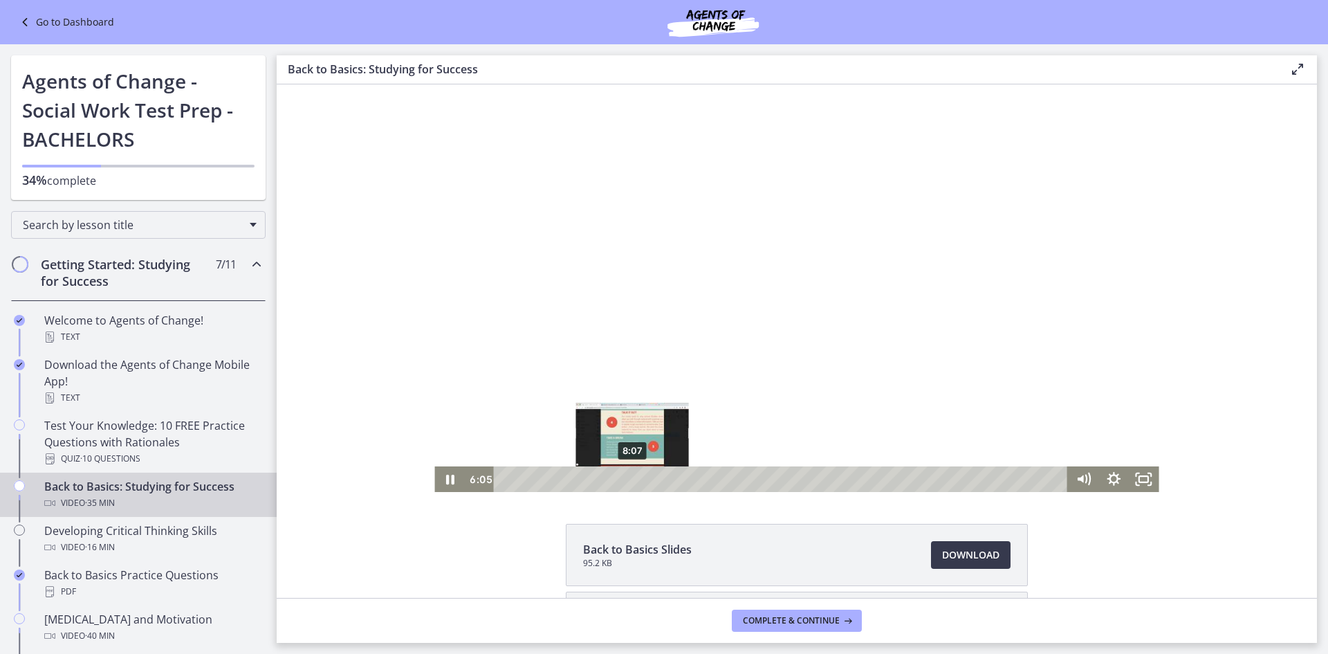
click at [634, 475] on div "8:07" at bounding box center [783, 479] width 556 height 26
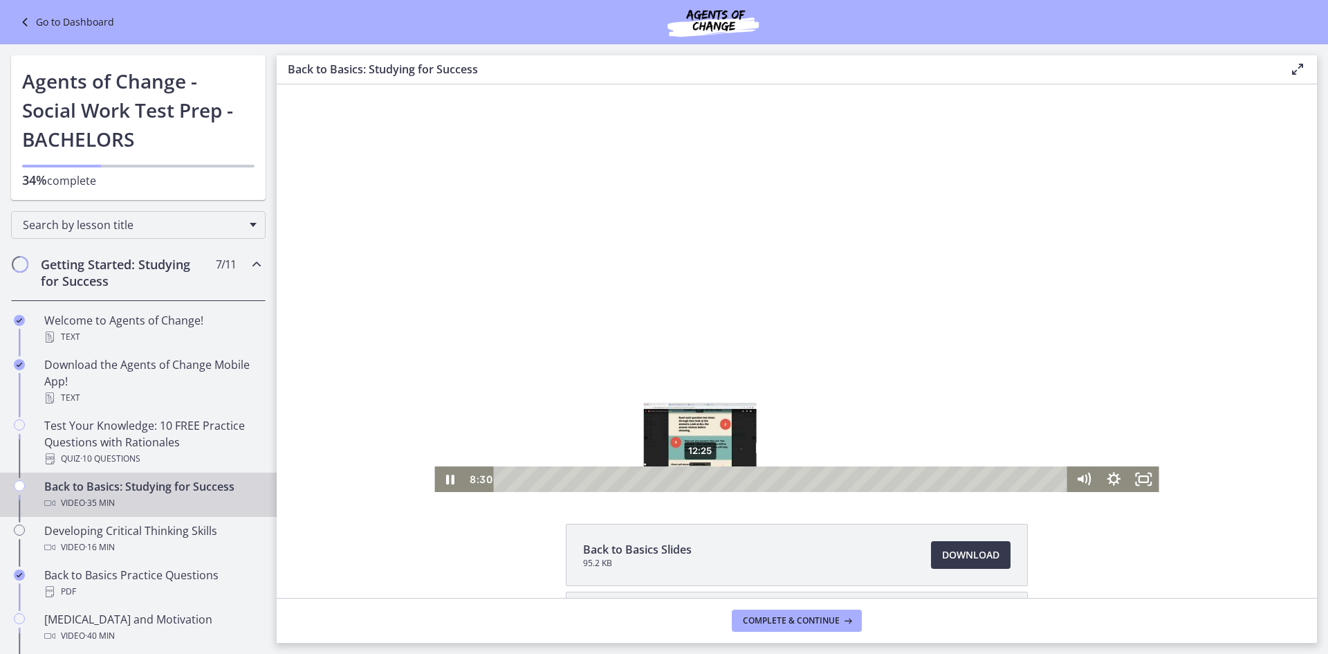
click at [695, 477] on div "12:25" at bounding box center [783, 479] width 556 height 26
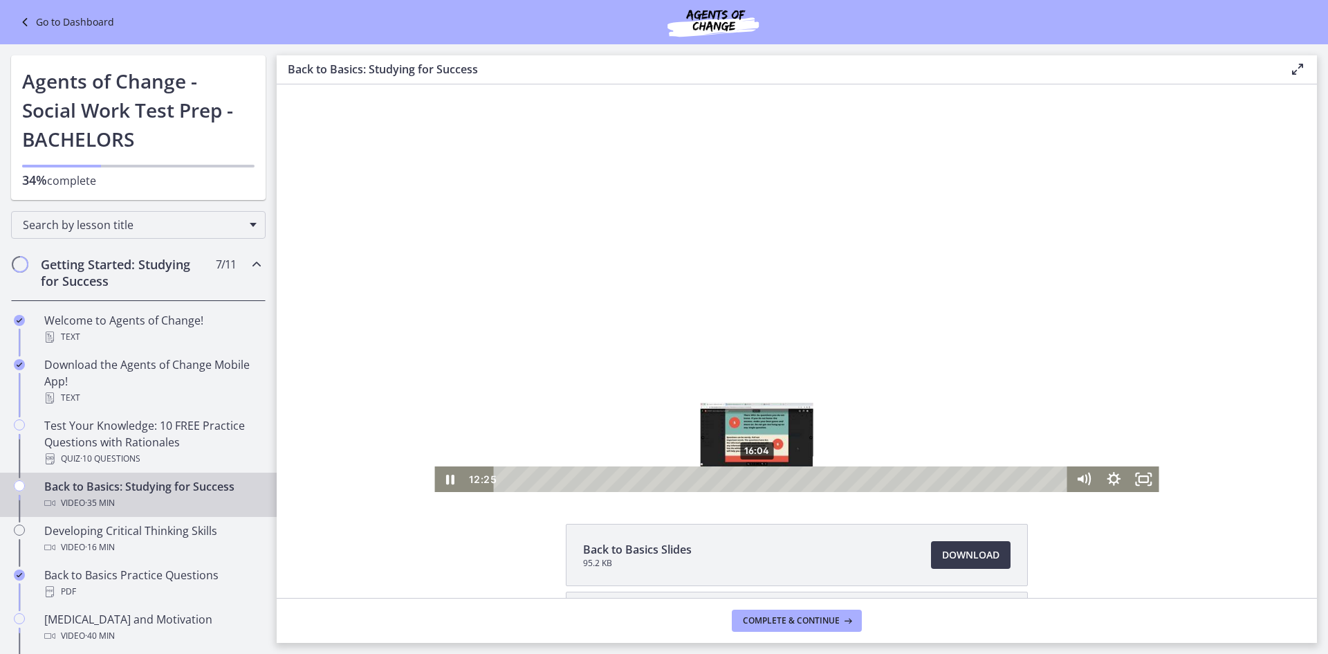
click at [753, 476] on div "16:04" at bounding box center [783, 479] width 556 height 26
click at [790, 476] on div "18:27" at bounding box center [783, 479] width 556 height 26
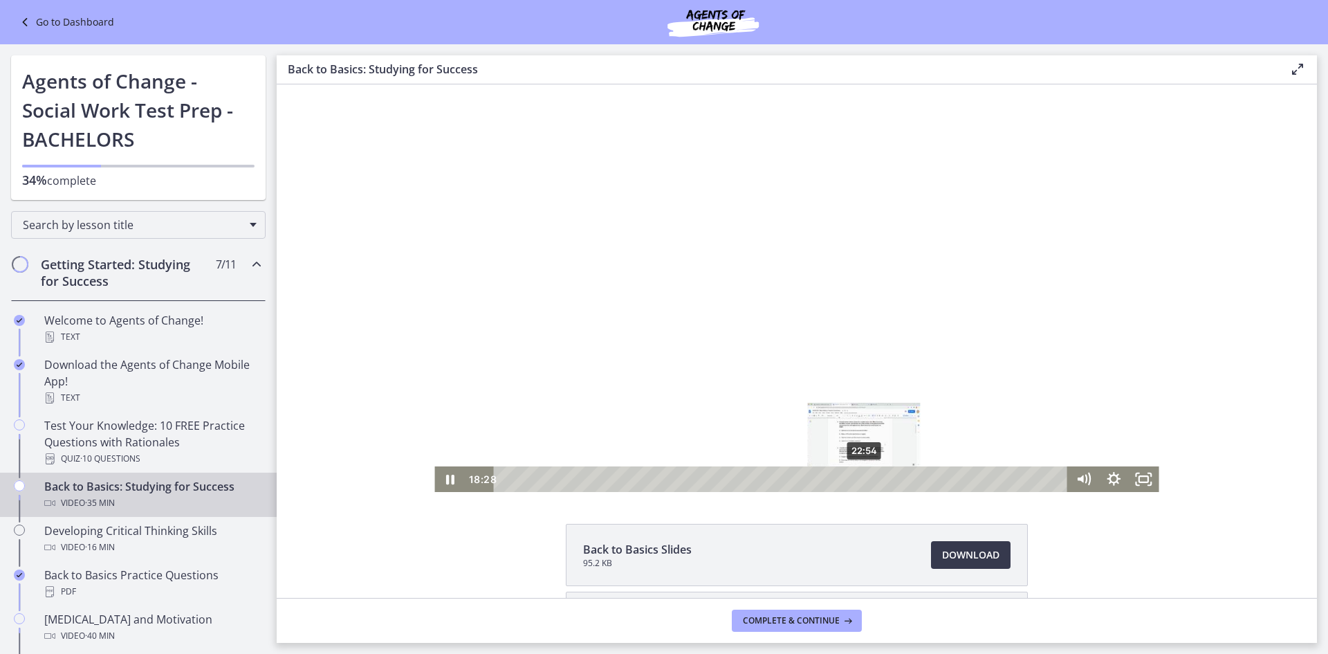
click at [860, 477] on div "22:54" at bounding box center [783, 479] width 556 height 26
click at [923, 478] on div "26:54" at bounding box center [783, 479] width 556 height 26
click at [864, 483] on div "23:17" at bounding box center [783, 479] width 556 height 26
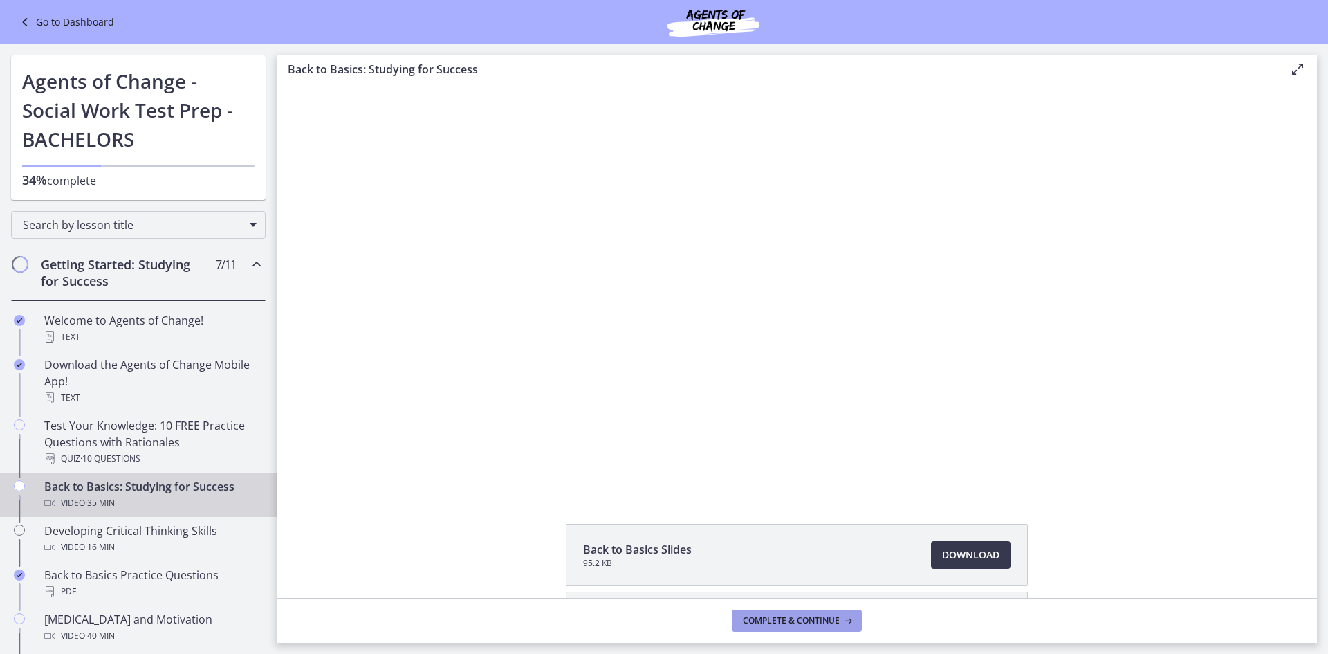
click at [829, 622] on span "Complete & continue" at bounding box center [791, 620] width 97 height 11
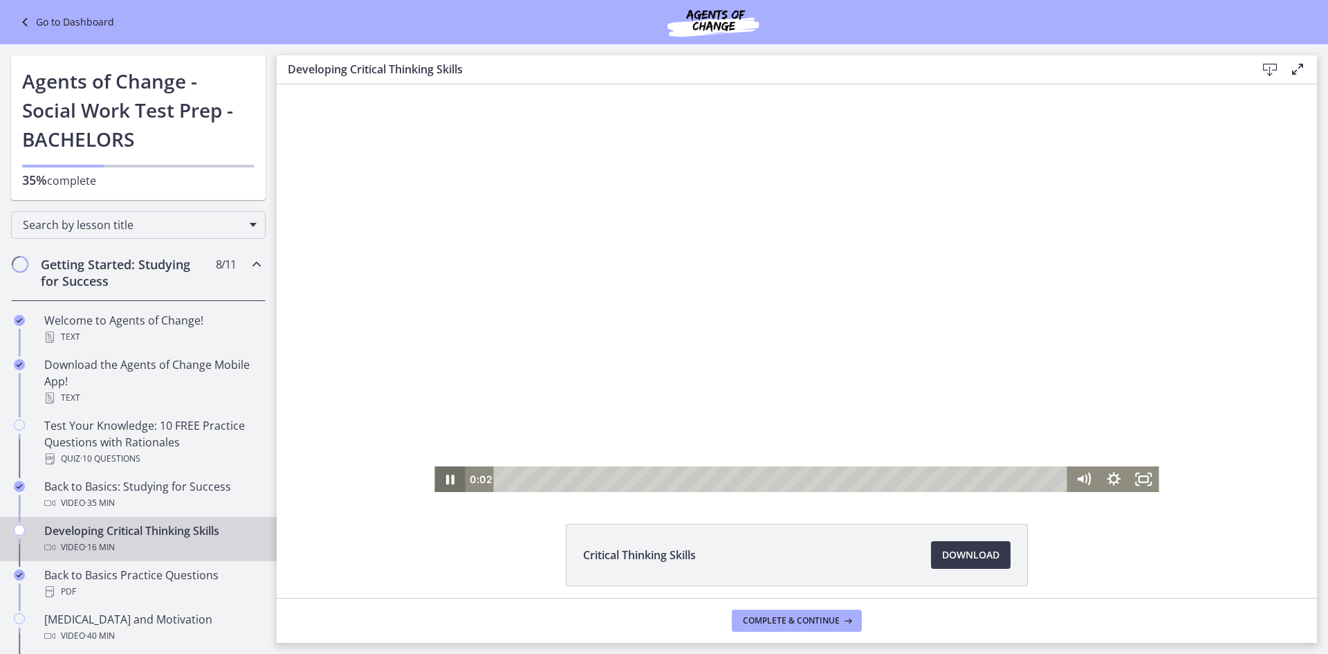
click at [448, 479] on icon "Pause" at bounding box center [450, 480] width 8 height 10
